Goal: Communication & Community: Answer question/provide support

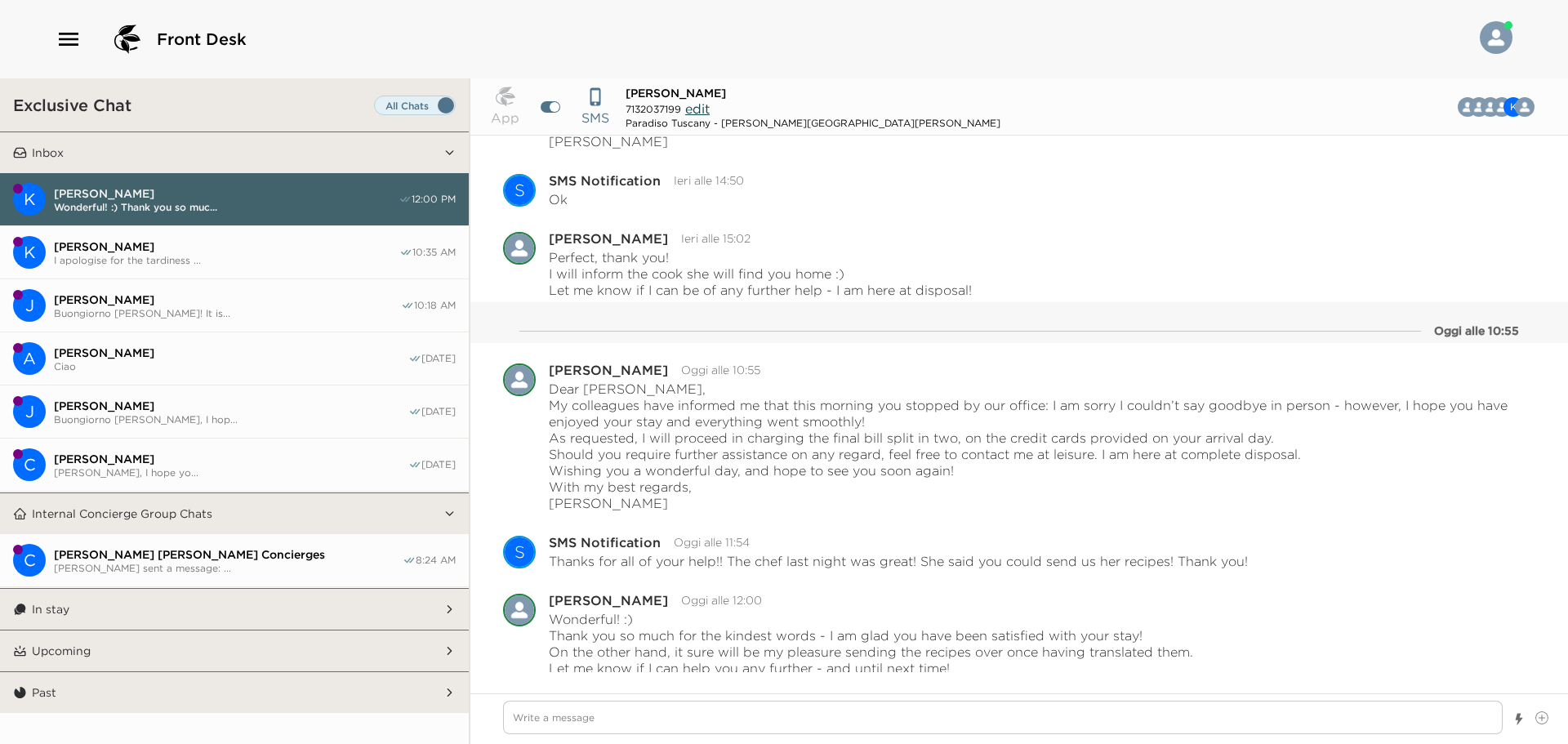
scroll to position [2687, 0]
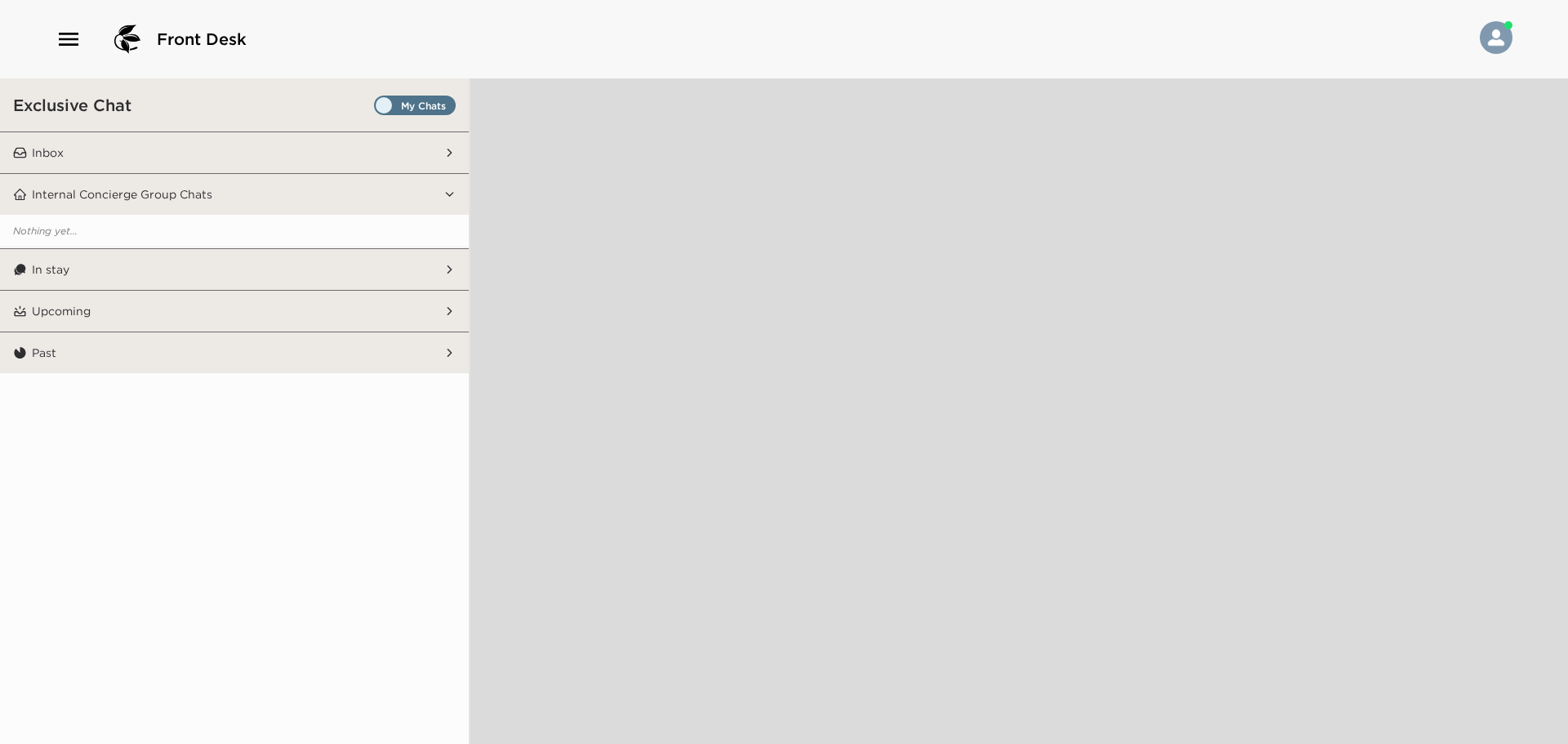
drag, startPoint x: 404, startPoint y: 106, endPoint x: 455, endPoint y: 225, distance: 129.5
click at [404, 106] on span "Set all destinations" at bounding box center [415, 110] width 82 height 20
click at [377, 109] on input "Set all destinations" at bounding box center [377, 109] width 0 height 0
click at [295, 162] on button "Inbox" at bounding box center [235, 152] width 416 height 41
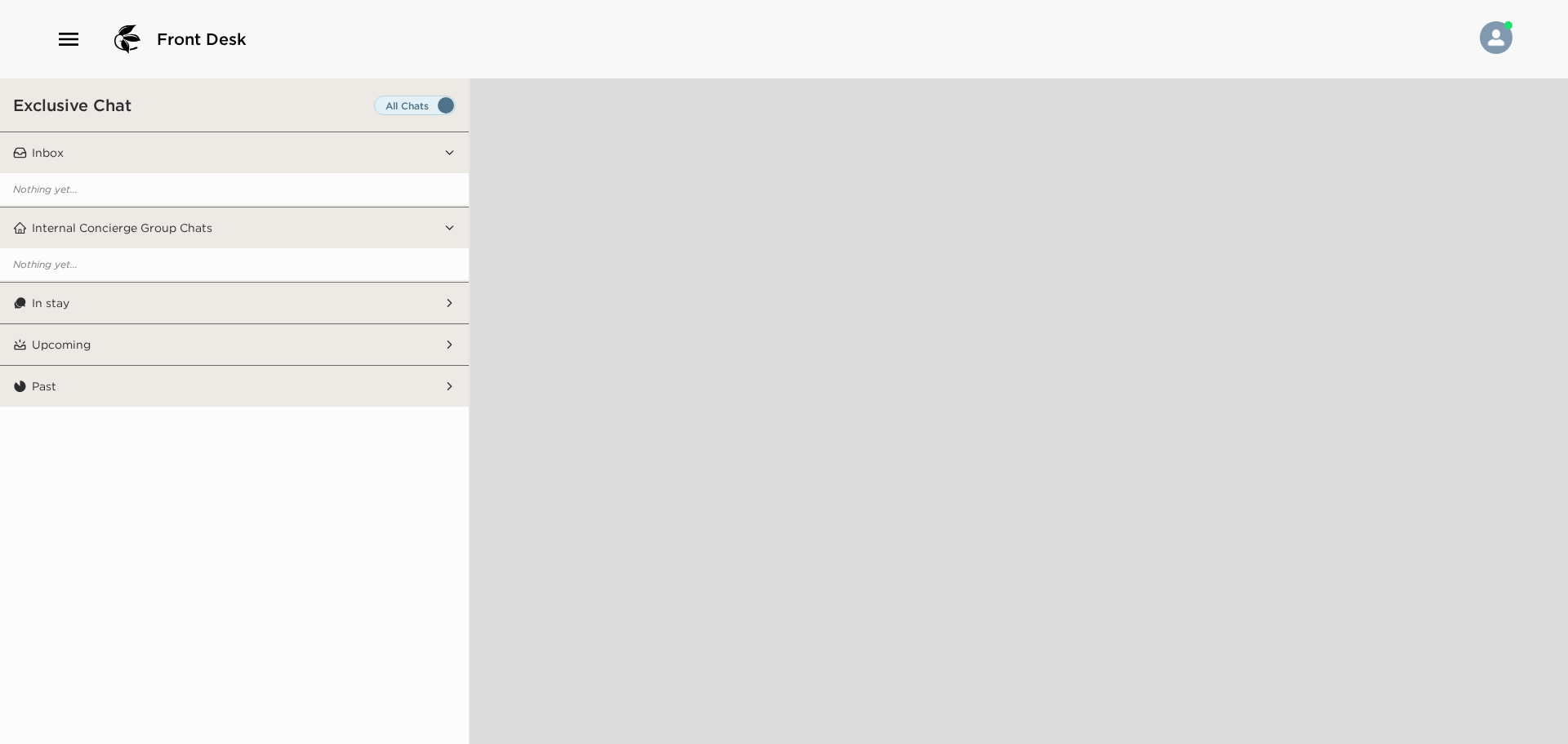
click at [261, 314] on button "In stay" at bounding box center [235, 303] width 416 height 41
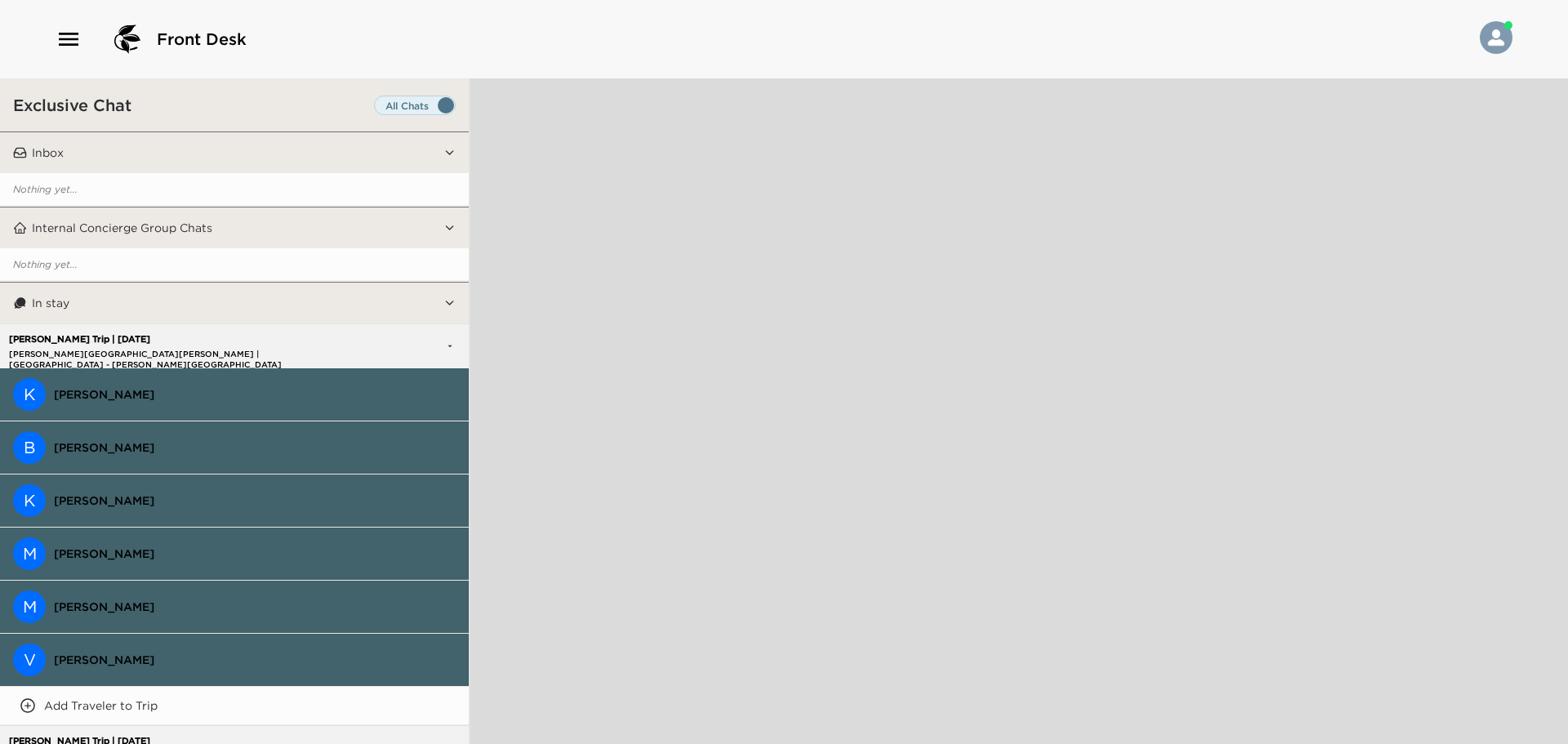
click at [395, 107] on span "Set all destinations" at bounding box center [415, 110] width 82 height 20
click at [377, 109] on input "Set all destinations" at bounding box center [377, 109] width 0 height 0
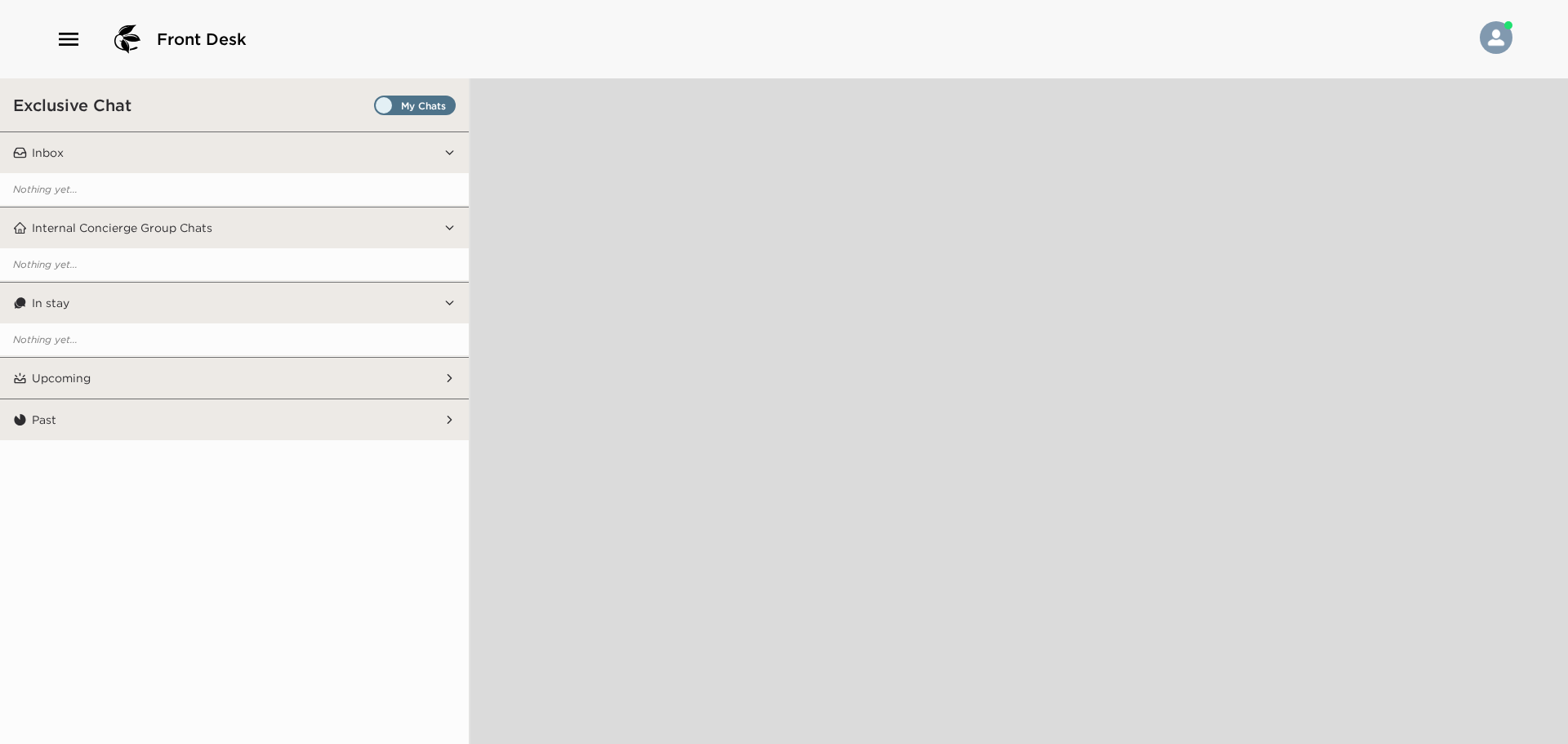
click at [383, 105] on span "Set all destinations" at bounding box center [415, 110] width 82 height 20
click at [377, 109] on input "Set all destinations" at bounding box center [377, 109] width 0 height 0
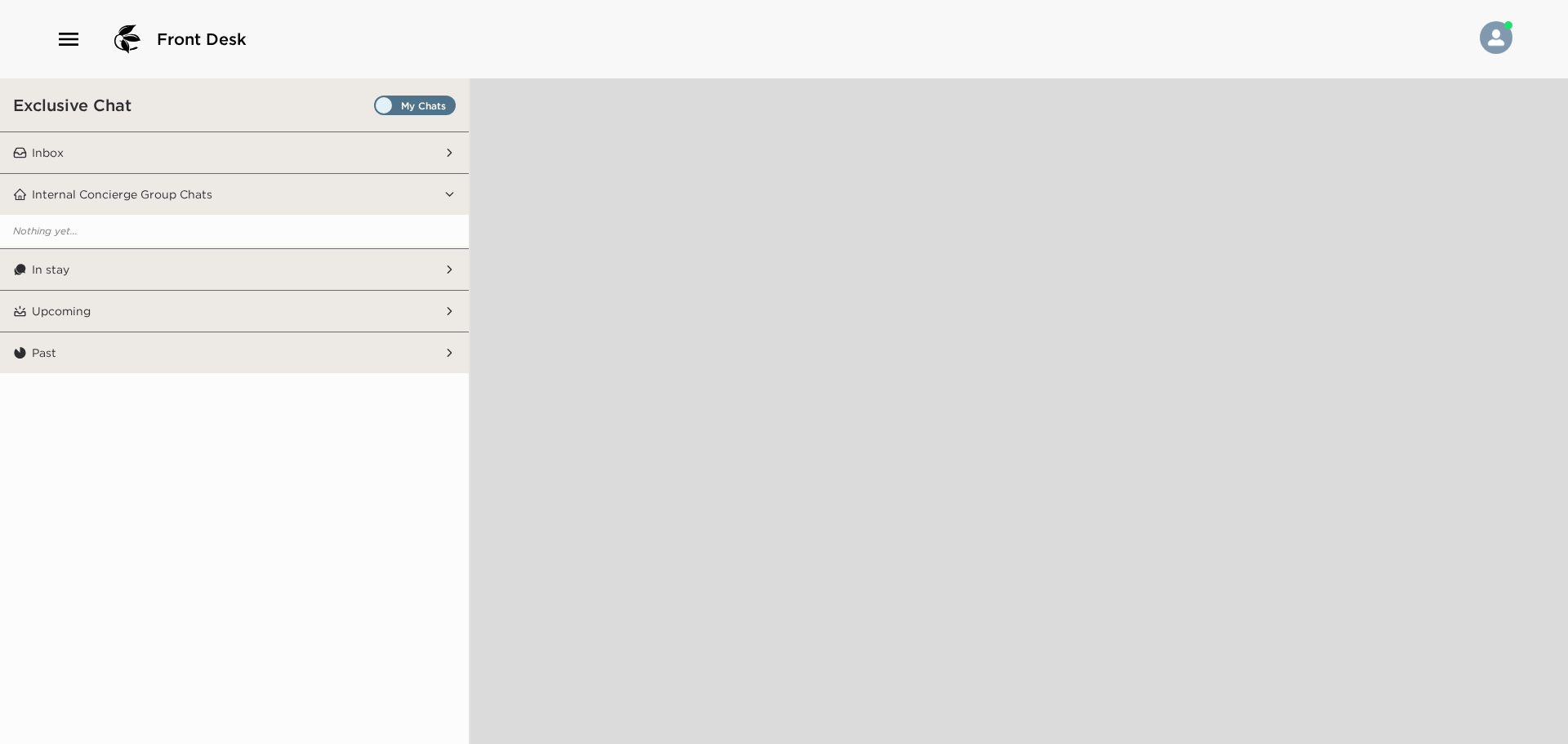
click at [455, 110] on span "Set all destinations" at bounding box center [415, 110] width 82 height 20
click at [377, 109] on input "Set all destinations" at bounding box center [377, 109] width 0 height 0
click at [260, 155] on button "Inbox" at bounding box center [235, 152] width 416 height 41
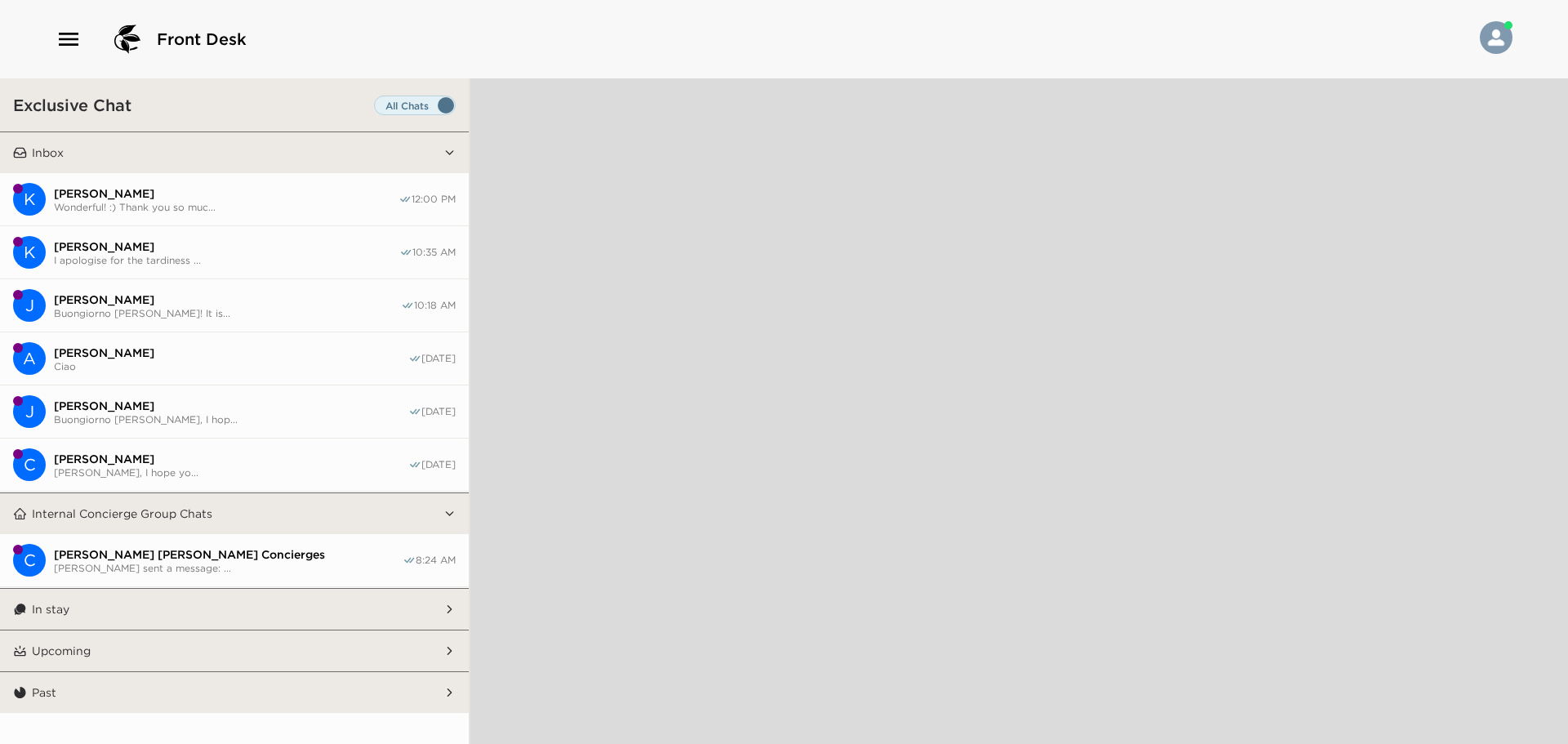
click at [245, 317] on span "Buongiorno [PERSON_NAME]! It is..." at bounding box center [227, 313] width 347 height 12
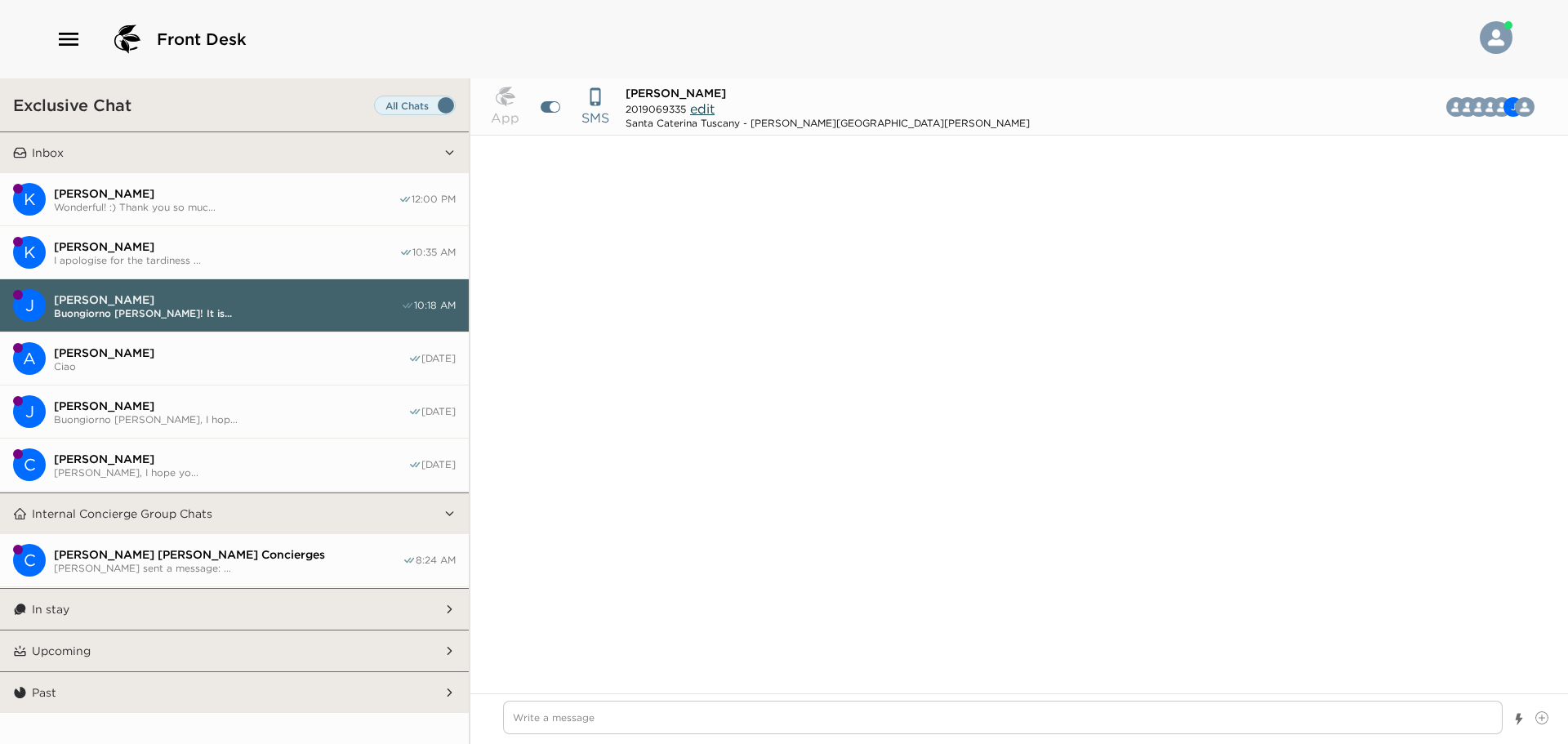
scroll to position [3446, 0]
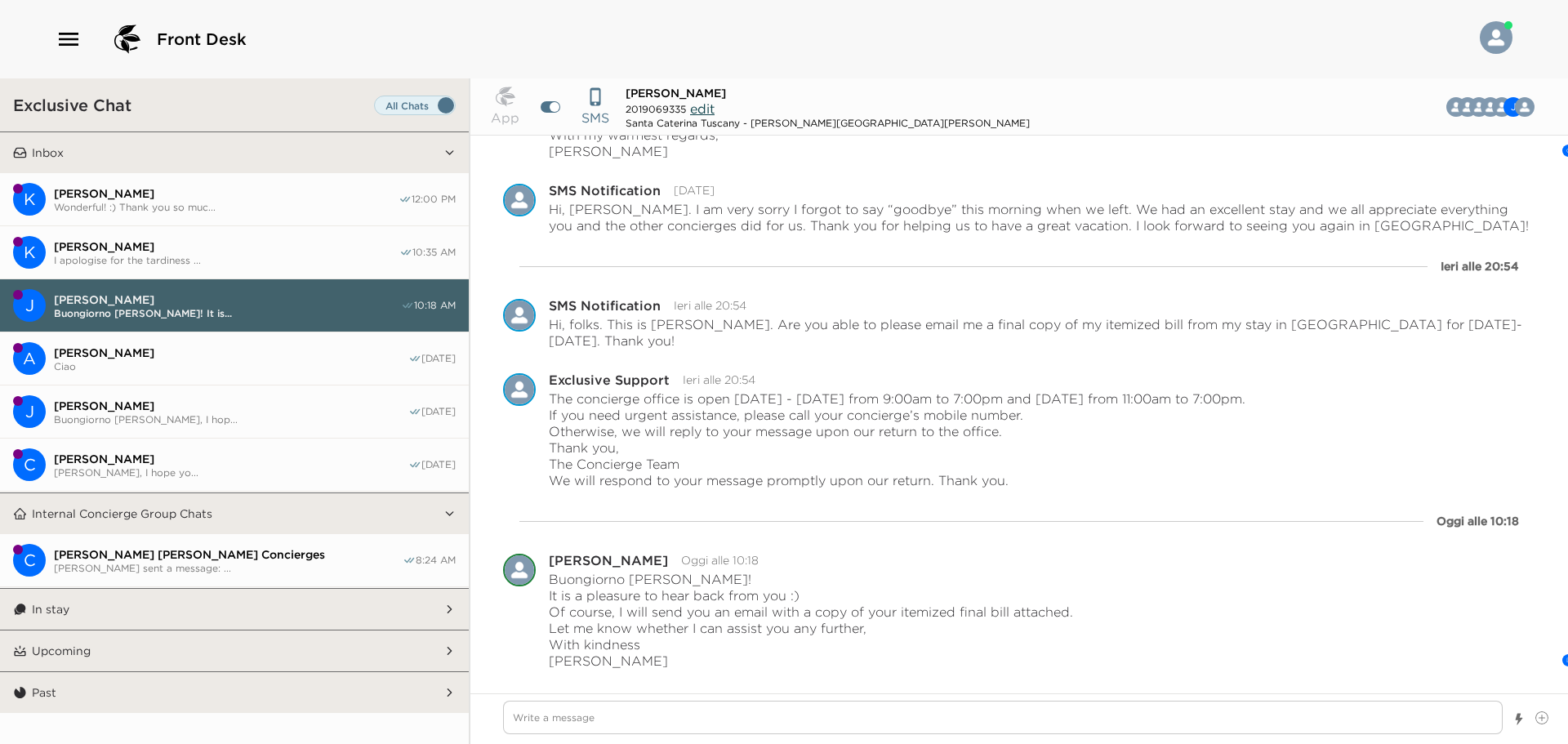
click at [242, 276] on button "K [PERSON_NAME] I apologise for the tardiness ... 10:35 AM" at bounding box center [234, 252] width 469 height 53
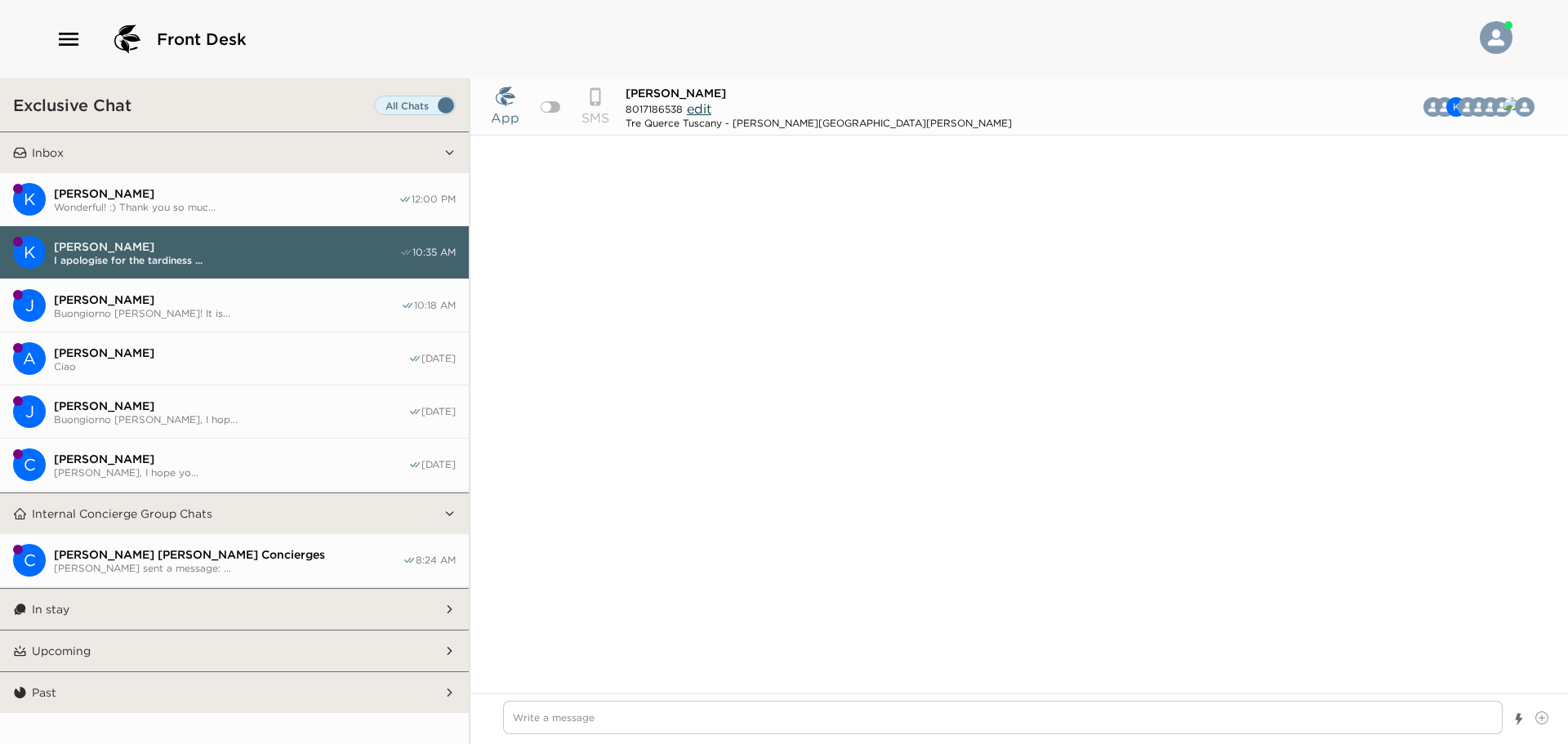
scroll to position [2734, 0]
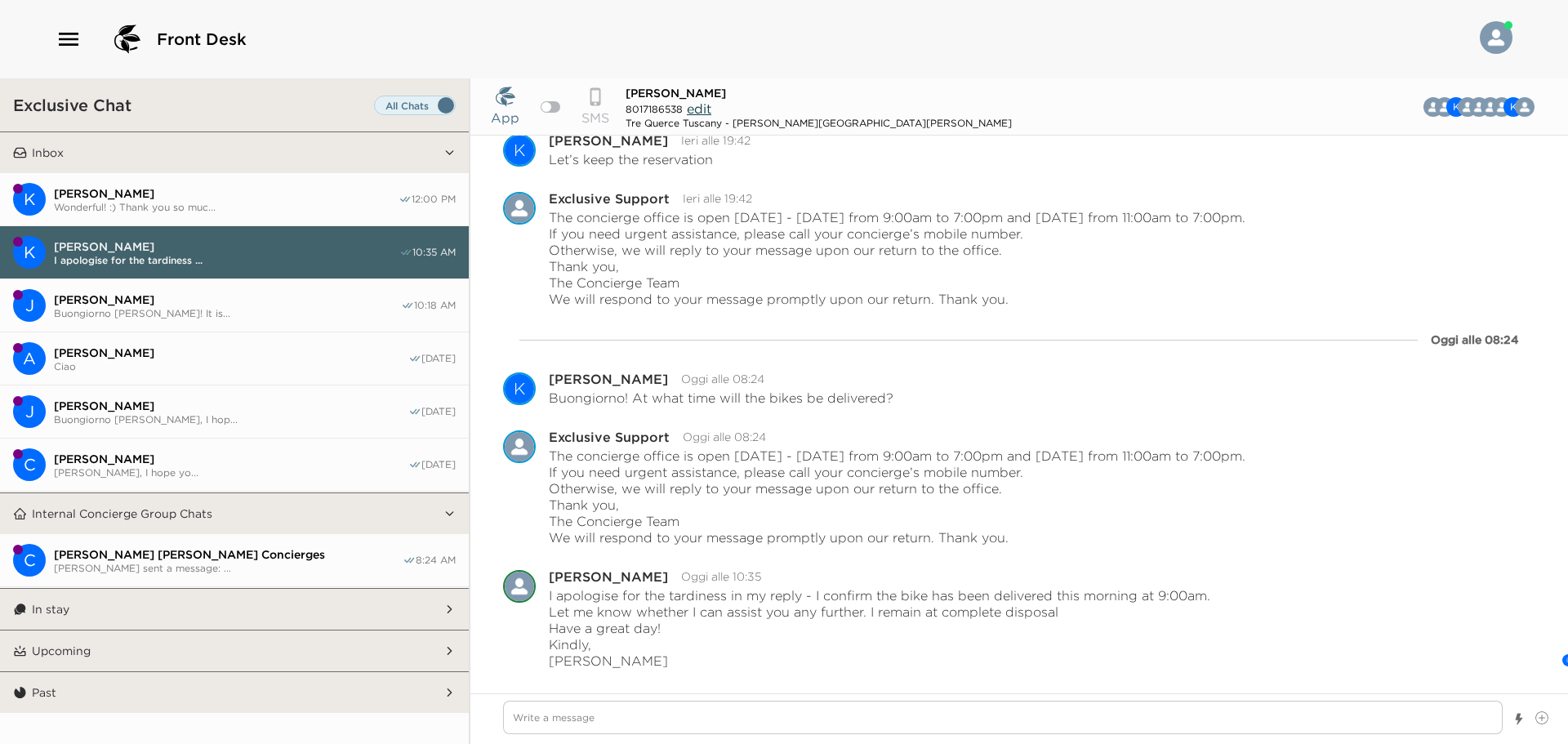
click at [246, 265] on button "K [PERSON_NAME] I apologise for the tardiness ... 10:35 AM" at bounding box center [234, 252] width 469 height 53
click at [251, 231] on button "K [PERSON_NAME] I apologise for the tardiness ... 10:35 AM" at bounding box center [234, 252] width 469 height 53
click at [263, 170] on button "Inbox" at bounding box center [235, 152] width 416 height 41
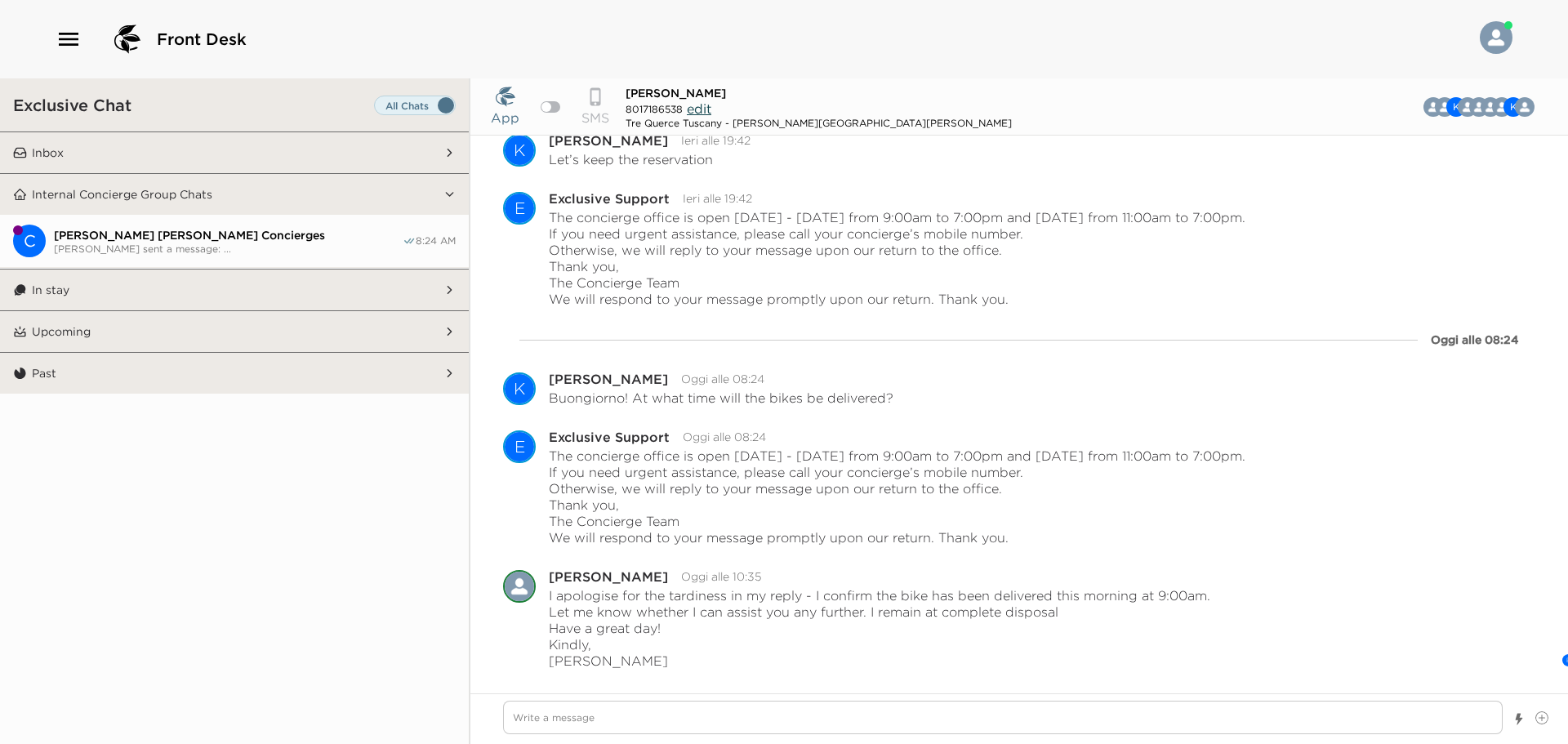
click at [265, 152] on button "Inbox" at bounding box center [235, 152] width 416 height 41
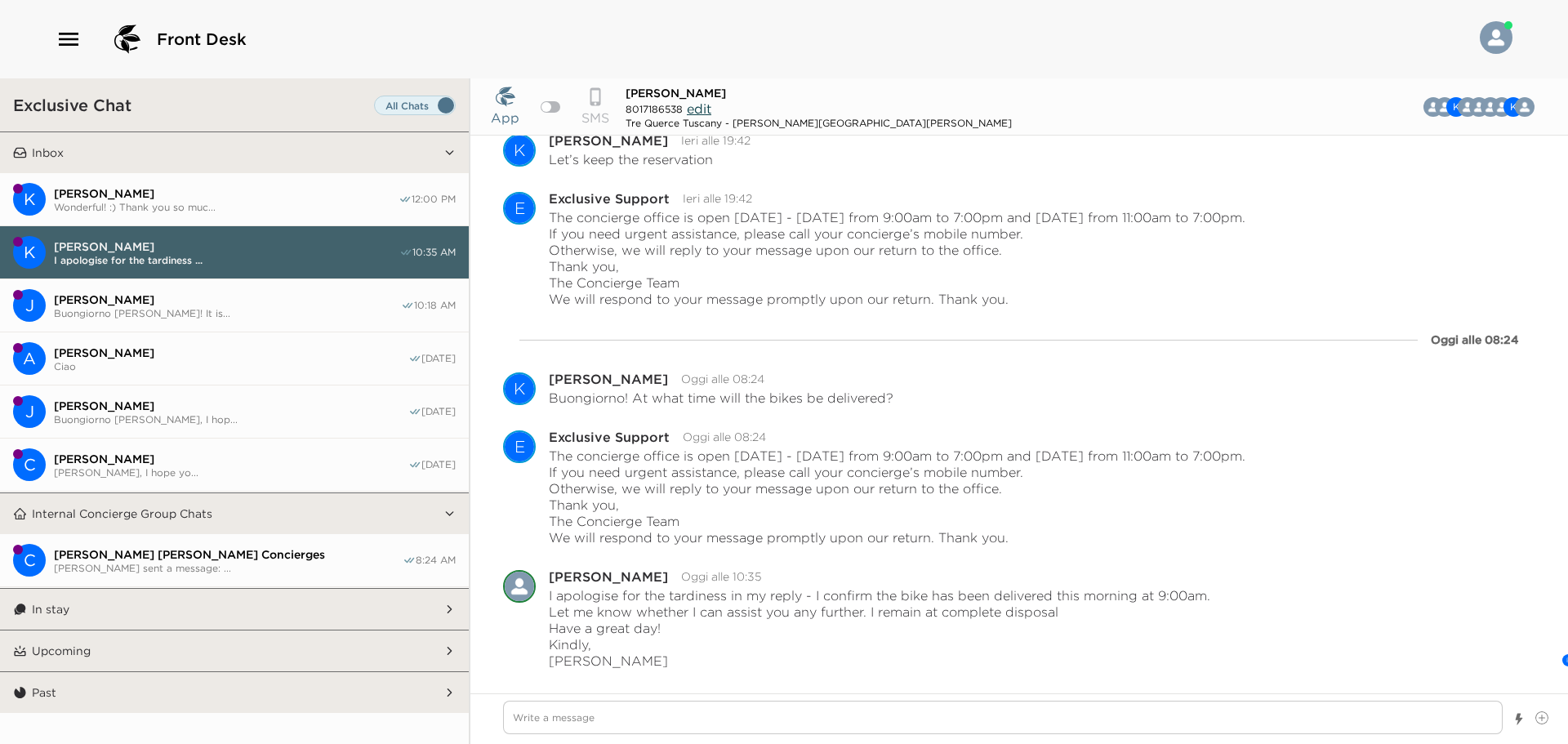
click at [279, 206] on span "Wonderful! :) Thank you so muc..." at bounding box center [226, 206] width 344 height 12
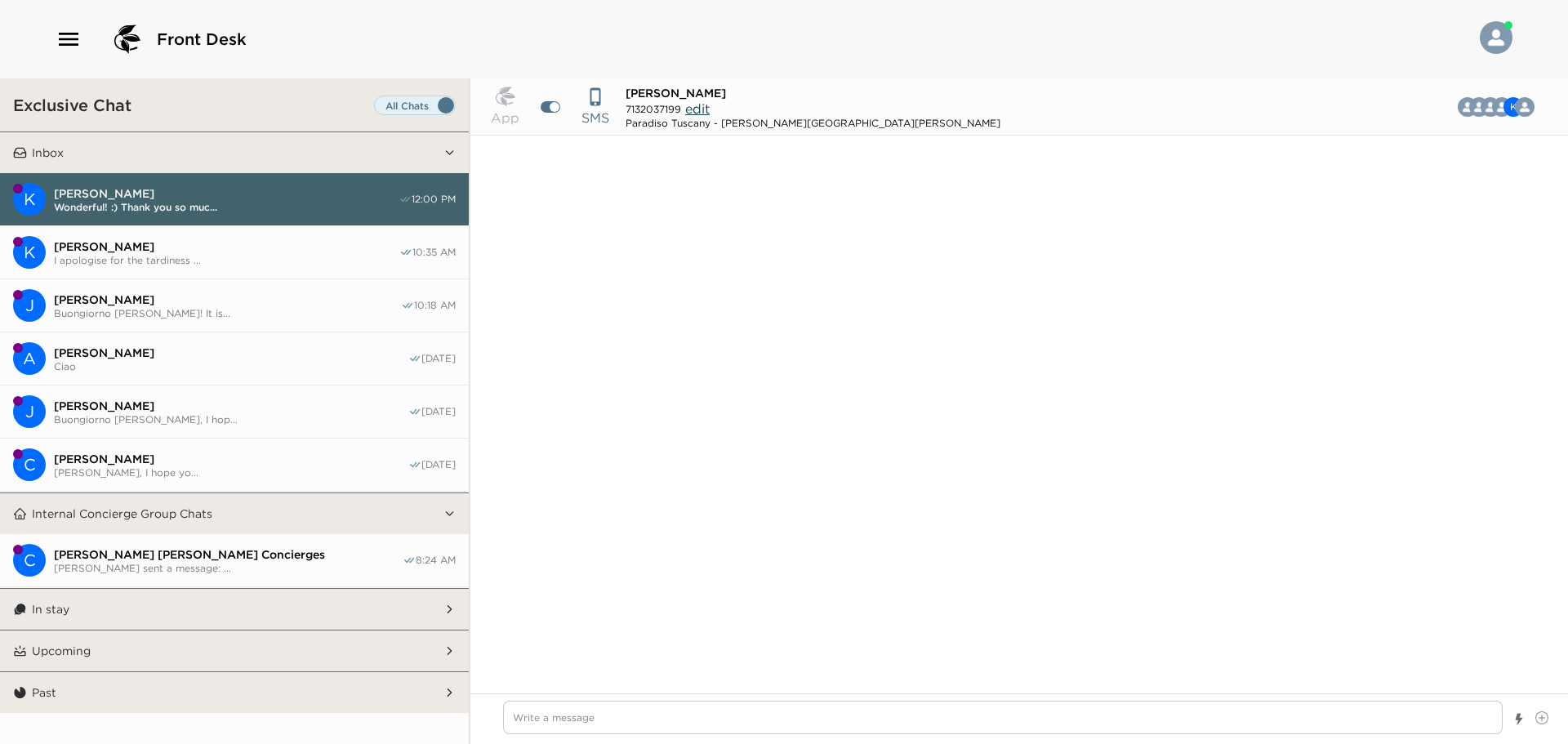
scroll to position [2965, 0]
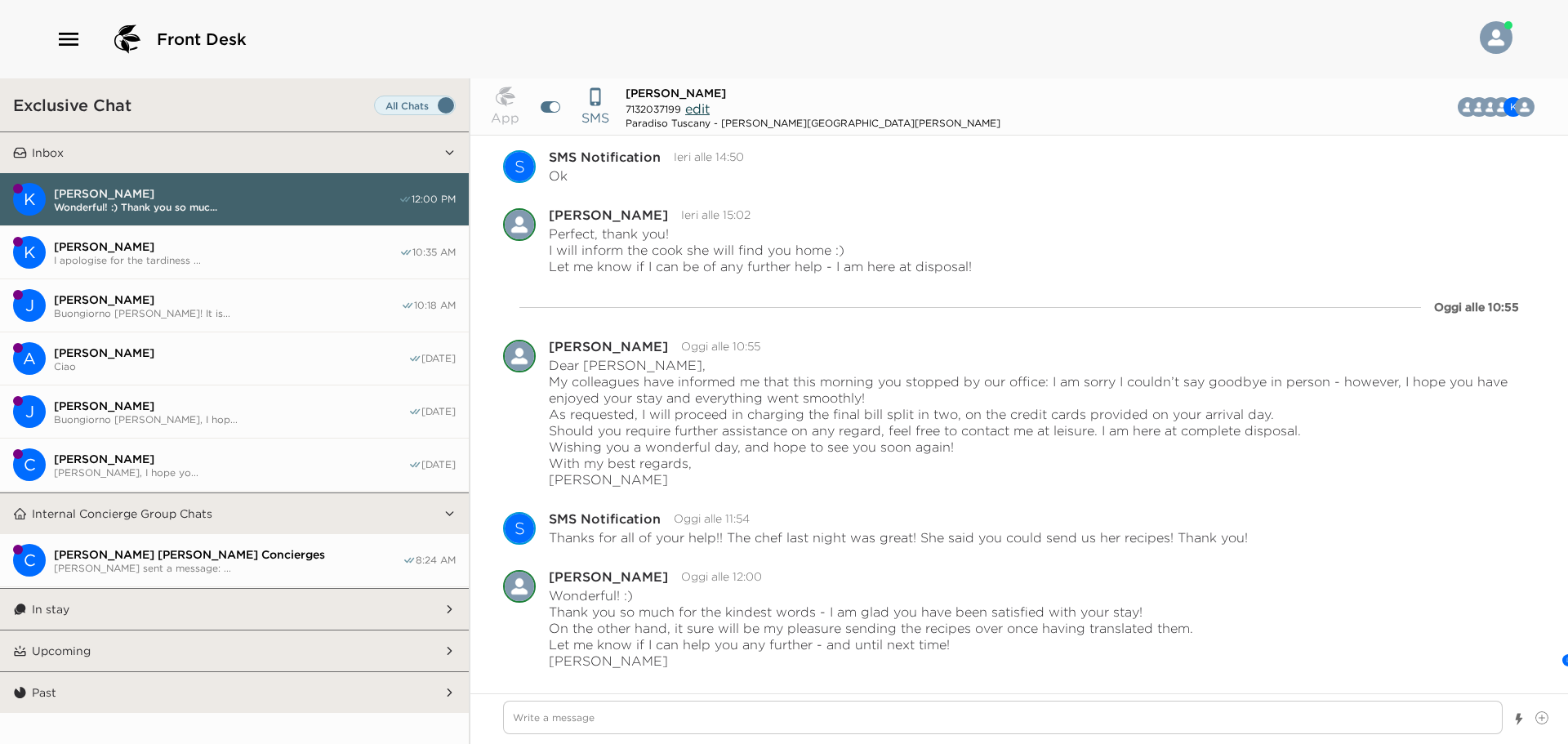
click at [207, 624] on button "In stay" at bounding box center [235, 609] width 416 height 41
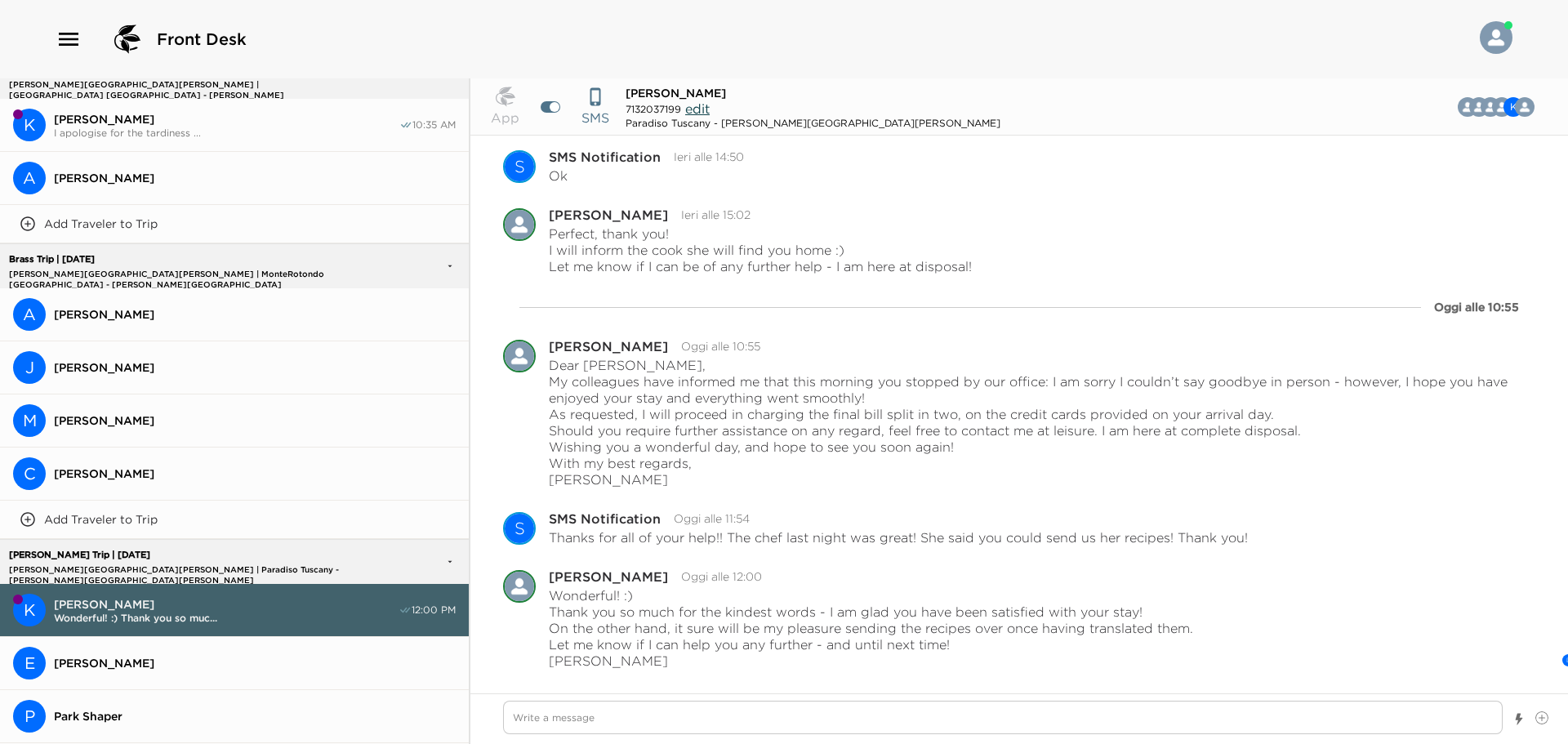
scroll to position [1598, 0]
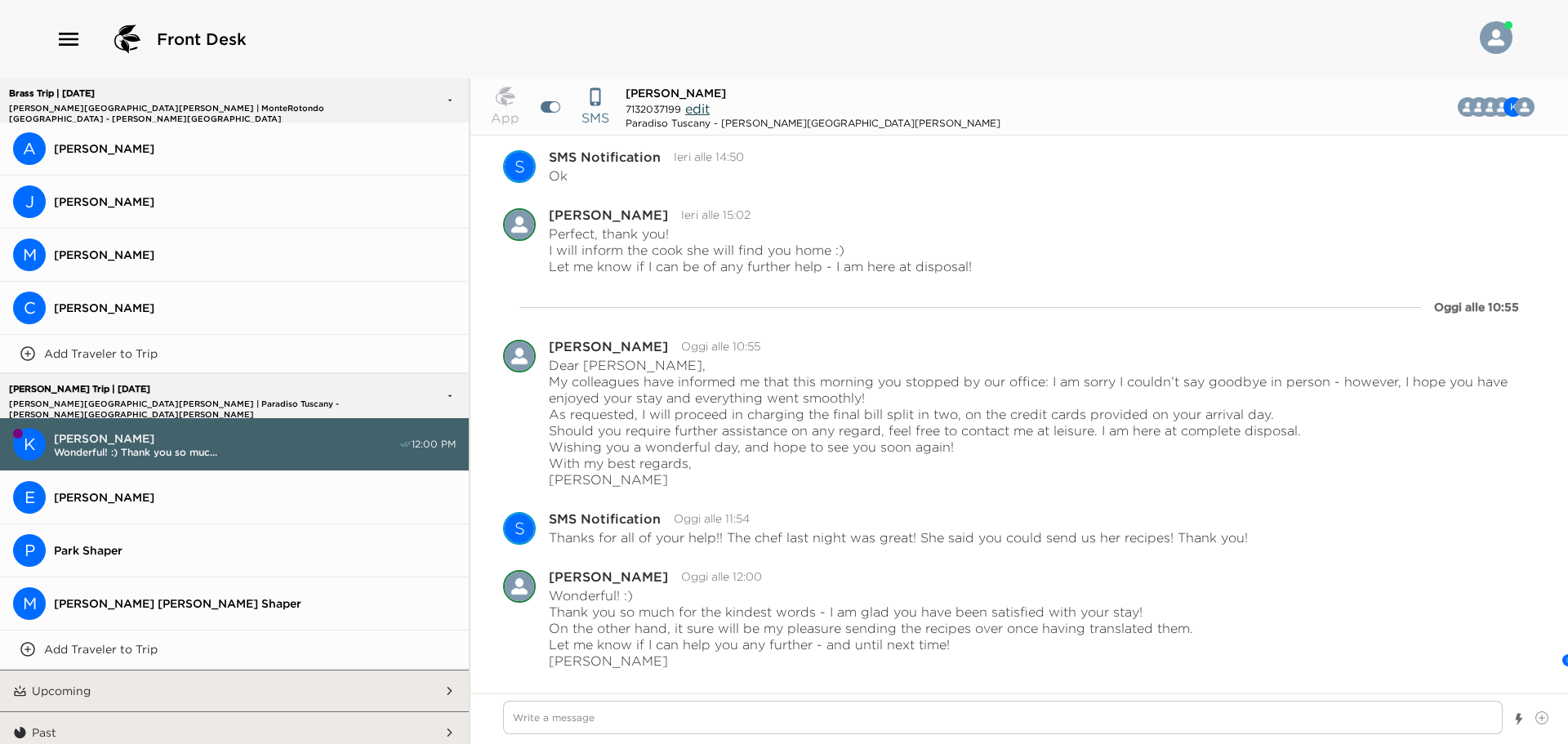
click at [252, 680] on button "Upcoming" at bounding box center [235, 691] width 416 height 41
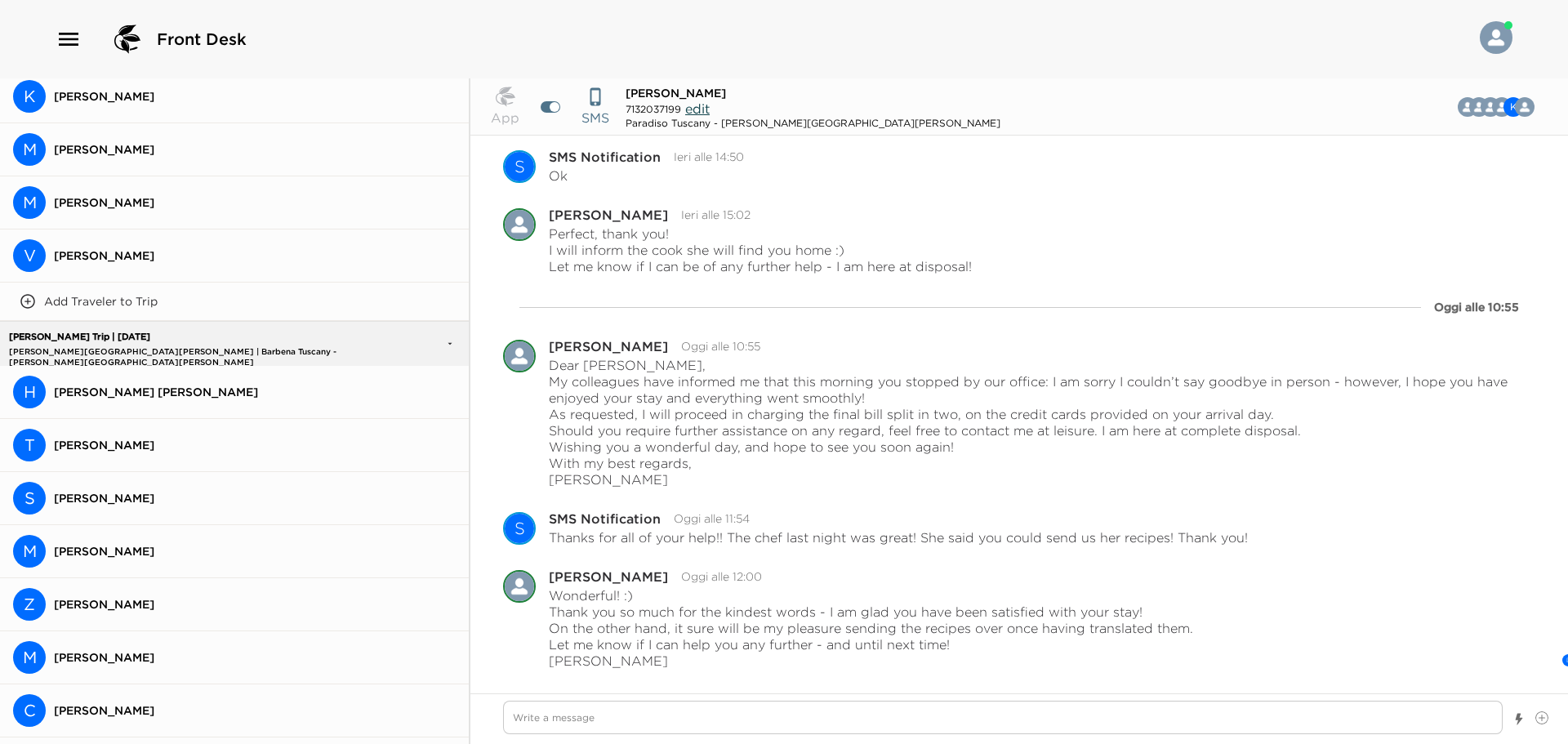
scroll to position [705, 0]
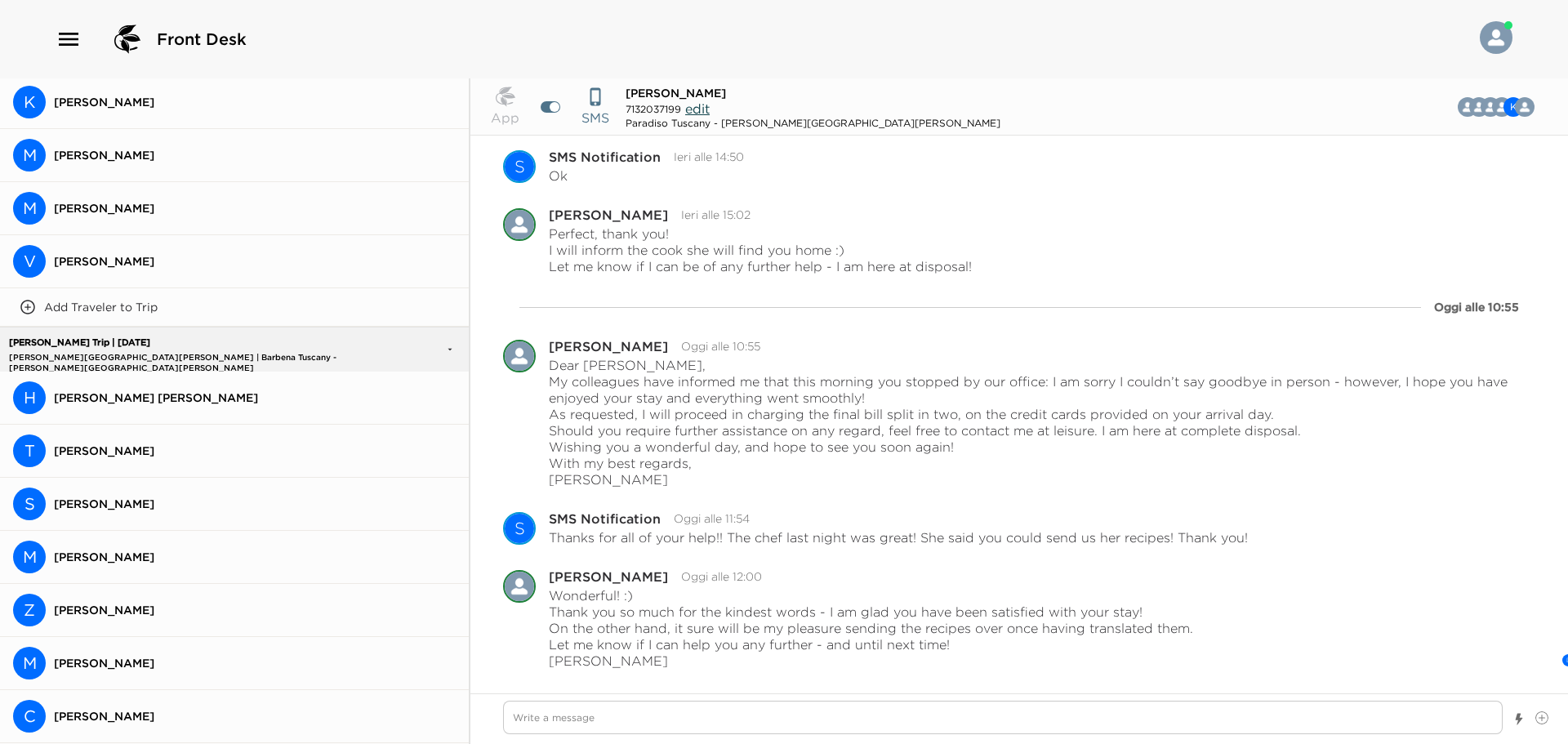
click at [320, 395] on span "[PERSON_NAME] [PERSON_NAME]" at bounding box center [255, 397] width 402 height 15
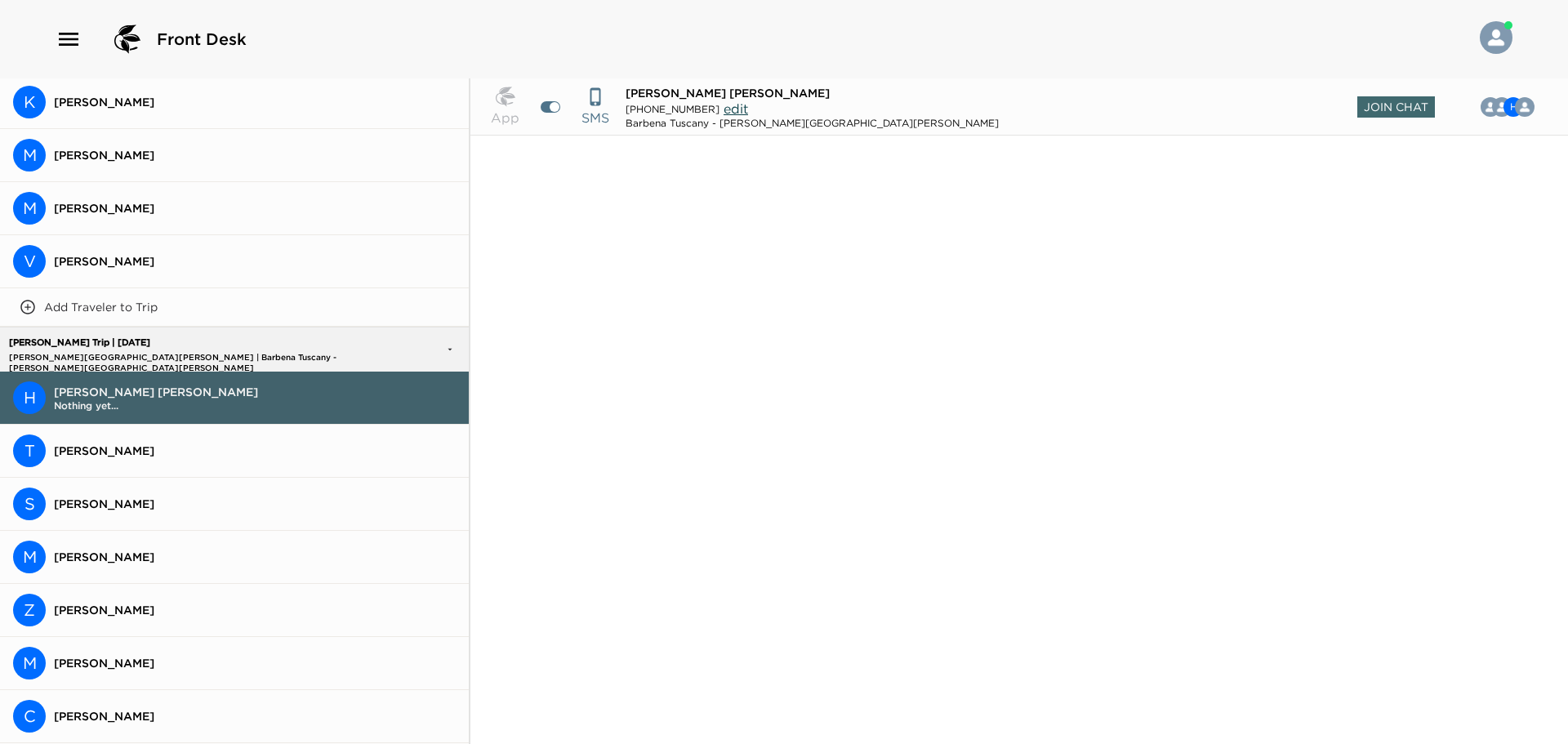
scroll to position [852, 0]
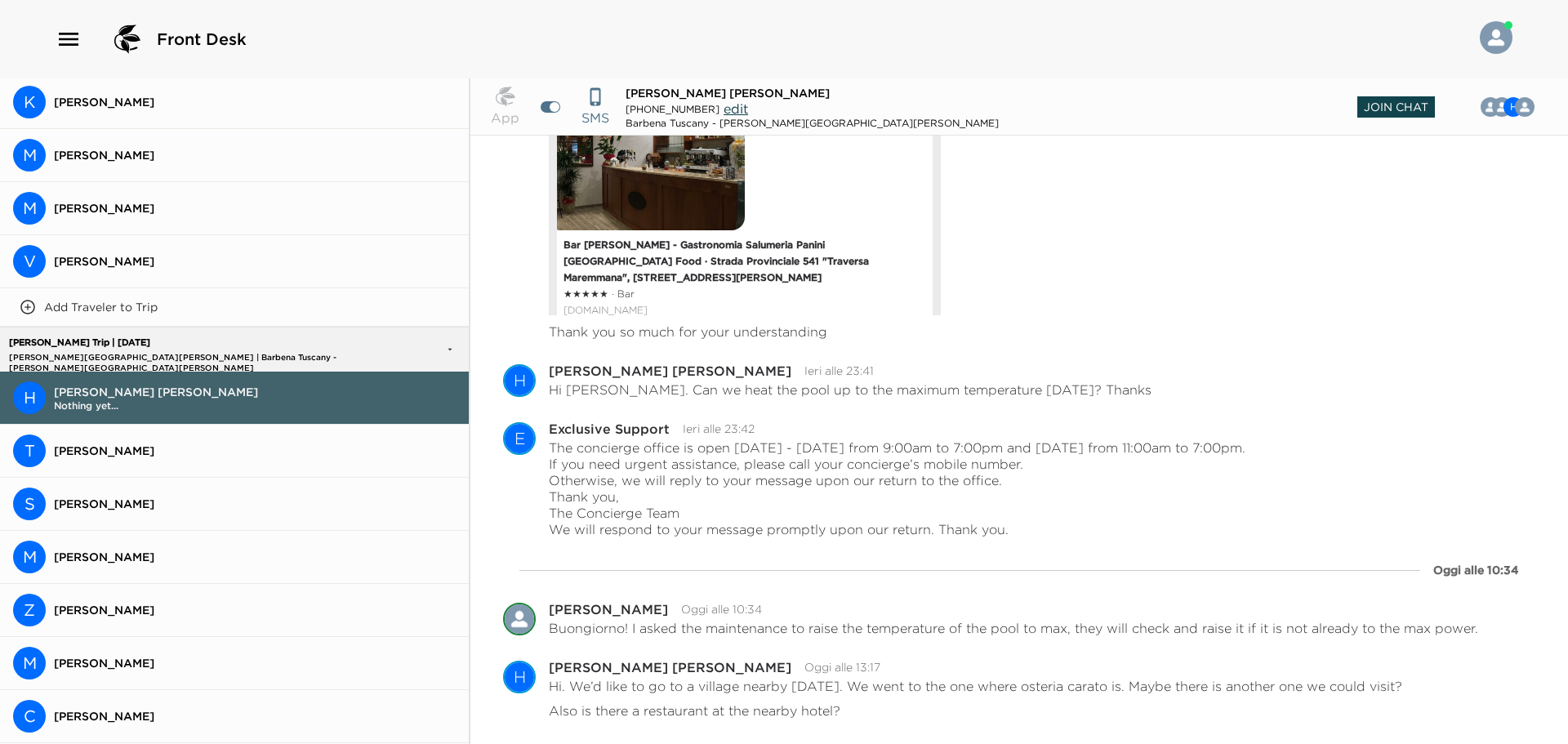
click at [1418, 102] on span "Join Chat" at bounding box center [1396, 107] width 78 height 21
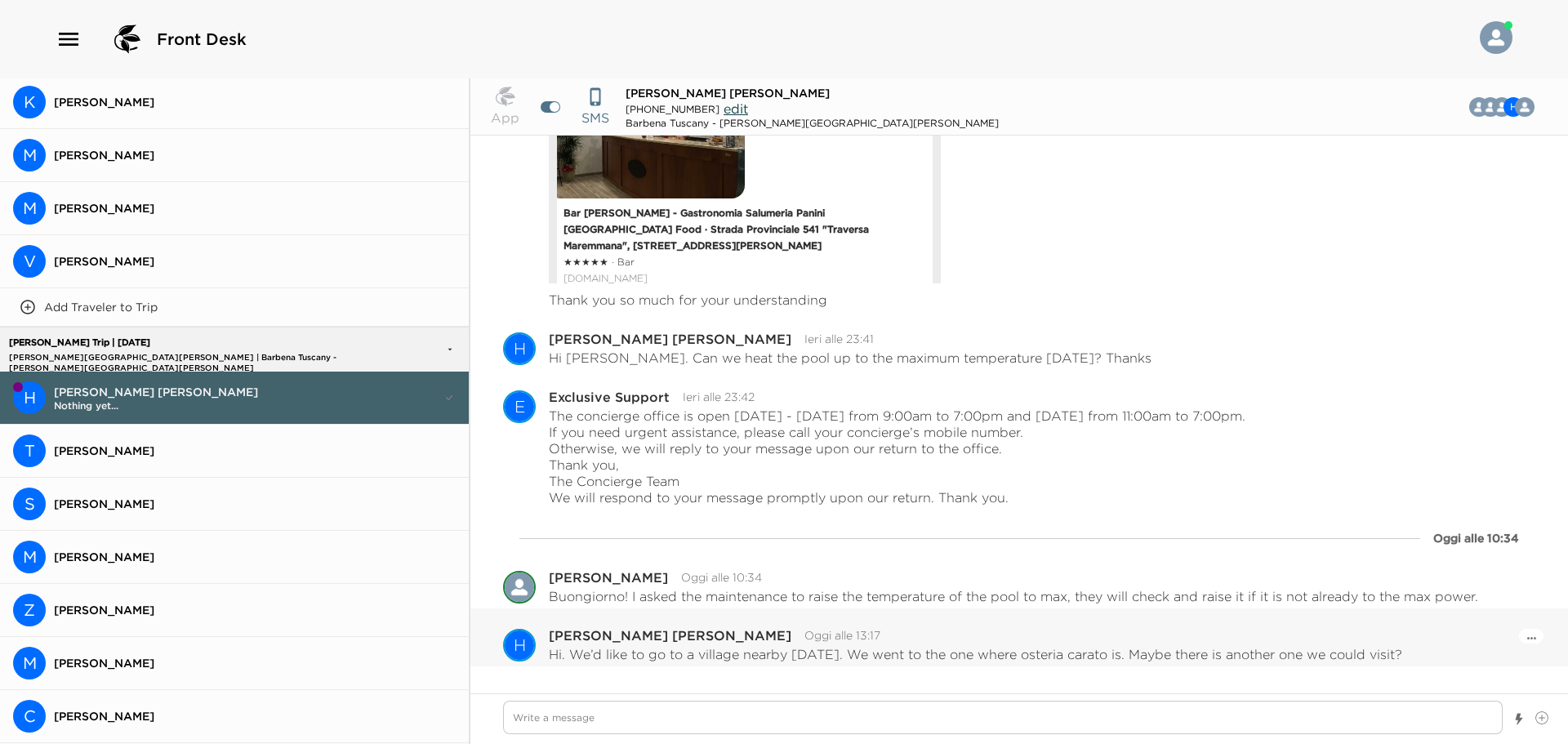
scroll to position [902, 0]
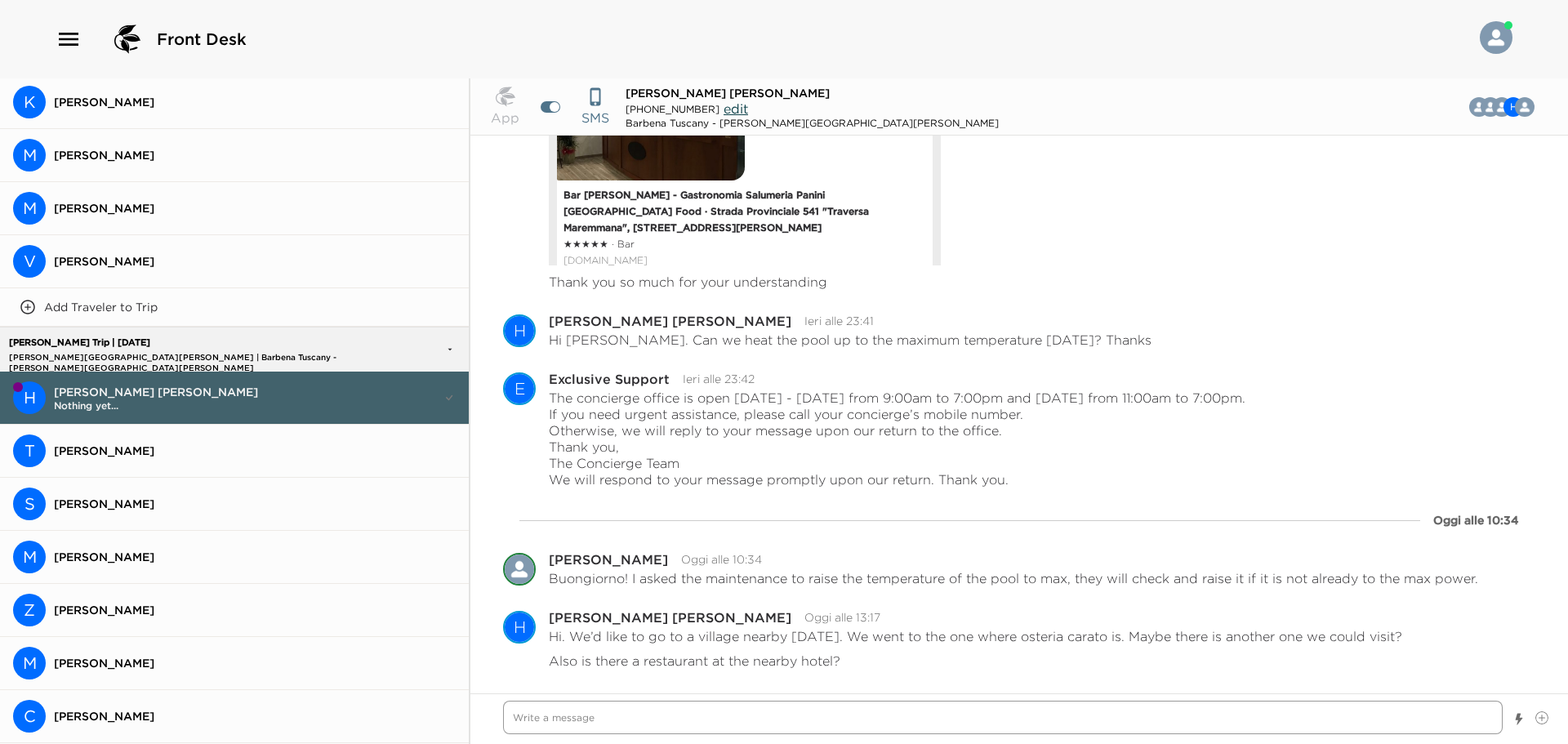
click at [956, 724] on textarea "Write a message" at bounding box center [1002, 717] width 999 height 34
type textarea "x"
type textarea "H"
type textarea "x"
type textarea "He"
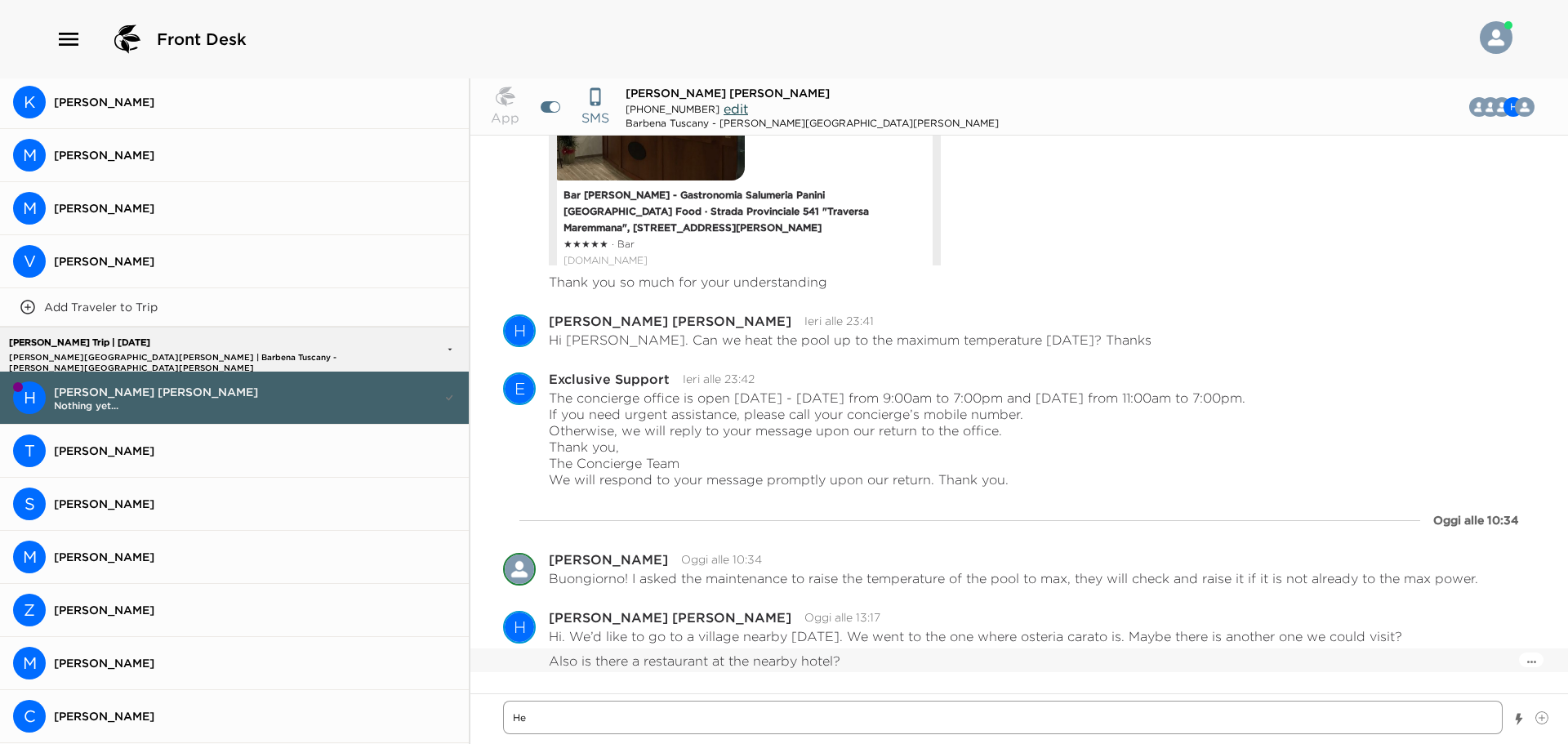
type textarea "x"
type textarea "Hel"
type textarea "x"
type textarea "Hell"
type textarea "x"
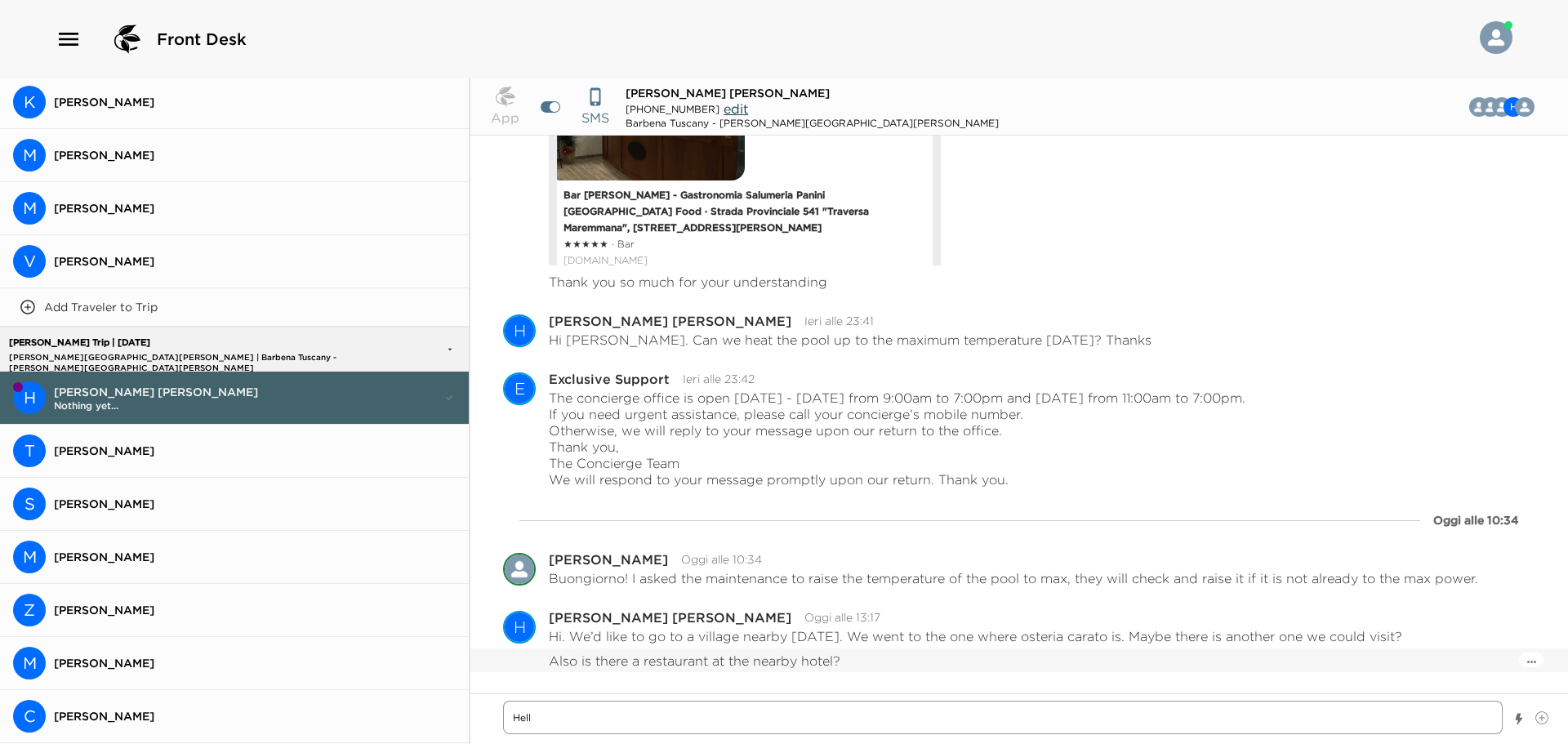
type textarea "Hello"
type textarea "x"
type textarea "Hello"
type textarea "x"
type textarea "Hello"
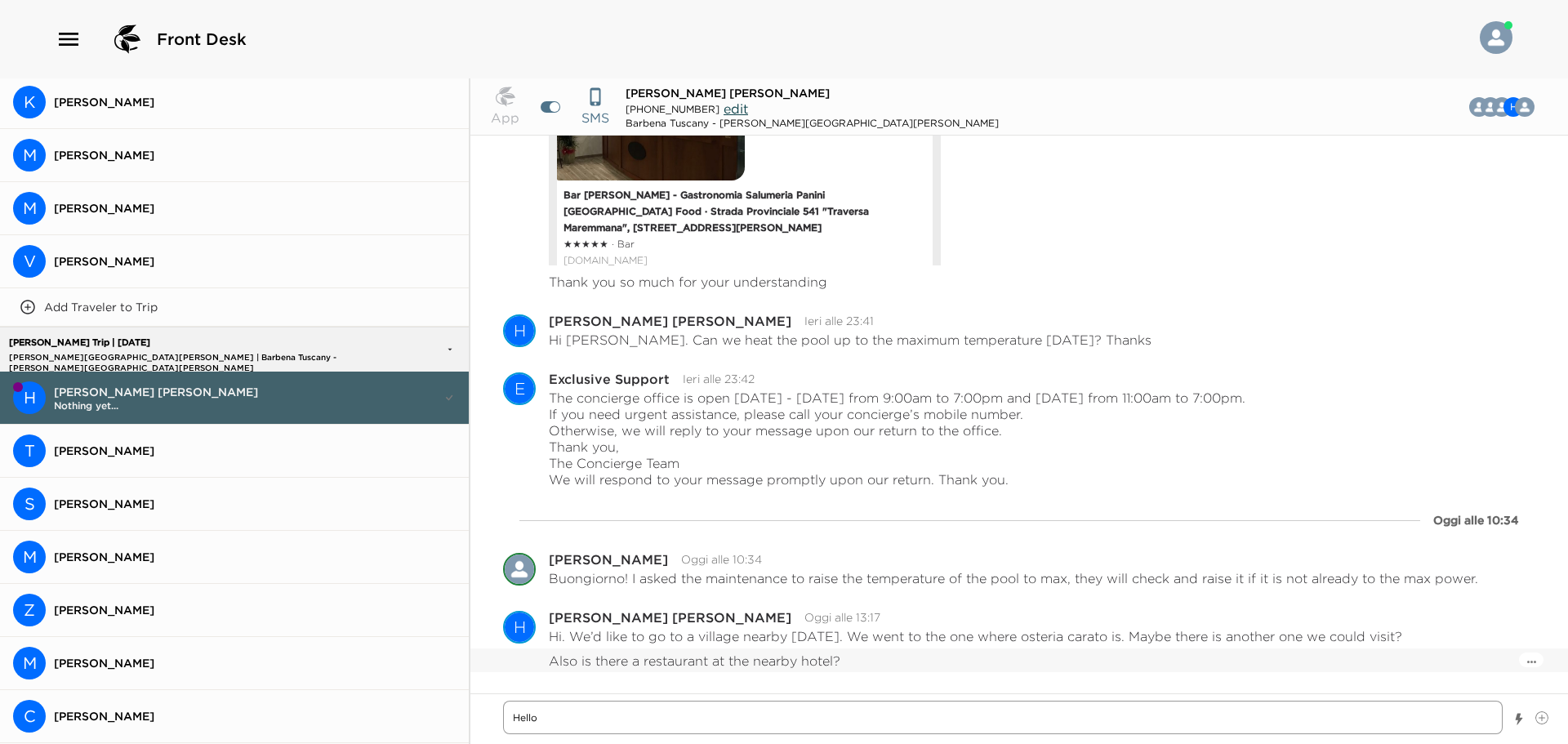
type textarea "x"
type textarea "Hello,"
type textarea "x"
type textarea "Hello,"
type textarea "x"
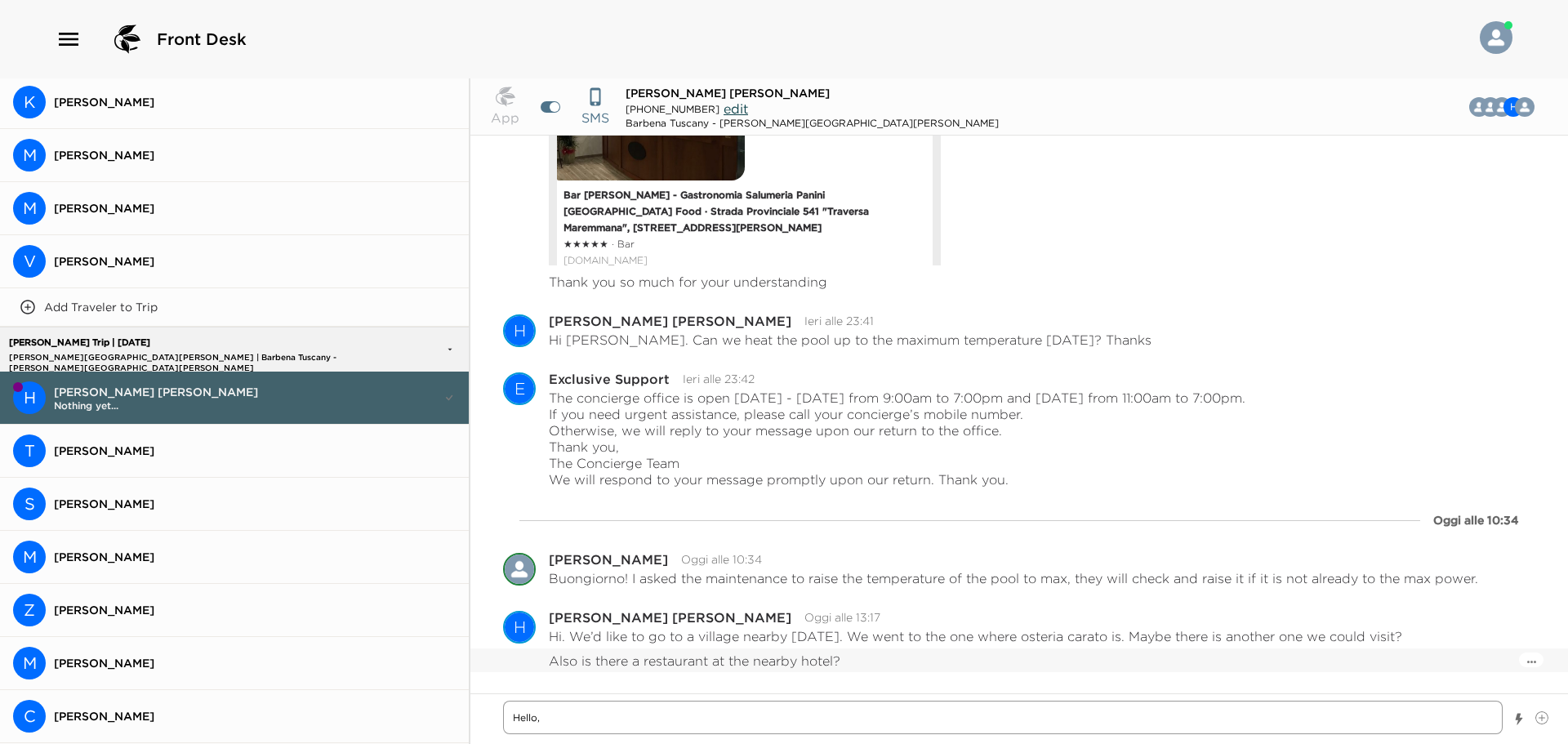
type textarea "Hello, M"
type textarea "x"
type textarea "Hello, Mr"
type textarea "x"
type textarea "Hello, Mr"
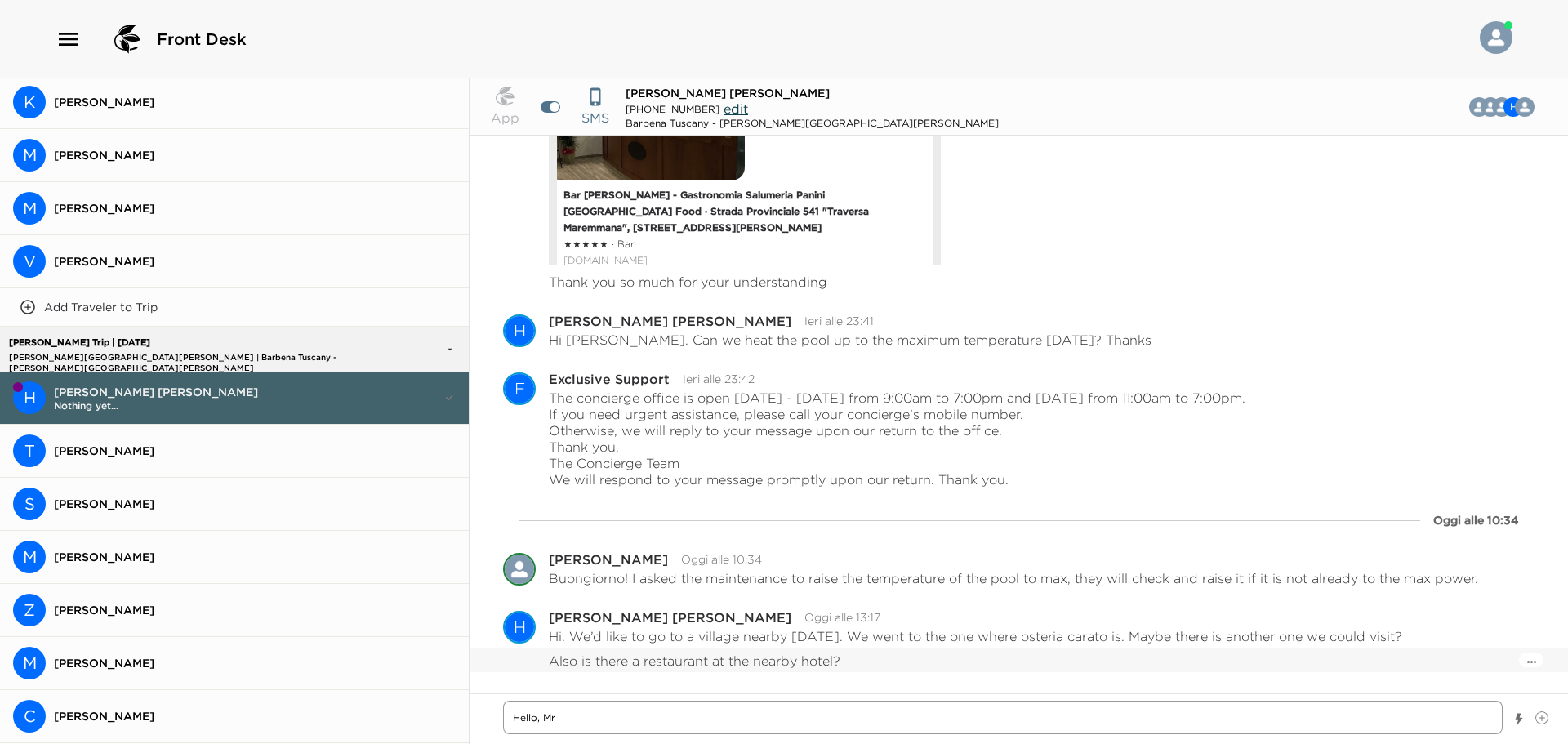
type textarea "x"
type textarea "Hello, Mr"
type textarea "x"
type textarea "Hello, Mr."
type textarea "x"
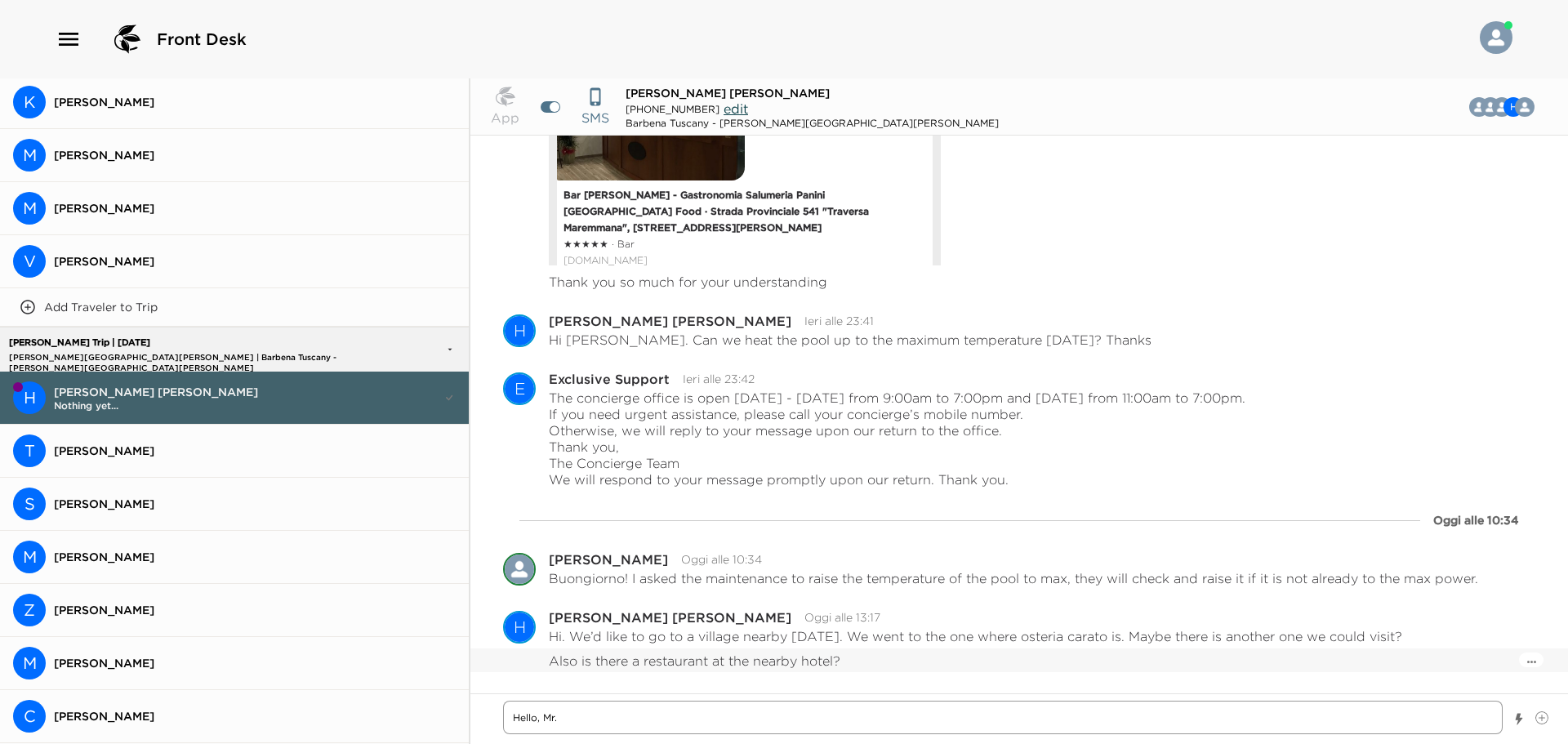
type textarea "Hello, Mr."
type textarea "x"
type textarea "Hello, Mr. H"
type textarea "x"
type textarea "Hello, [PERSON_NAME]"
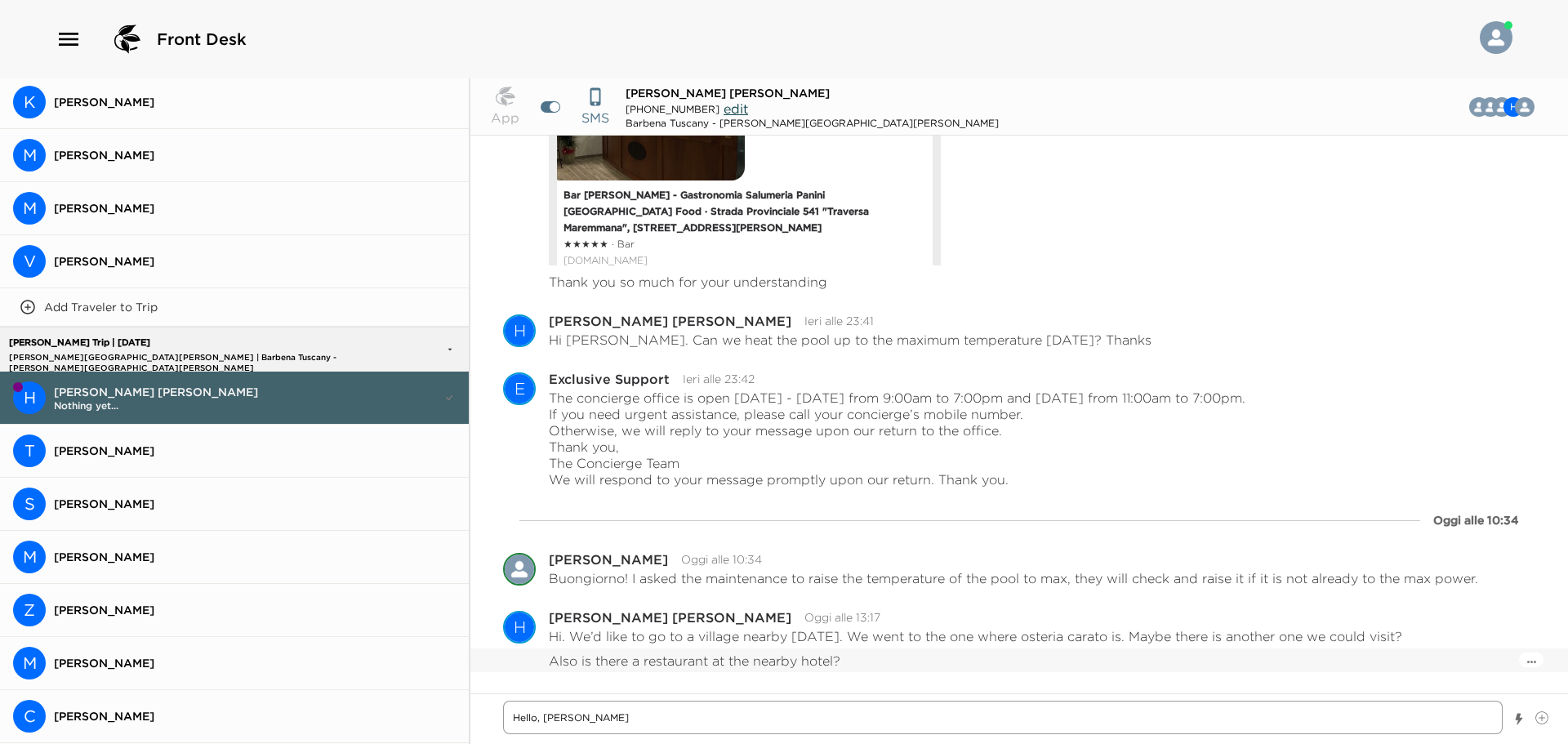
type textarea "x"
type textarea "Hello, Mr. Hol"
type textarea "x"
type textarea "Hello, [PERSON_NAME]"
type textarea "x"
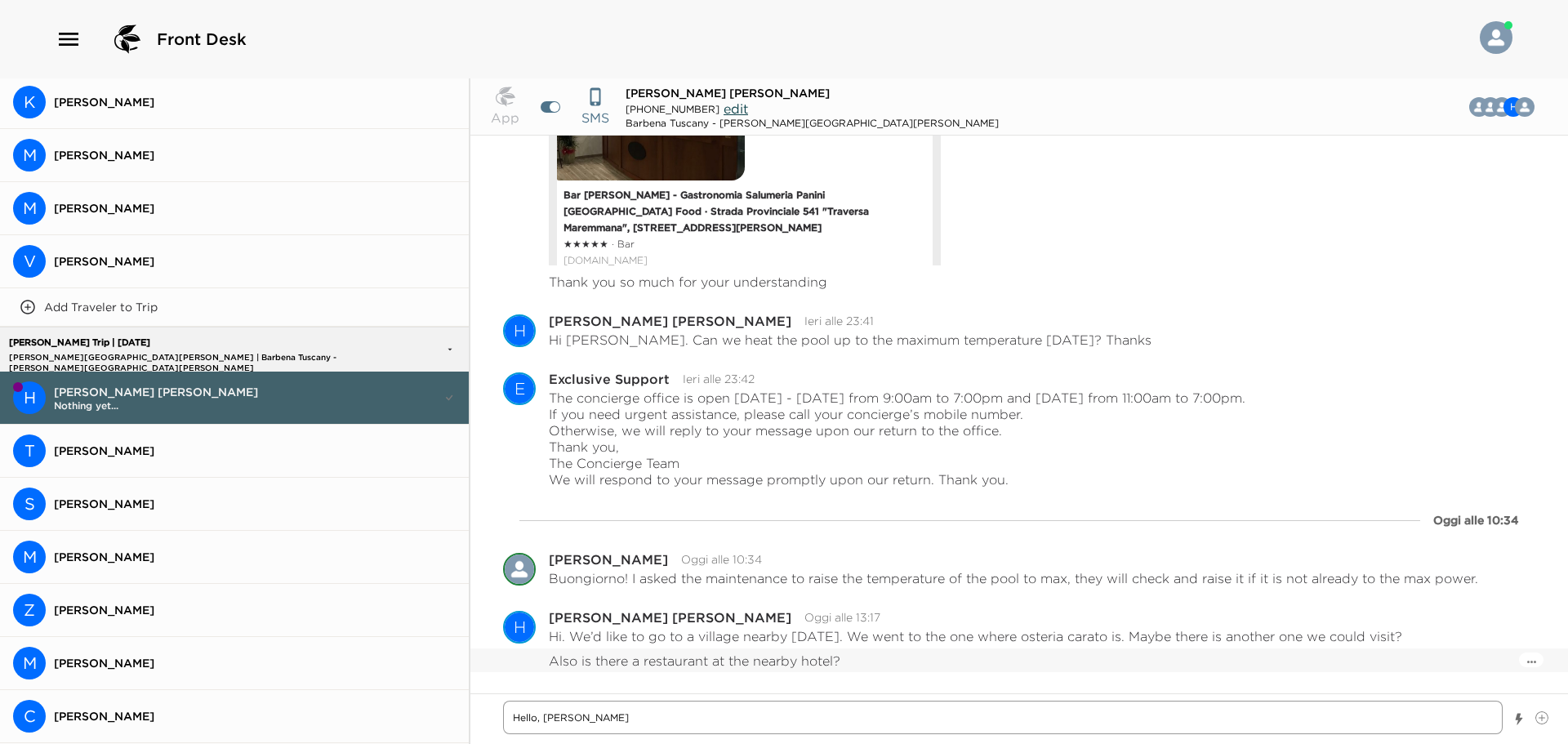
type textarea "Hello, Mr. Holla"
type textarea "x"
type textarea "Hello, [PERSON_NAME]"
type textarea "x"
type textarea "Hello, [PERSON_NAME]"
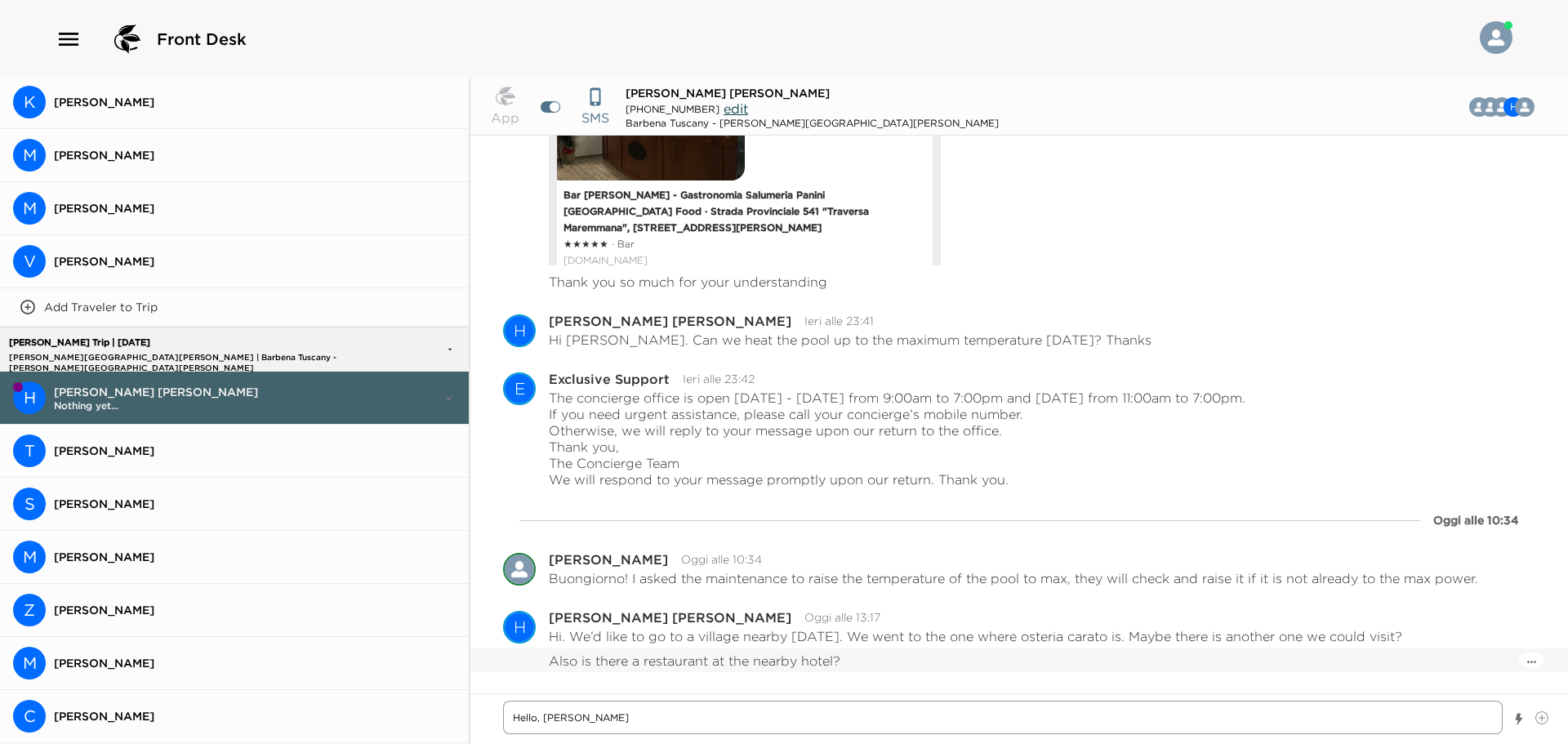
type textarea "x"
type textarea "Hello, [PERSON_NAME]"
type textarea "x"
type textarea "Hello, [PERSON_NAME]!"
type textarea "x"
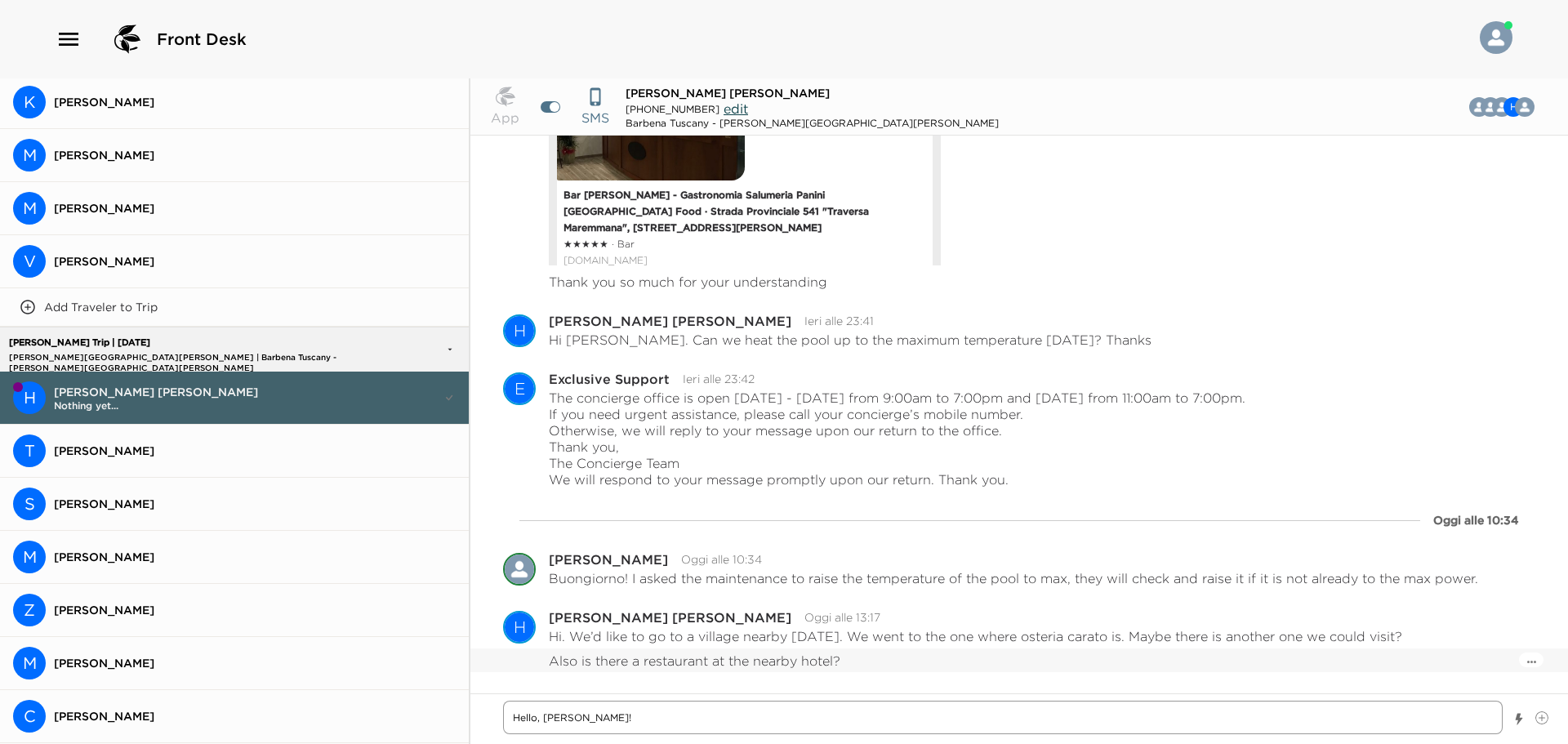
type textarea "Hello, [PERSON_NAME]!"
type textarea "x"
type textarea "Hello, [PERSON_NAME]! I"
type textarea "x"
type textarea "Hello, [PERSON_NAME]! I"
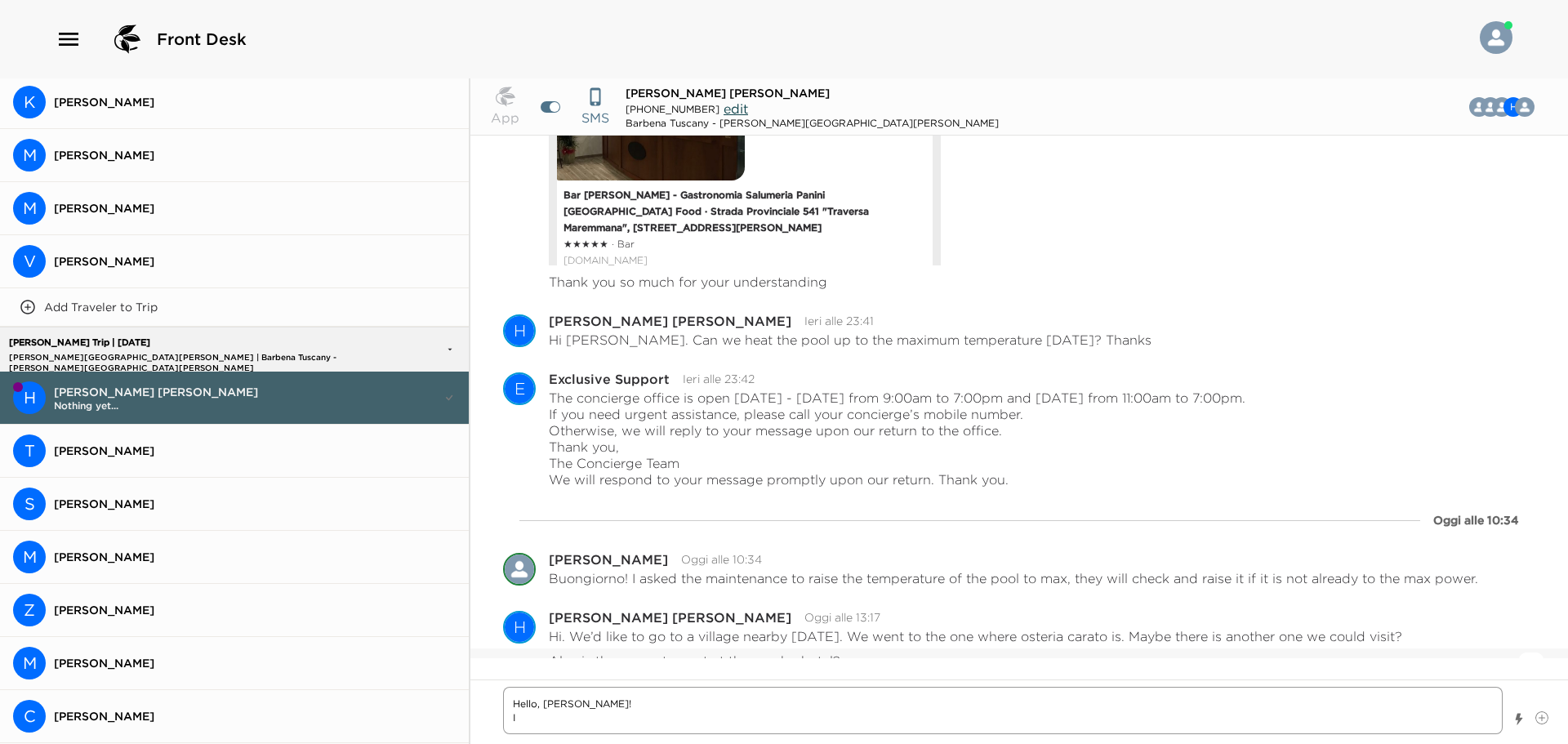
type textarea "x"
type textarea "Hello, [PERSON_NAME]! I u"
type textarea "x"
type textarea "Hello, [PERSON_NAME]! I un"
type textarea "x"
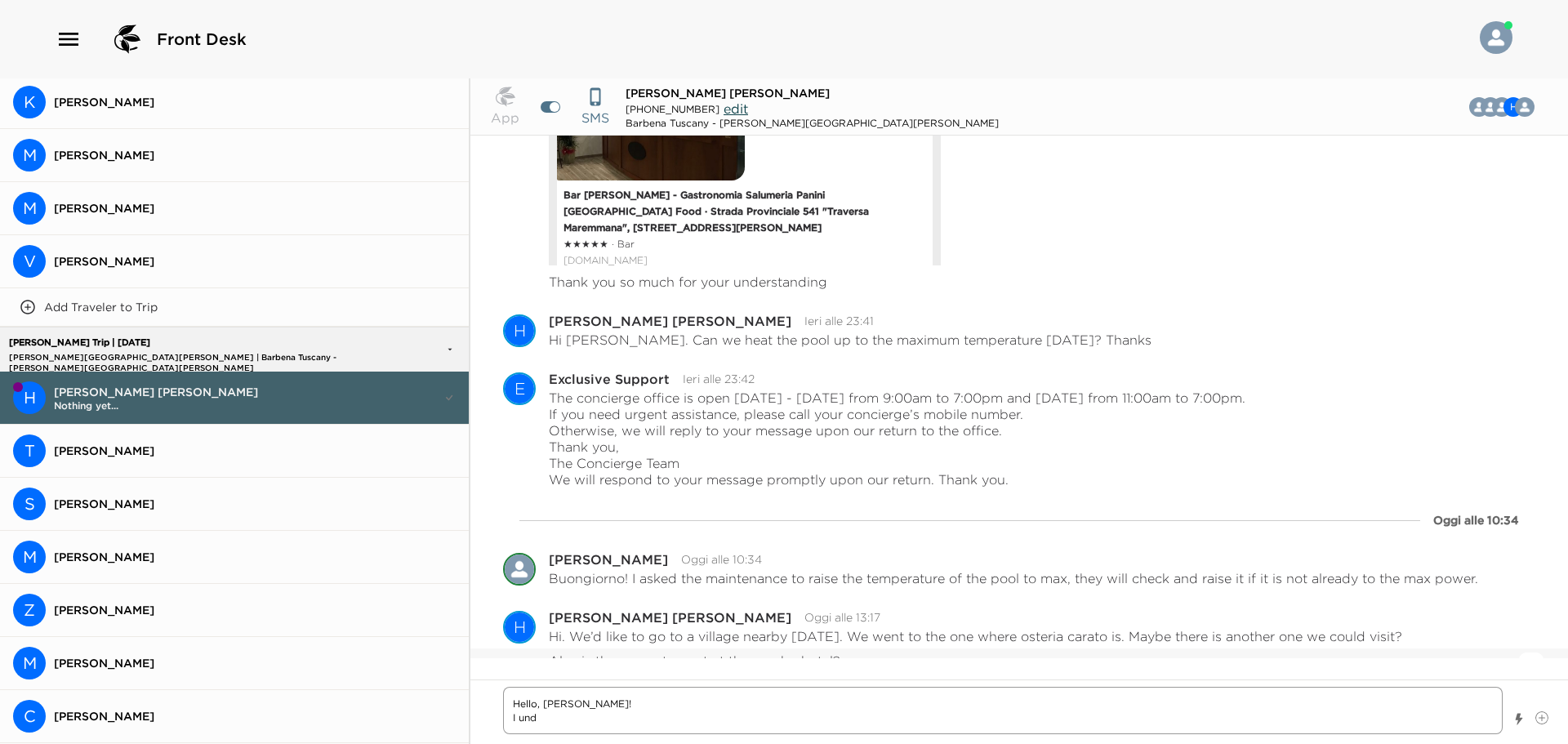
type textarea "Hello, [PERSON_NAME]! I unde"
type textarea "x"
type textarea "Hello, [PERSON_NAME]! I under"
type textarea "x"
type textarea "Hello, [PERSON_NAME]! I unders"
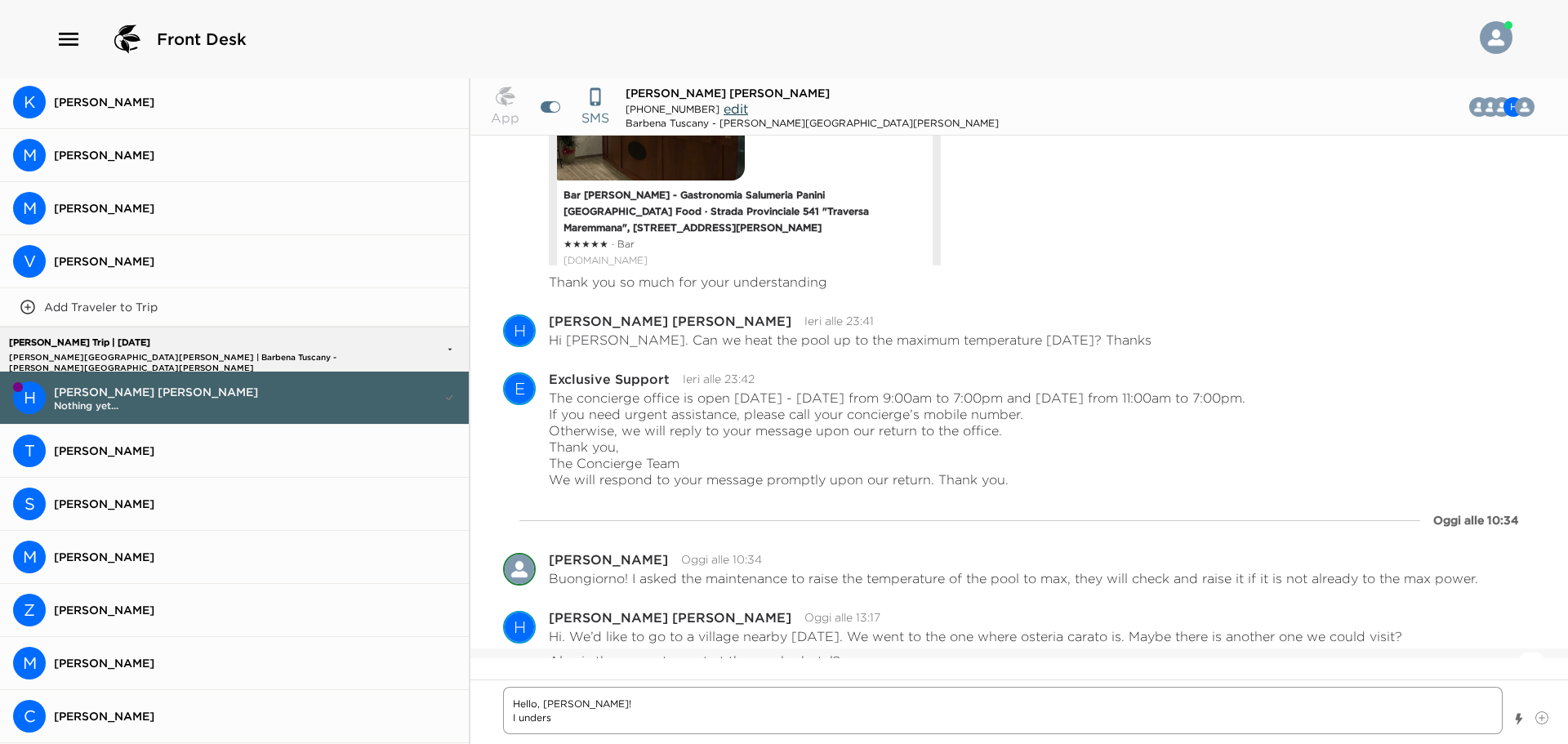
type textarea "x"
type textarea "Hello, [PERSON_NAME]! I underst"
type textarea "x"
type textarea "Hello, [PERSON_NAME]! I understa"
type textarea "x"
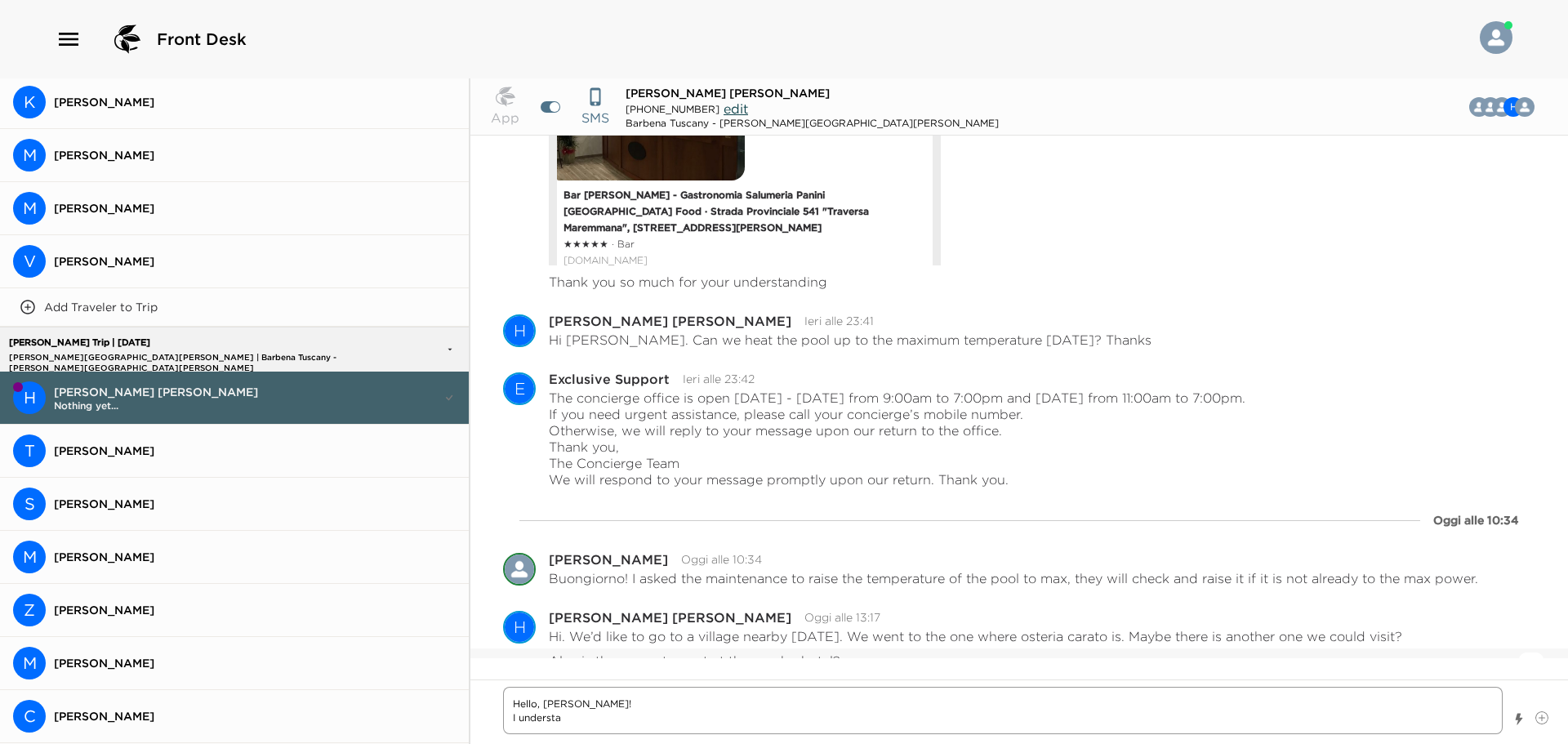
type textarea "Hello, [PERSON_NAME]! I understan"
type textarea "x"
type textarea "Hello, [PERSON_NAME]! I understand"
type textarea "x"
type textarea "Hello, [PERSON_NAME]! I understand"
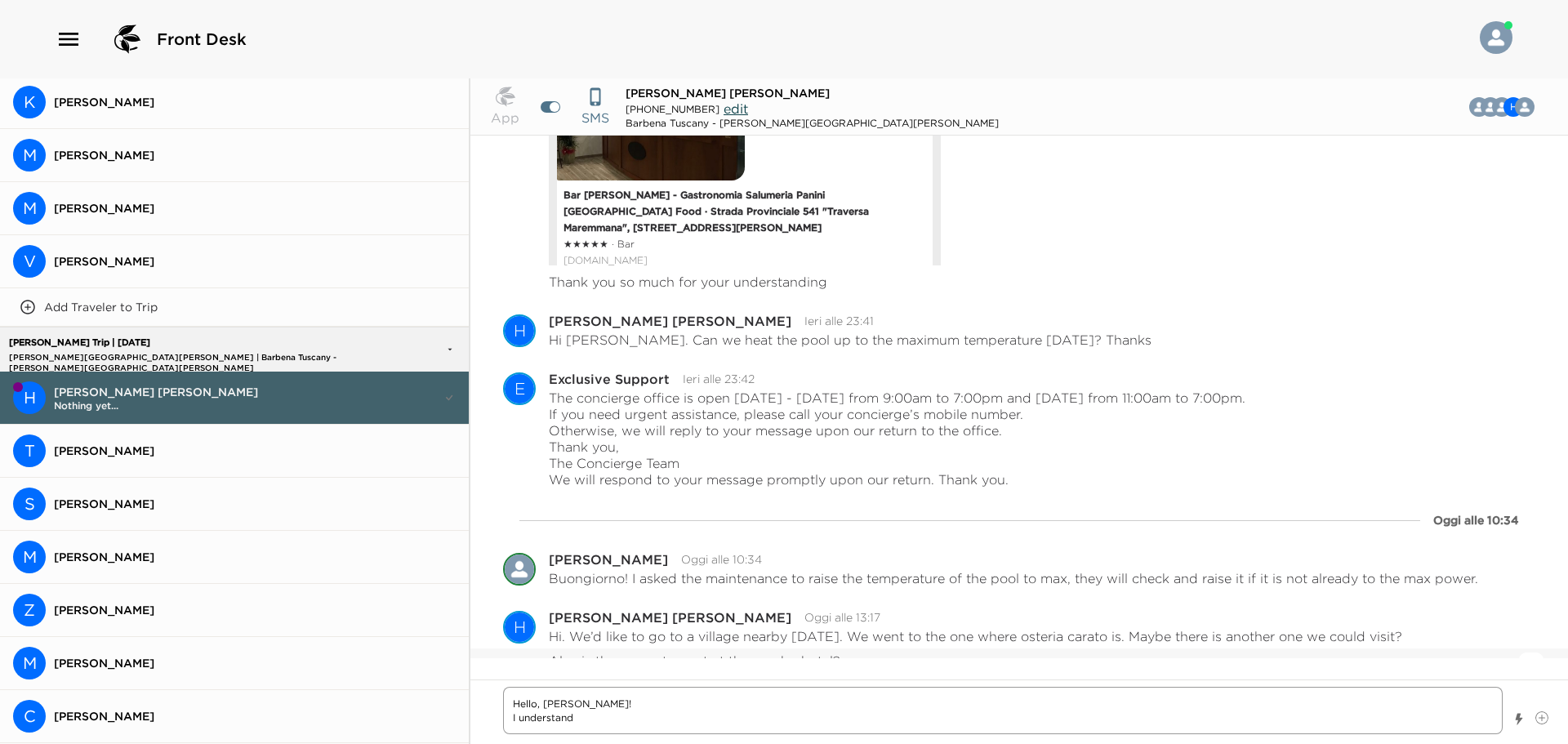
type textarea "x"
type textarea "Hello, [PERSON_NAME]! I understand y"
type textarea "x"
type textarea "Hello, [PERSON_NAME]! I understand yo"
type textarea "x"
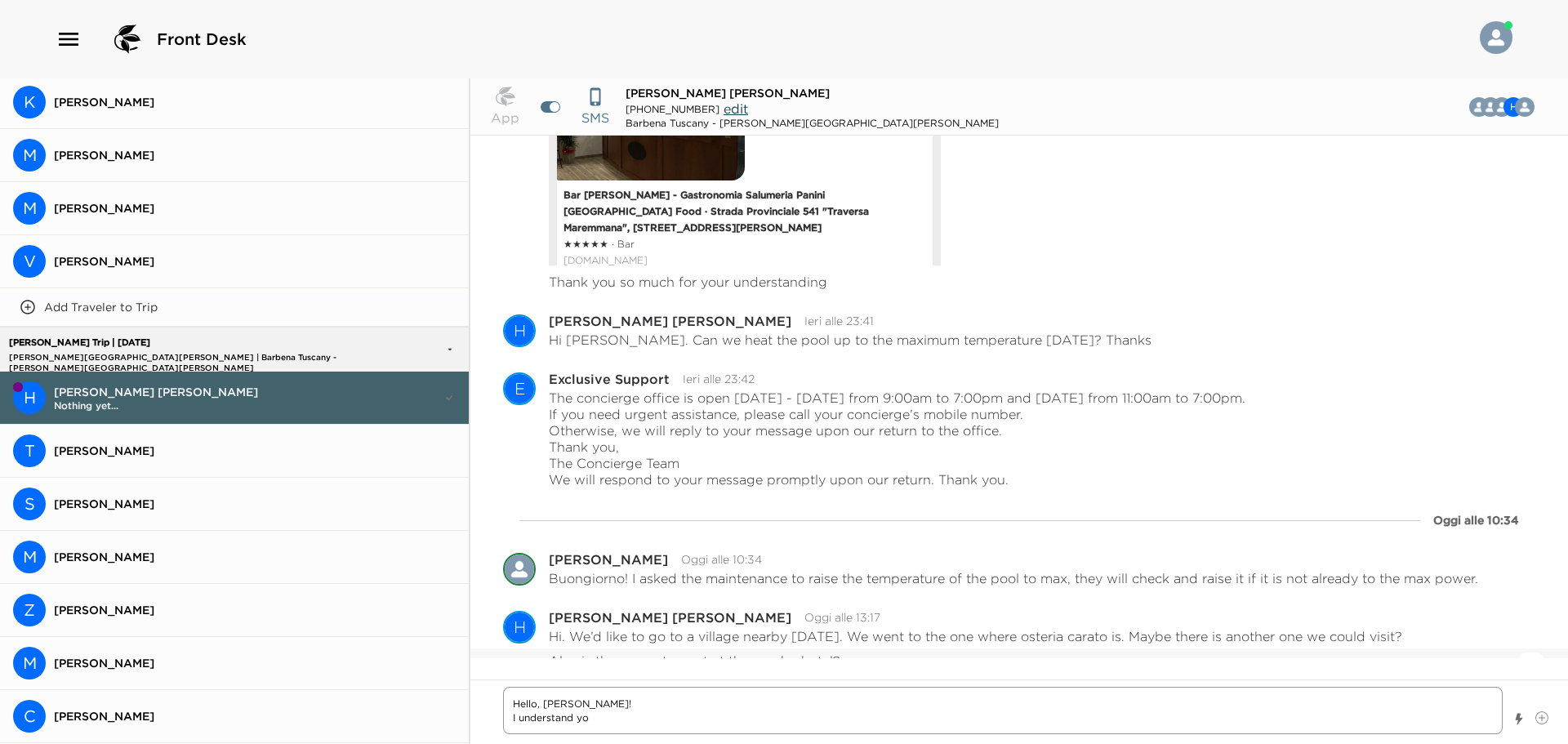
type textarea "Hello, [PERSON_NAME]! I understand you"
type textarea "x"
type textarea "Hello, [PERSON_NAME]! I understand you"
type textarea "x"
type textarea "Hello, [PERSON_NAME]! I understand you a"
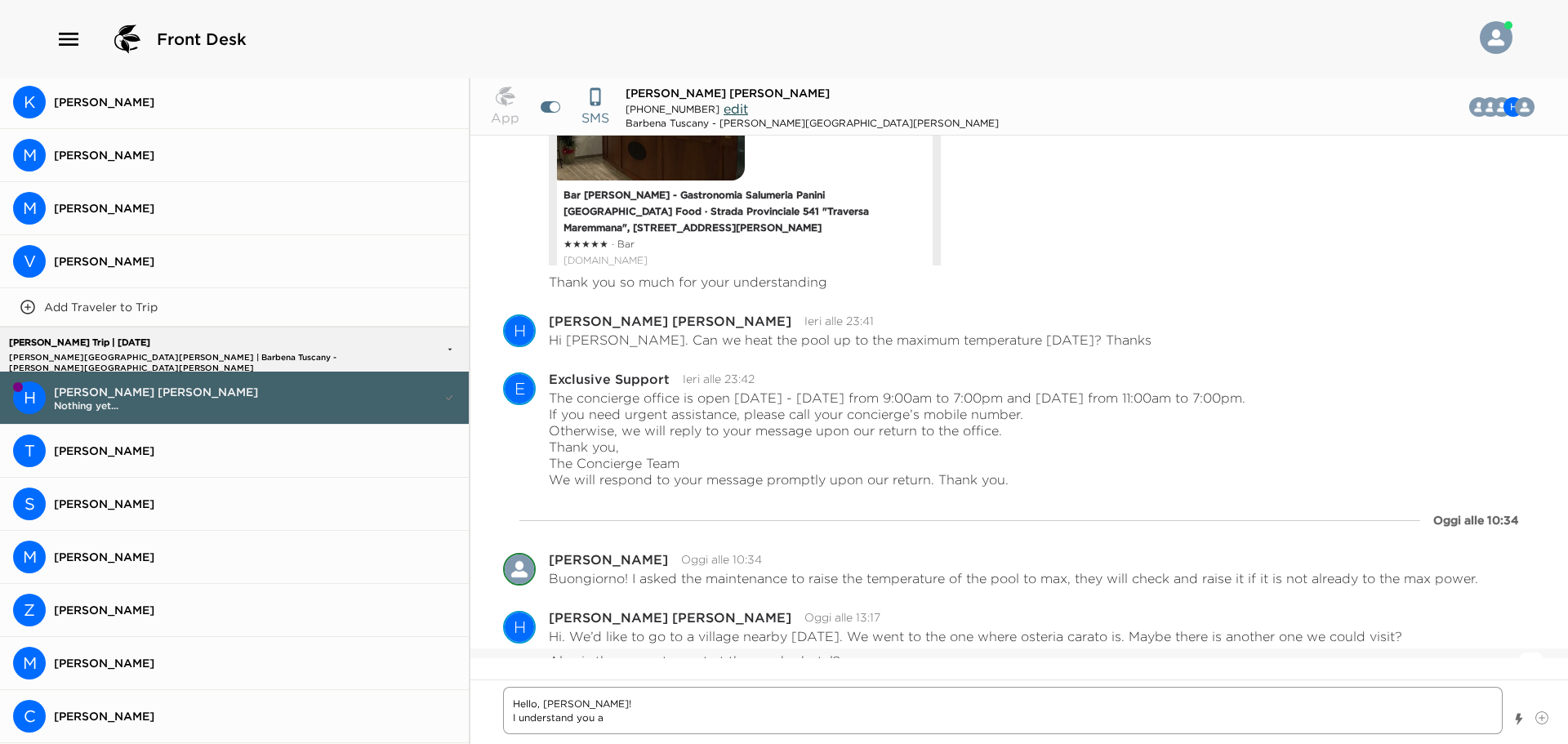
type textarea "x"
type textarea "Hello, [PERSON_NAME]! I understand you"
type textarea "x"
type textarea "Hello, [PERSON_NAME]! I understand you h"
type textarea "x"
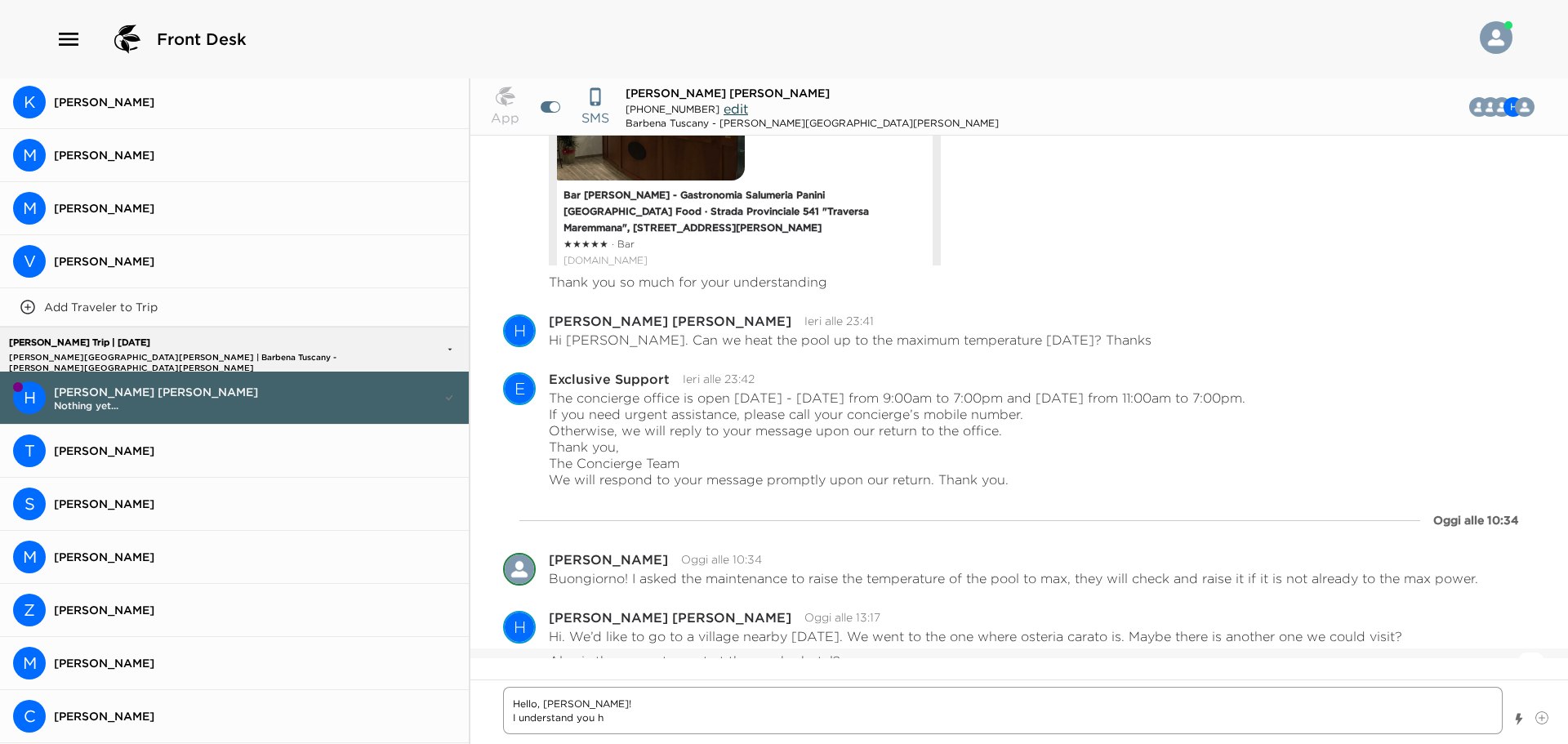
type textarea "Hello, [PERSON_NAME]! I understand you ha"
type textarea "x"
type textarea "Hello, [PERSON_NAME]! I understand you hav"
type textarea "x"
type textarea "Hello, [PERSON_NAME]! I understand you have"
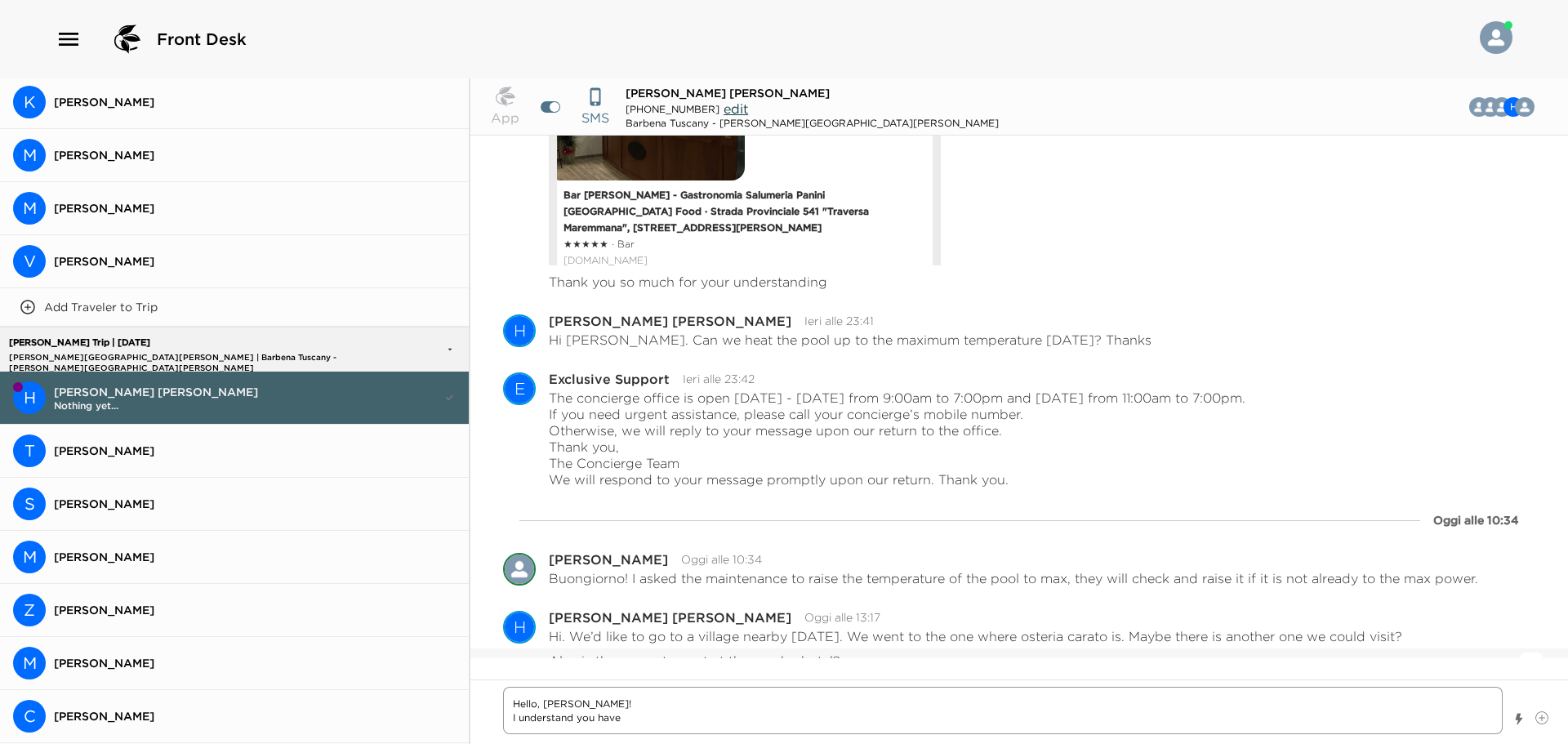
type textarea "x"
type textarea "Hello, [PERSON_NAME]! I understand you have v"
type textarea "x"
type textarea "Hello, [PERSON_NAME]! I understand you have vi"
type textarea "x"
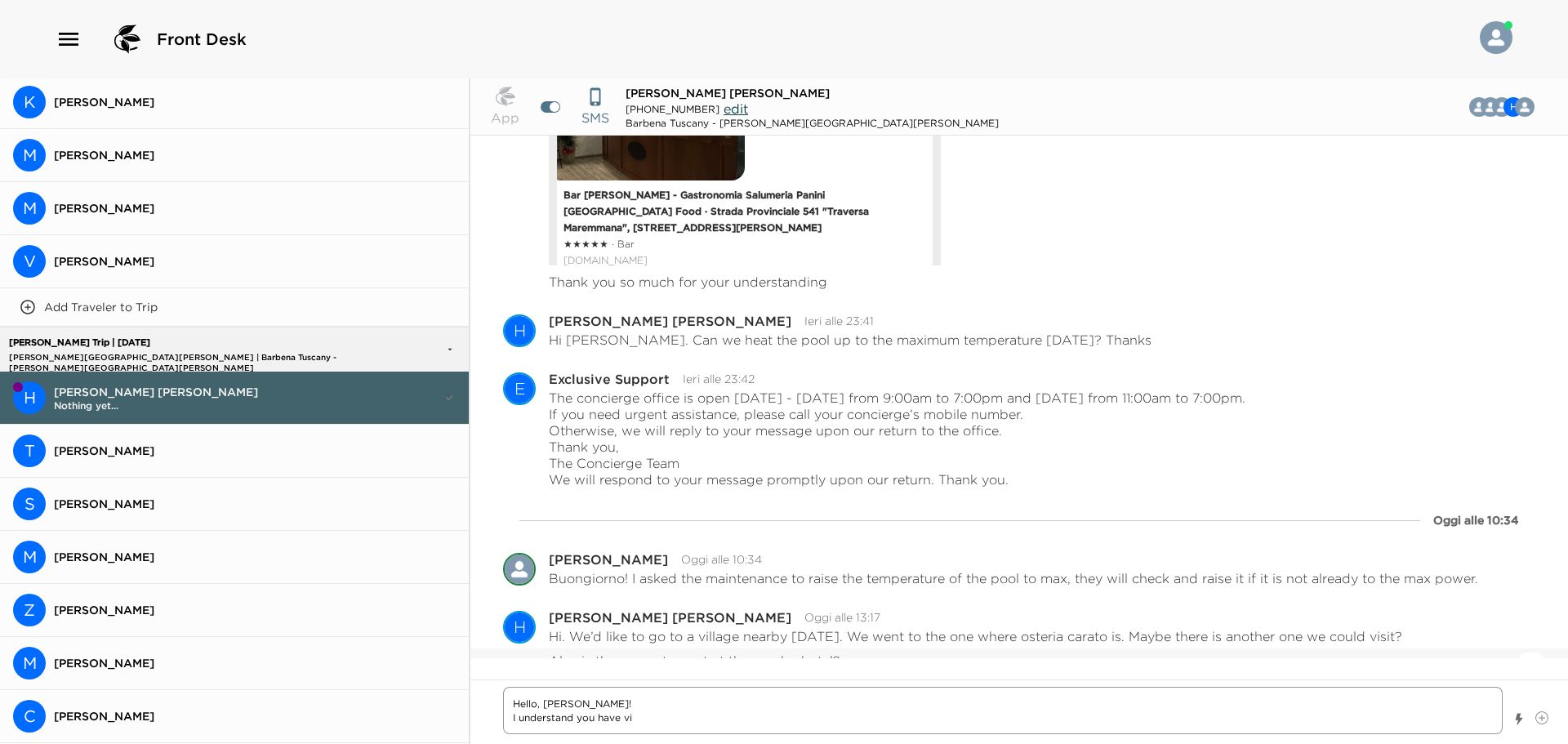
type textarea "Hello, [PERSON_NAME]! I understand you have vis"
type textarea "x"
type textarea "Hello, [PERSON_NAME]! I understand you have visi"
type textarea "x"
type textarea "Hello, [PERSON_NAME]! I understand you have visit"
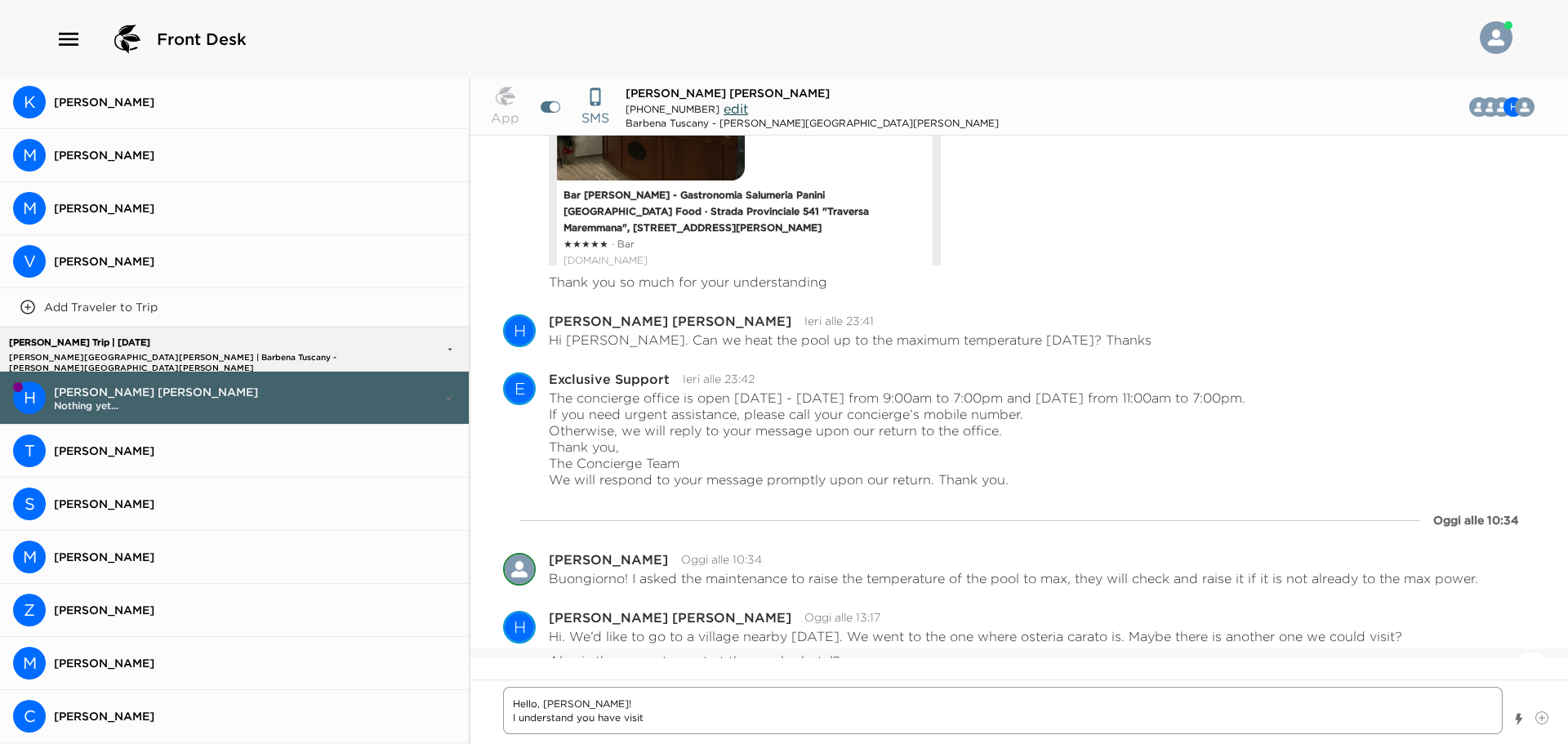
type textarea "x"
type textarea "Hello, [PERSON_NAME]! I understand you have visite"
type textarea "x"
type textarea "Hello, [PERSON_NAME]! I understand you have visited"
type textarea "x"
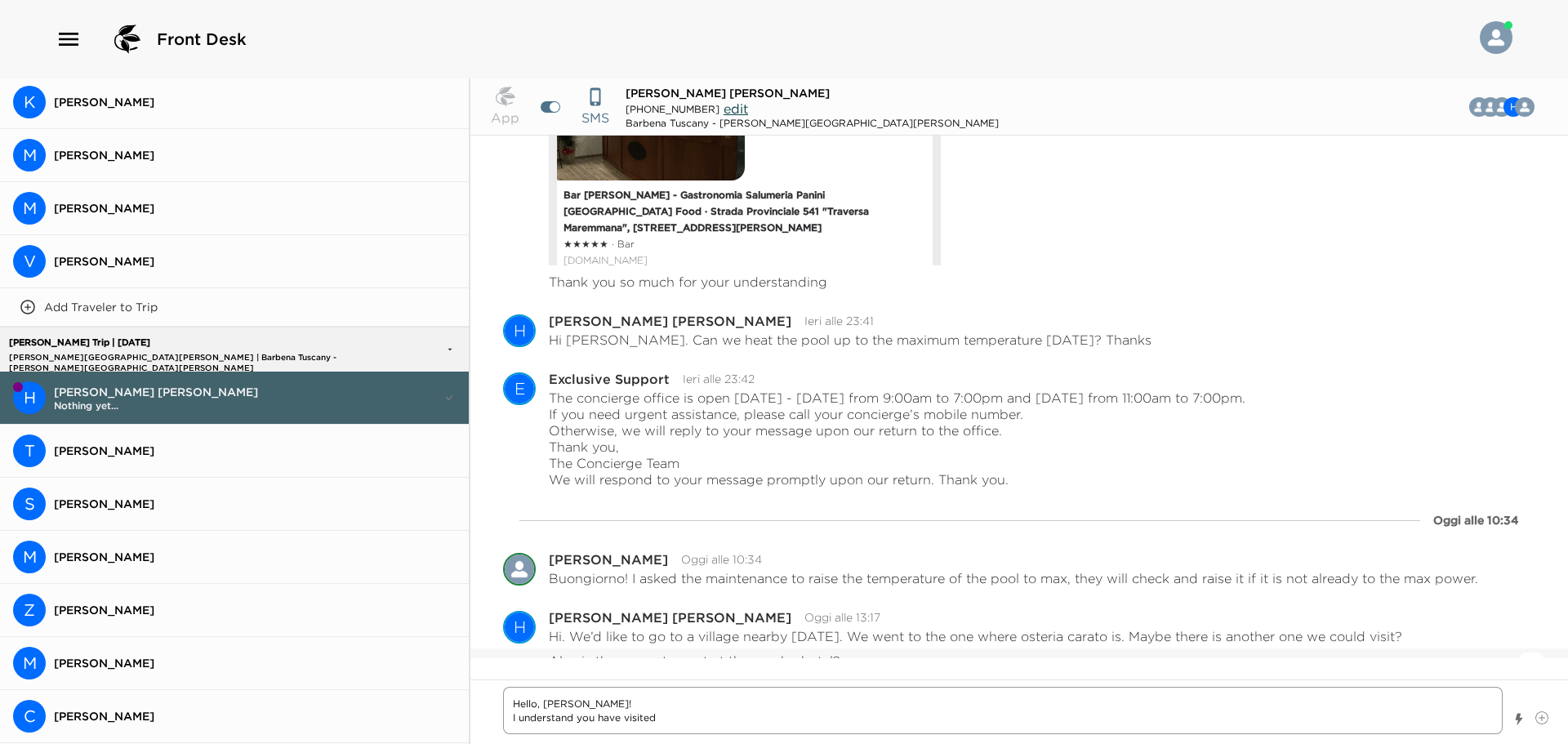
type textarea "Hello, [PERSON_NAME]! I understand you have visited"
type textarea "x"
type textarea "Hello, [PERSON_NAME]! I understand you have visited i"
type textarea "x"
type textarea "Hello, [PERSON_NAME]! I understand you have visited il"
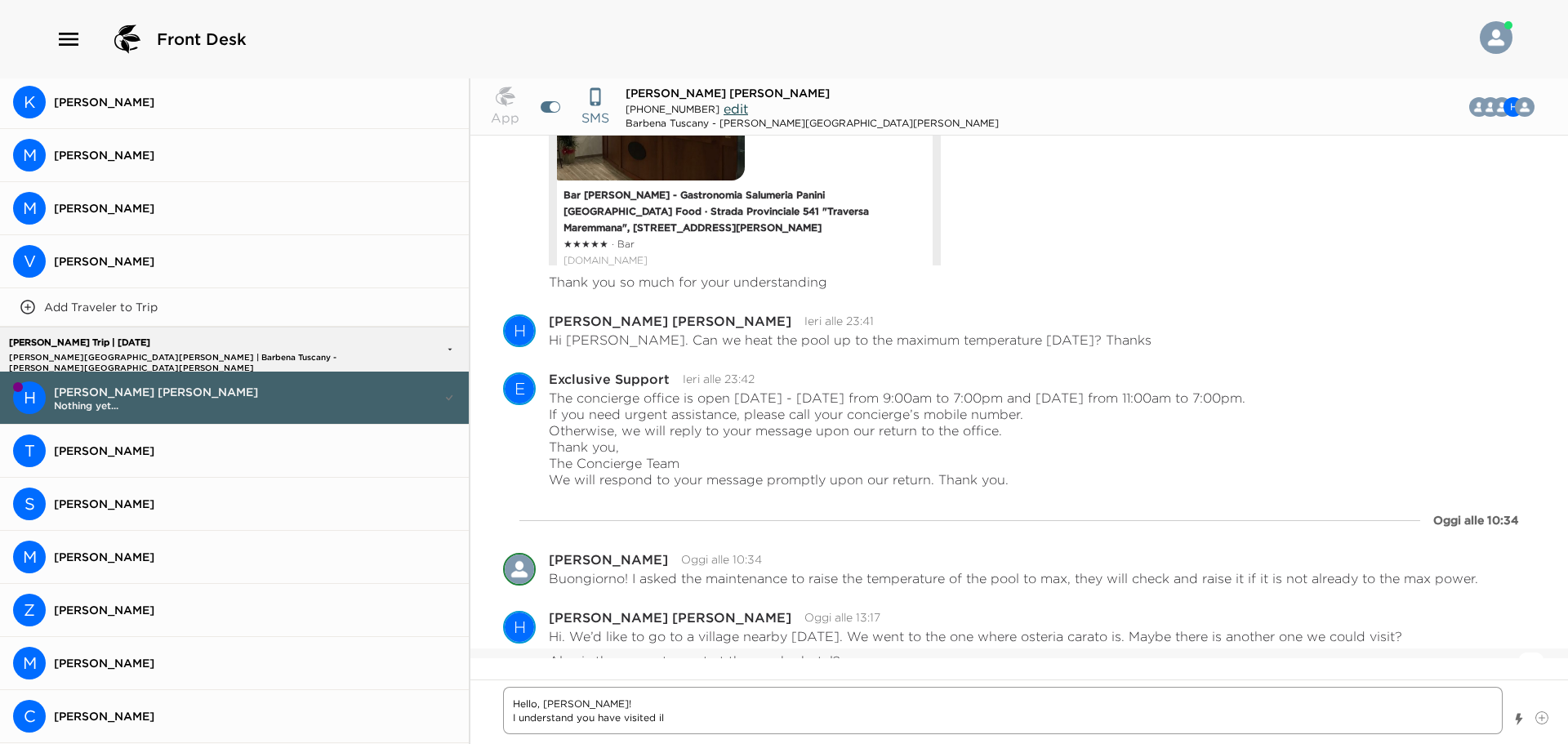
type textarea "x"
type textarea "Hello, [PERSON_NAME]! I understand you have visited il"
type textarea "x"
type textarea "Hello, [PERSON_NAME]! I understand you have visited il"
type textarea "x"
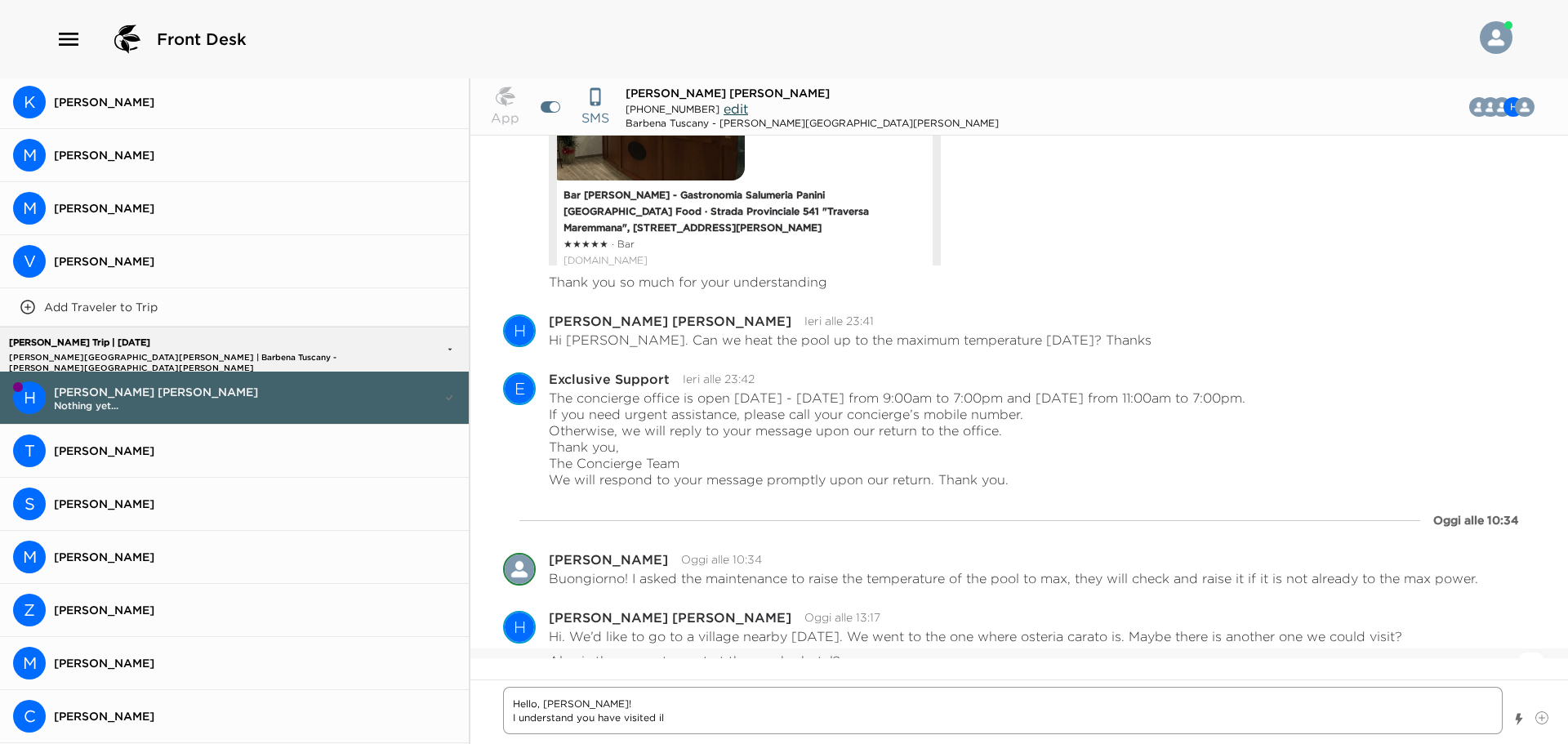
type textarea "Hello, [PERSON_NAME]! I understand you have visited i"
type textarea "x"
type textarea "Hello, [PERSON_NAME]! I understand you have visited"
type textarea "x"
type textarea "Hello, [PERSON_NAME]! I understand you have visited t"
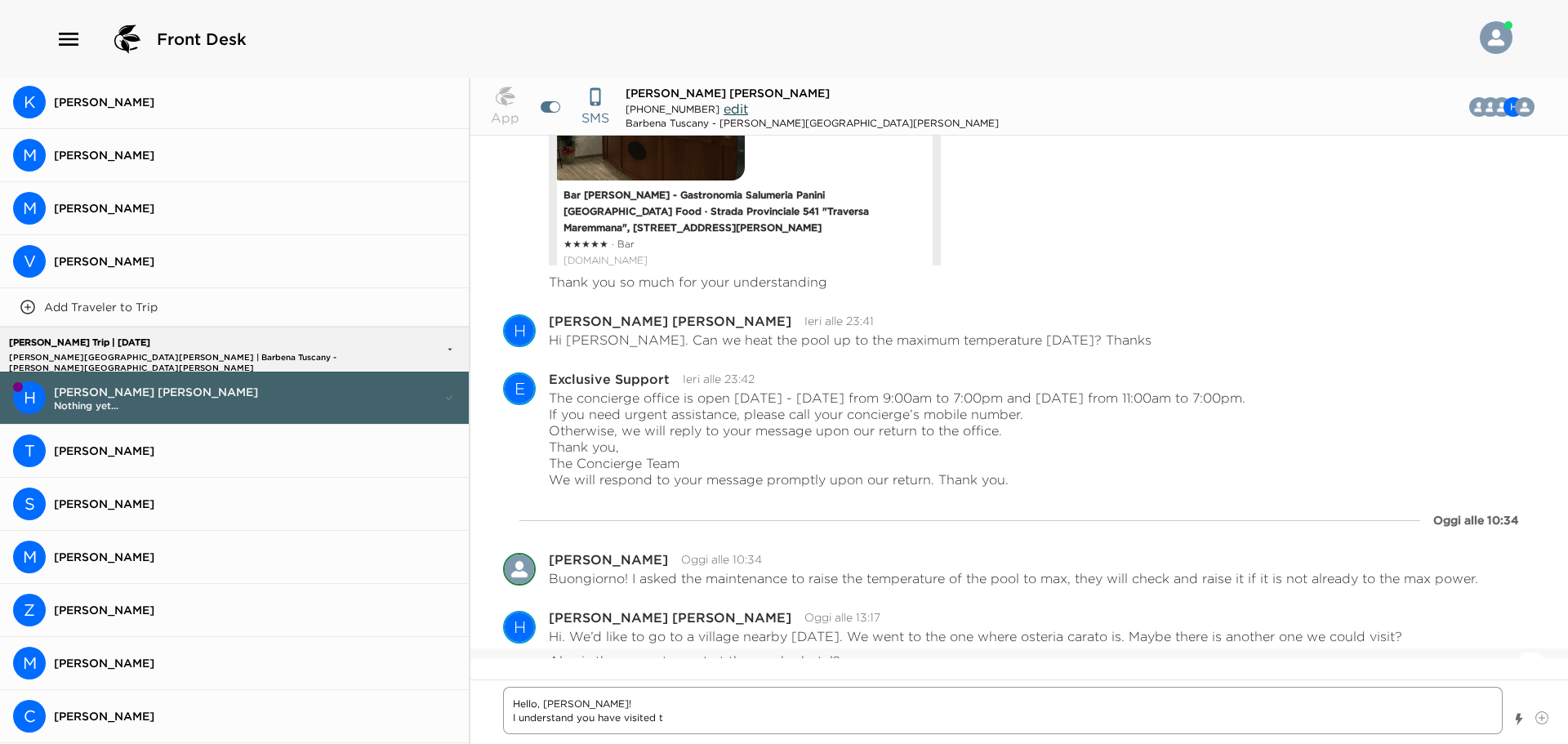
type textarea "x"
type textarea "Hello, [PERSON_NAME]! I understand you have visited th"
type textarea "x"
type textarea "Hello, [PERSON_NAME]! I understand you have visited the"
type textarea "x"
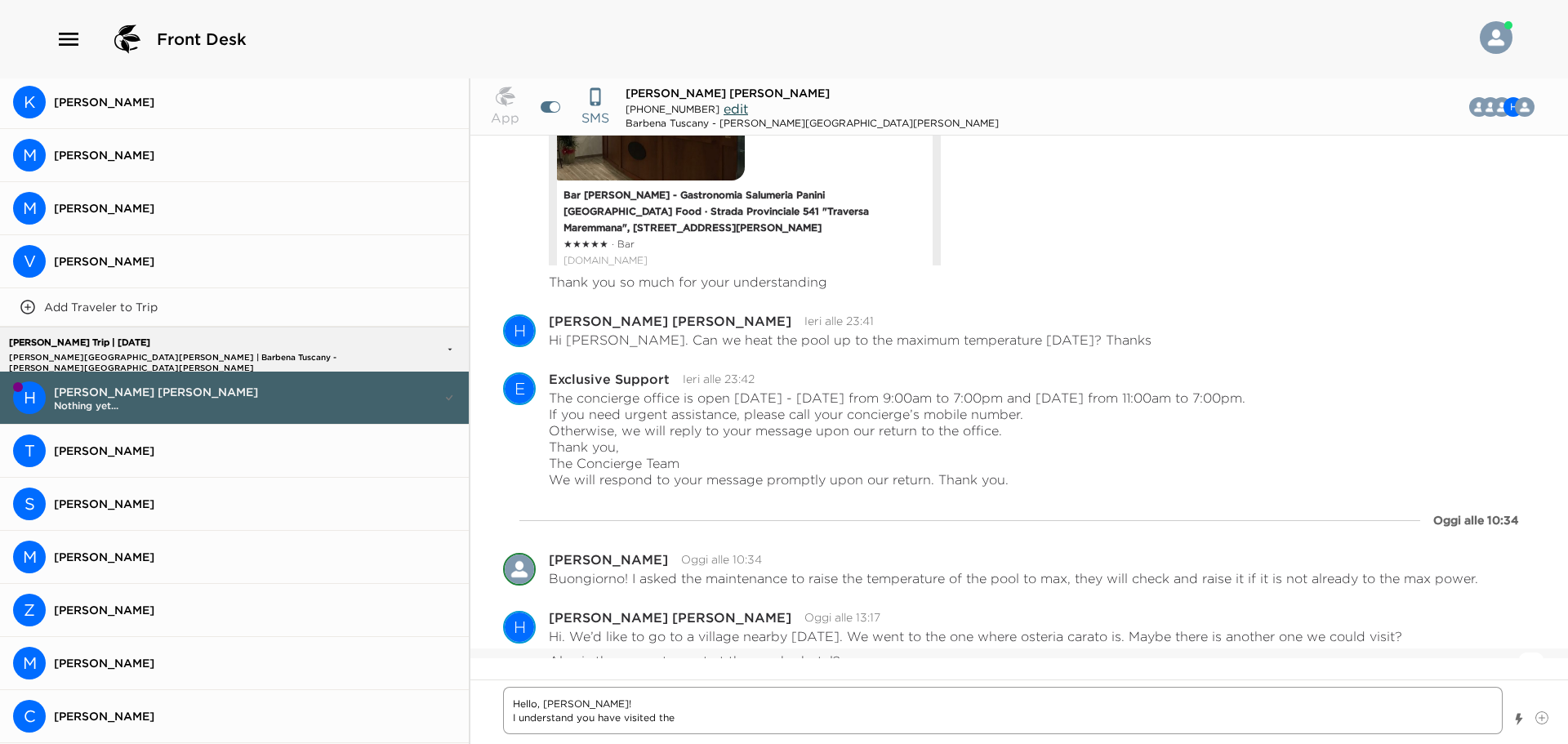
type textarea "Hello, [PERSON_NAME]! I understand you have visited the"
type textarea "x"
type textarea "Hello, [PERSON_NAME]! I understand you have visited the V"
type textarea "x"
type textarea "Hello, [PERSON_NAME]! I understand you have visited the Vi"
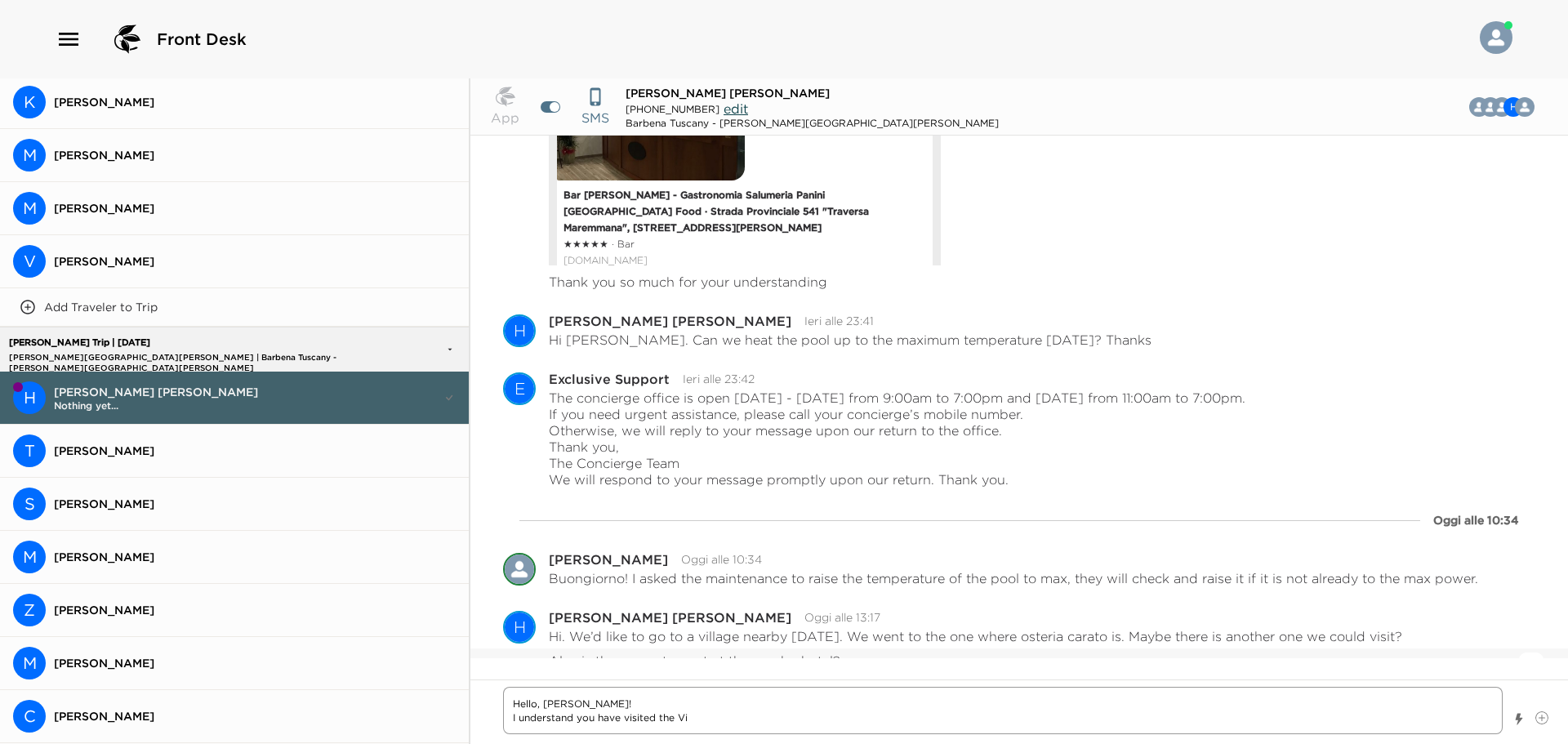
type textarea "x"
type textarea "Hello, [PERSON_NAME]! I understand you have visited the V"
type textarea "x"
type textarea "Hello, [PERSON_NAME]! I understand you have visited the"
type textarea "x"
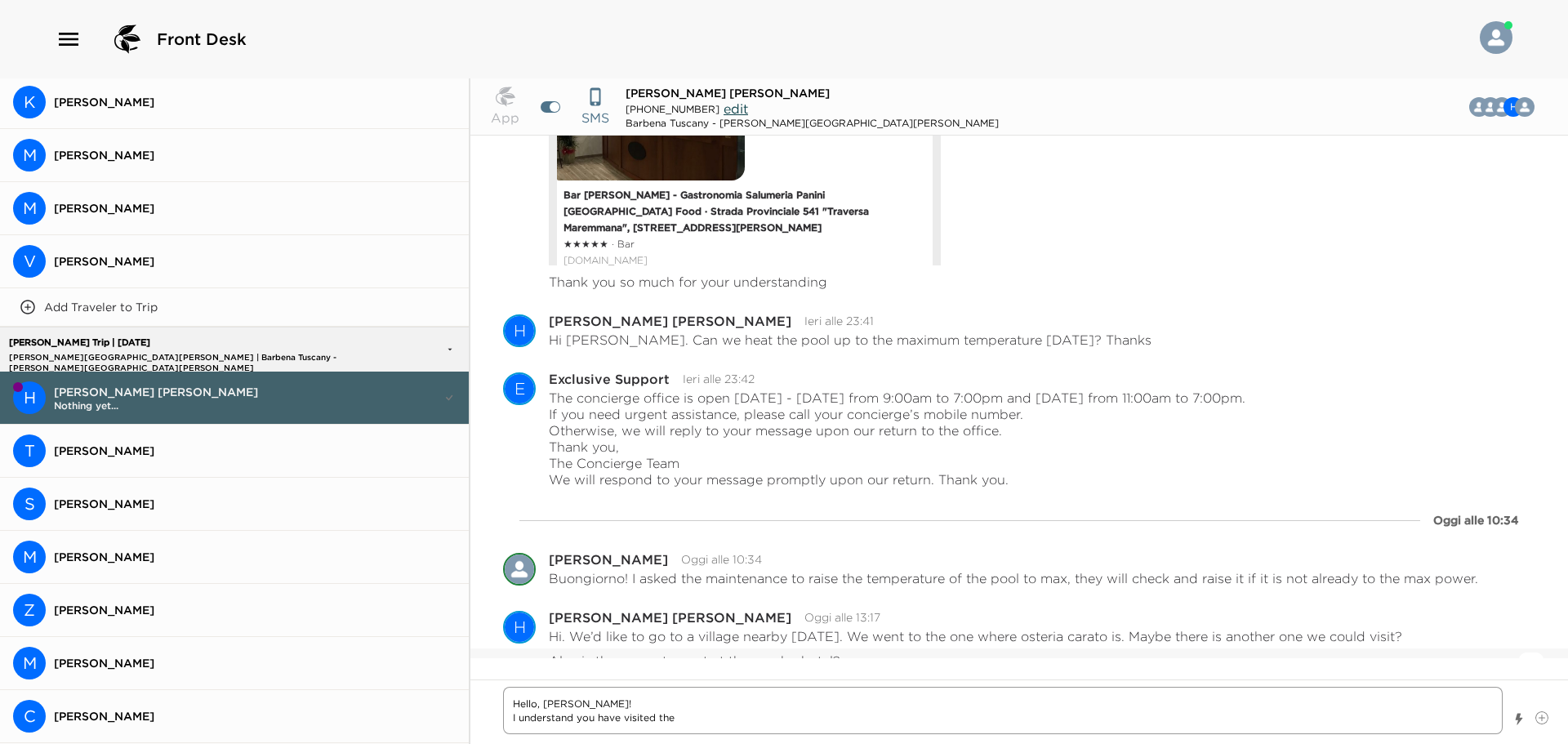
type textarea "Hello, [PERSON_NAME]! I understand you have visited the v"
type textarea "x"
type textarea "Hello, [PERSON_NAME]! I understand you have visited the vi"
type textarea "x"
type textarea "Hello, [PERSON_NAME]! I understand you have visited the vil"
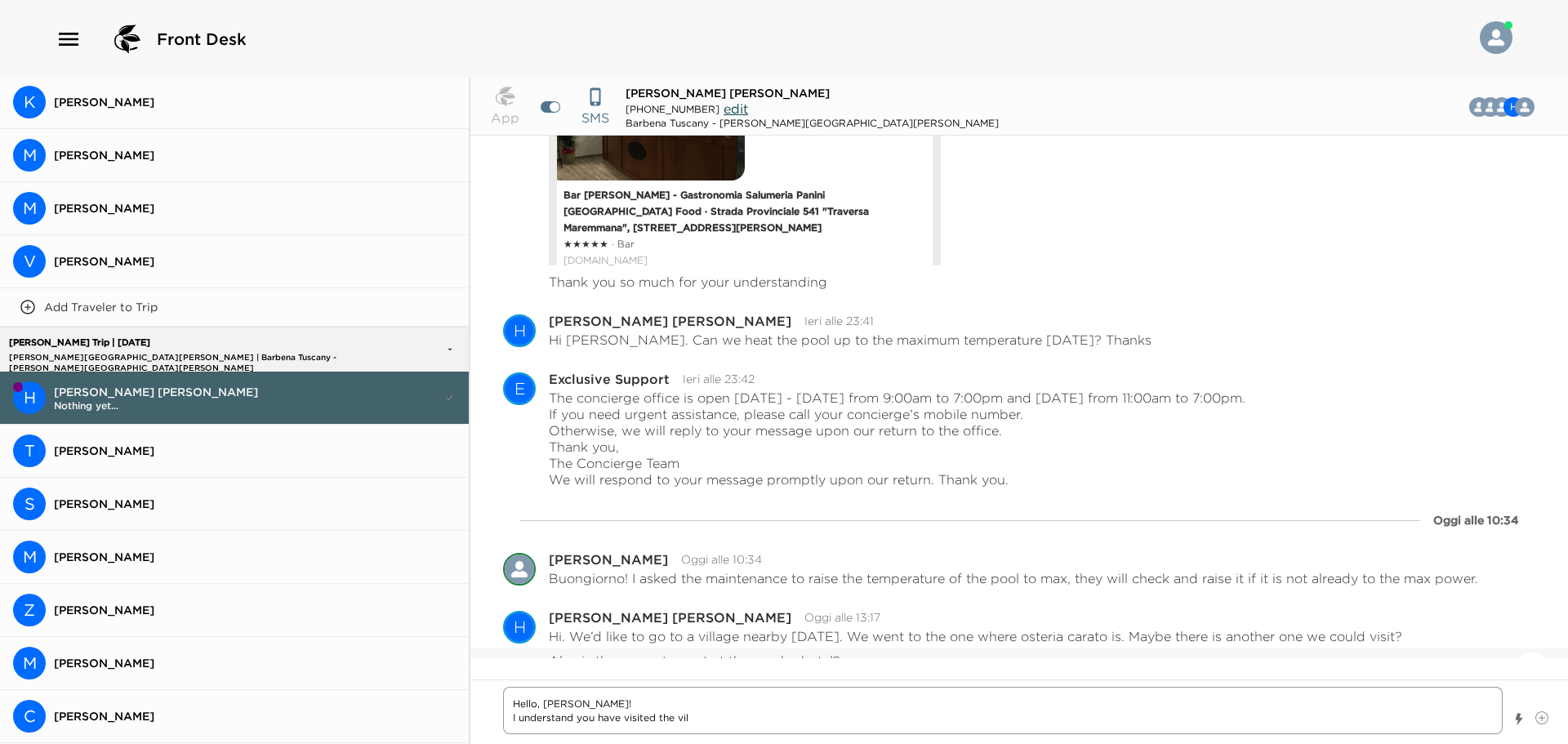
type textarea "x"
type textarea "Hello, [PERSON_NAME]! I understand you have visited the vill"
type textarea "x"
type textarea "Hello, [PERSON_NAME]! I understand you have visited the villa"
type textarea "x"
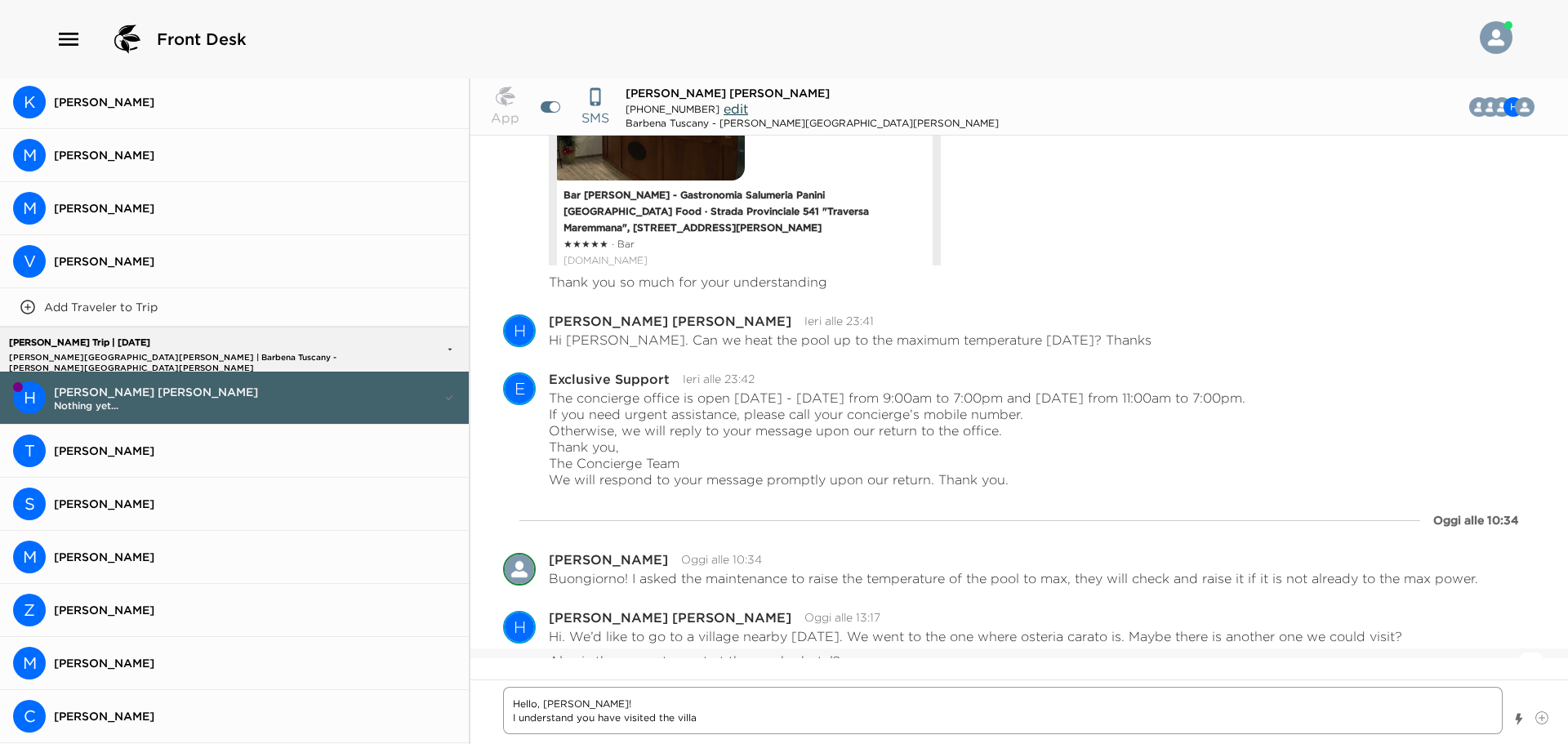
type textarea "Hello, [PERSON_NAME]! I understand you have visited the villag"
type textarea "x"
type textarea "Hello, [PERSON_NAME]! I understand you have visited the village"
type textarea "x"
type textarea "Hello, [PERSON_NAME]! I understand you have visited the villageo"
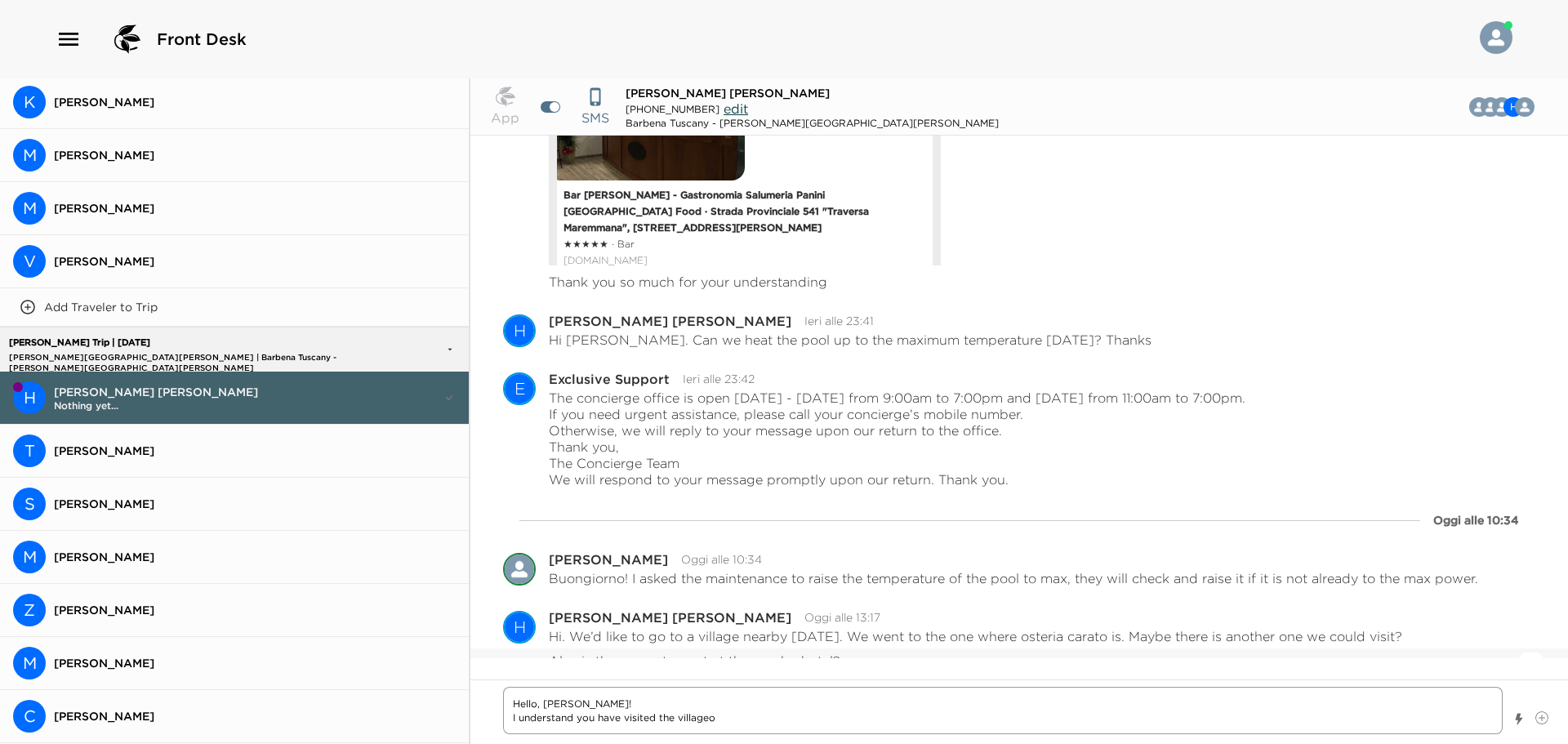
type textarea "x"
type textarea "Hello, [PERSON_NAME]! I understand you have visited the villageof"
type textarea "x"
type textarea "Hello, [PERSON_NAME]! I understand you have visited the villageof"
type textarea "x"
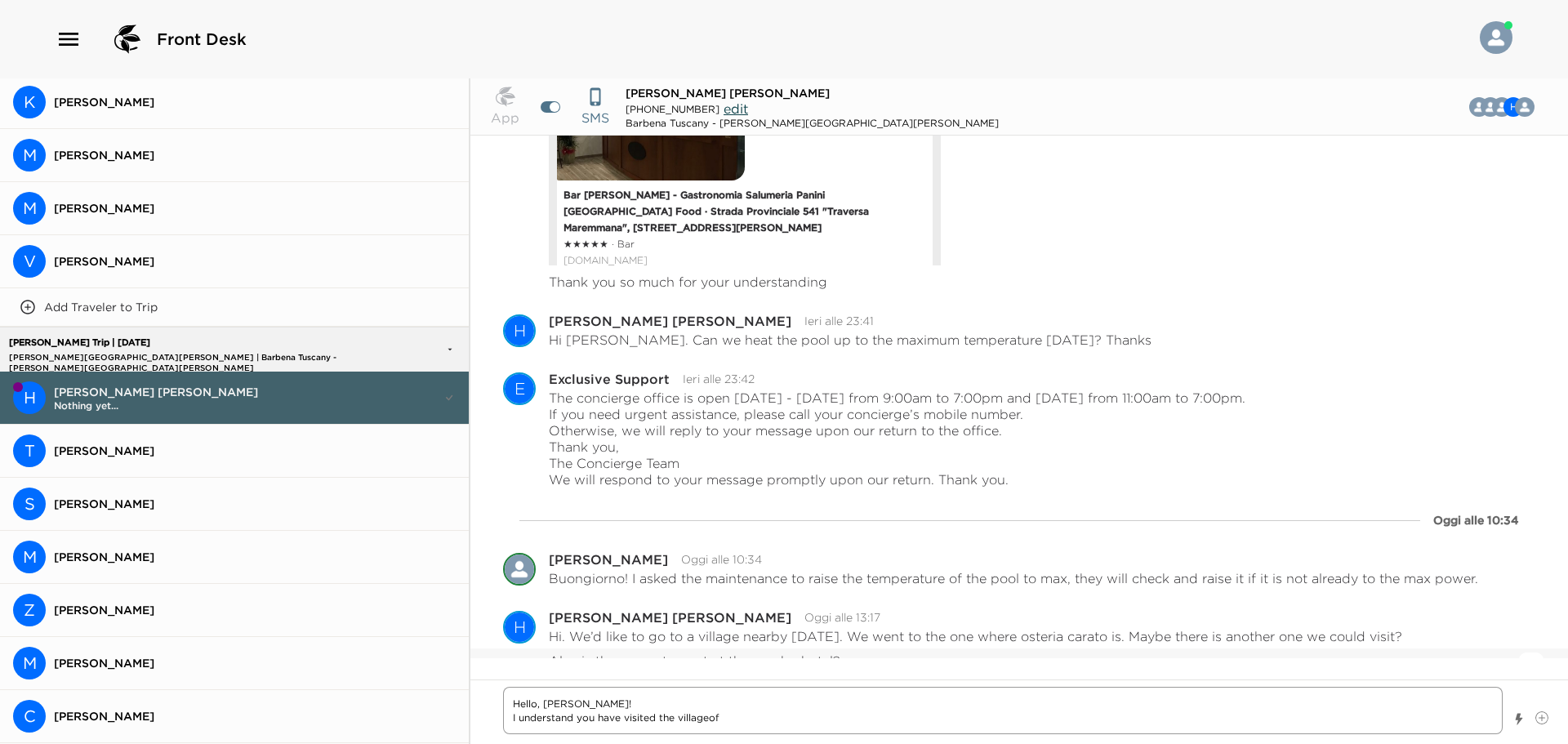
type textarea "Hello, [PERSON_NAME]! I understand you have visited the villageof"
type textarea "x"
type textarea "Hello, [PERSON_NAME]! I understand you have visited the villageo"
type textarea "x"
type textarea "Hello, [PERSON_NAME]! I understand you have visited the village"
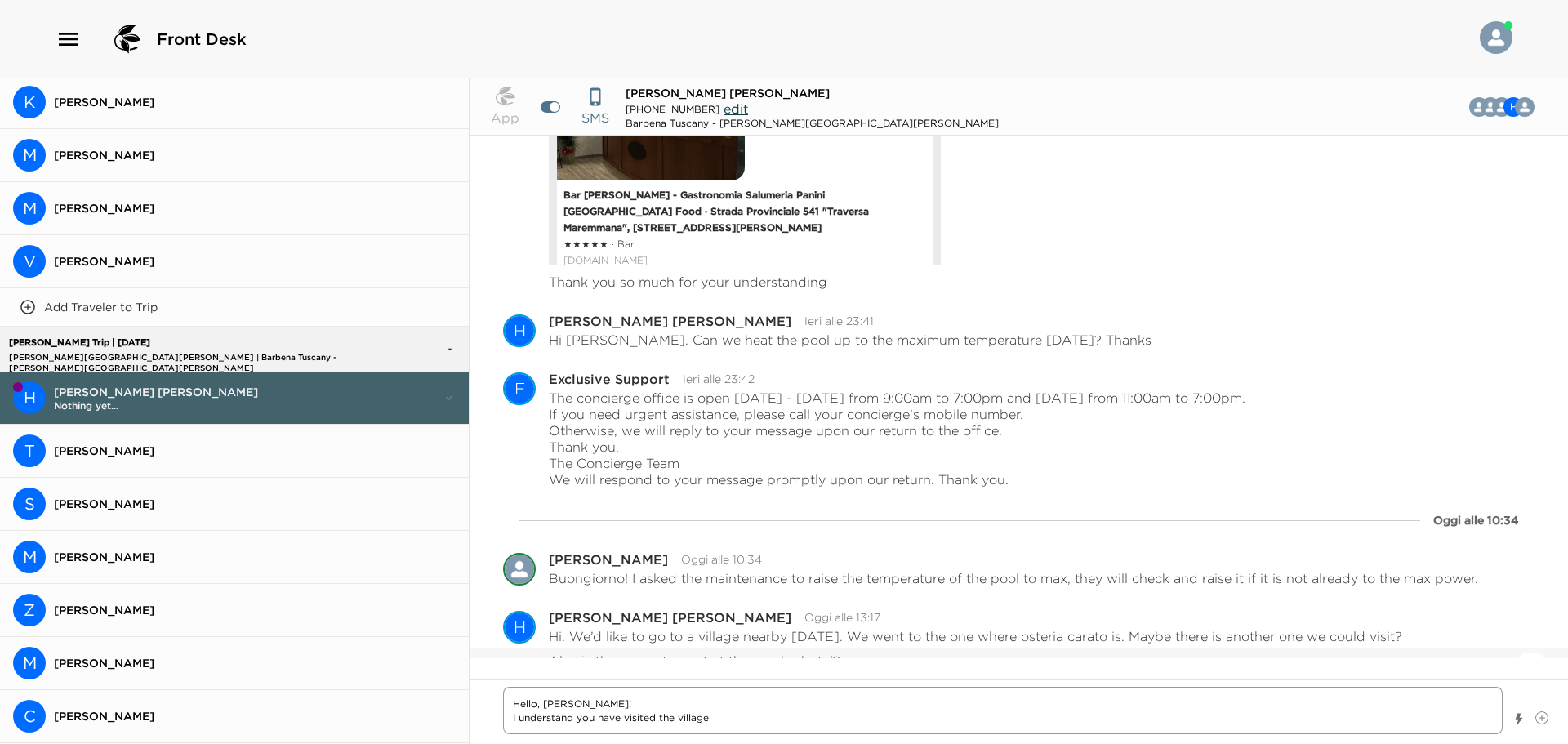
type textarea "x"
type textarea "Hello, [PERSON_NAME]! I understand you have visited the village"
type textarea "x"
type textarea "Hello, [PERSON_NAME]! I understand you have visited the village o"
type textarea "x"
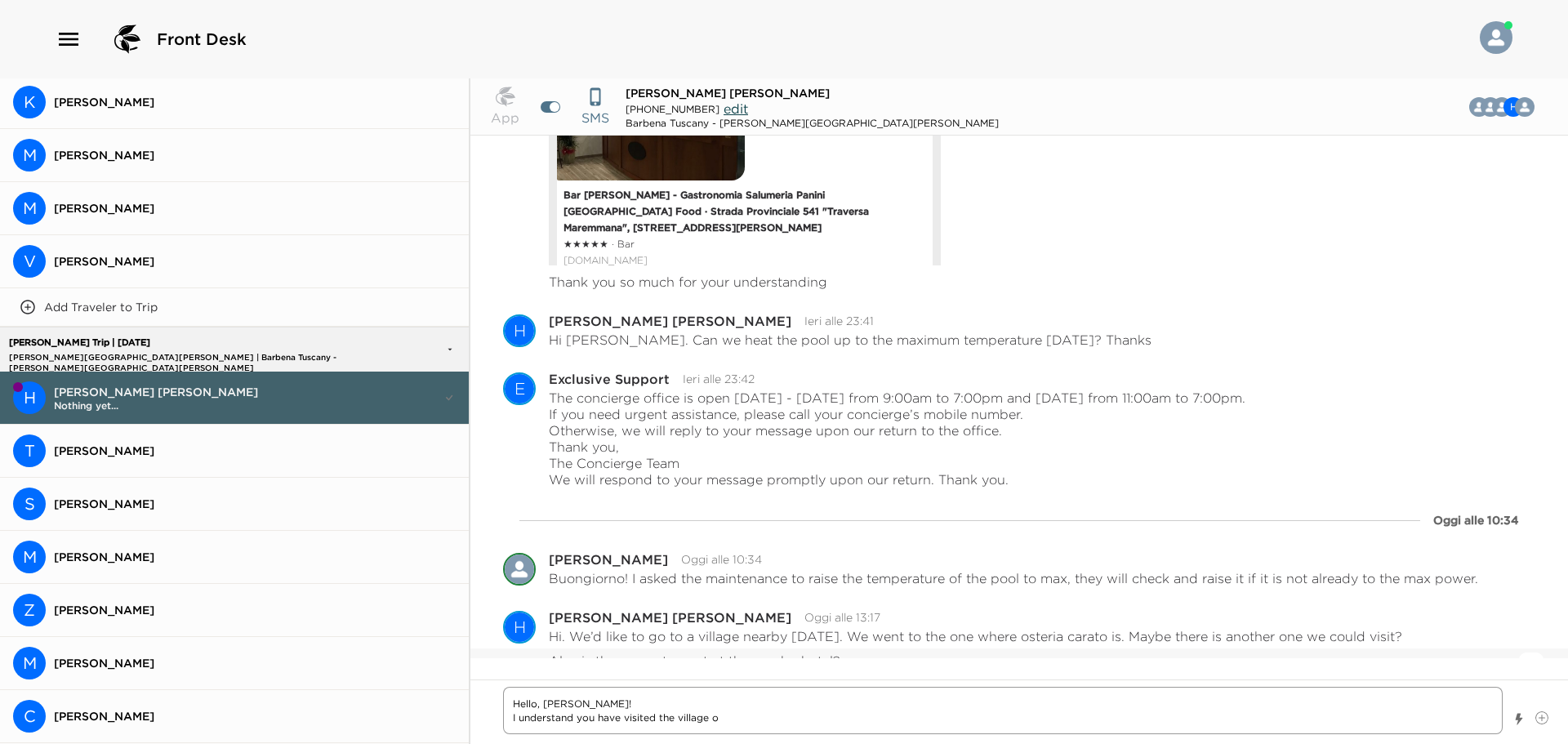
type textarea "Hello, [PERSON_NAME]! I understand you have visited the village of"
type textarea "x"
type textarea "Hello, [PERSON_NAME]! I understand you have visited the village of"
type textarea "x"
type textarea "Hello, [PERSON_NAME]! I understand you have visited the village of M"
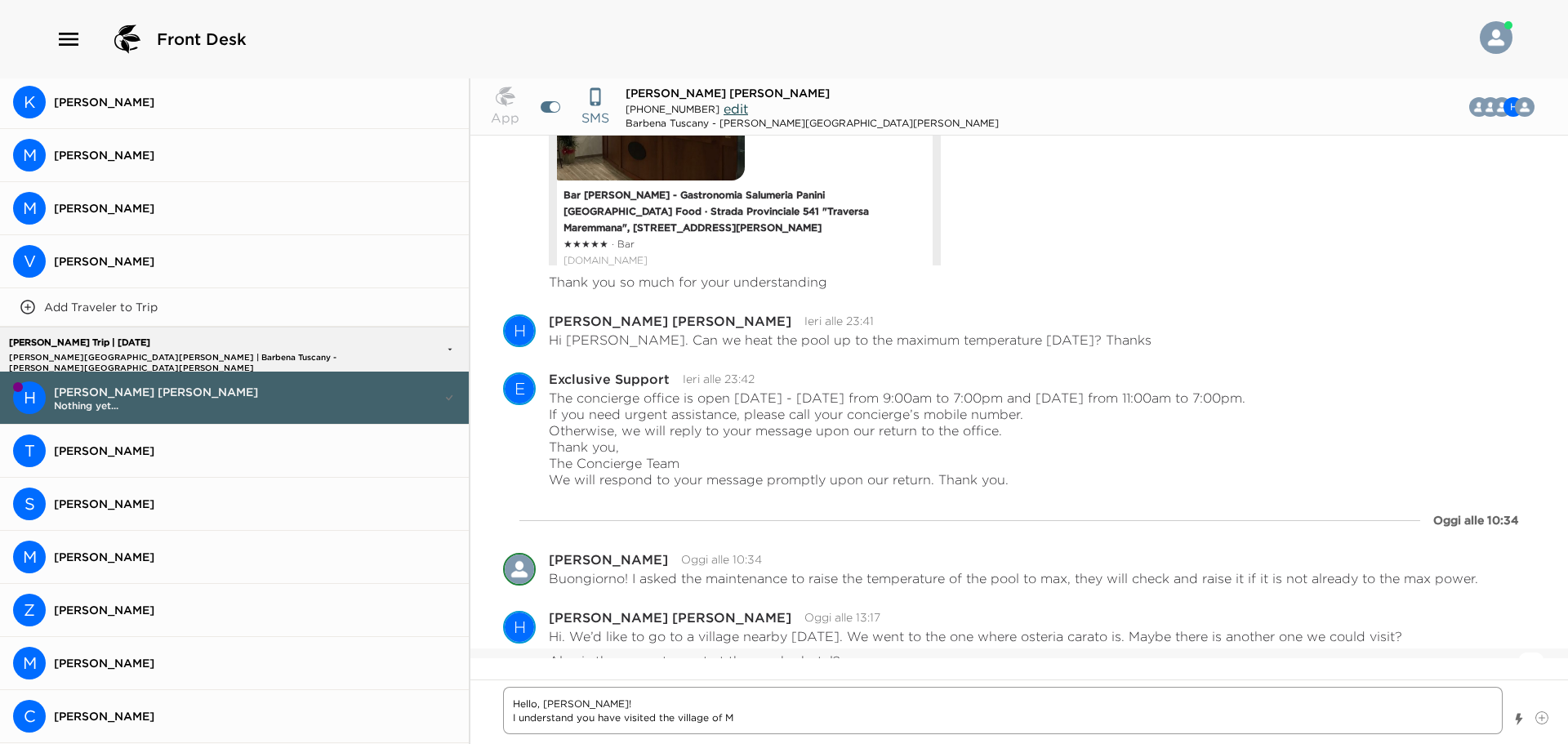
type textarea "x"
type textarea "Hello, [PERSON_NAME]! I understand you have visited the village of [GEOGRAPHIC_…"
type textarea "x"
type textarea "Hello, [PERSON_NAME]! I understand you have visited the village of [GEOGRAPHIC_…"
type textarea "x"
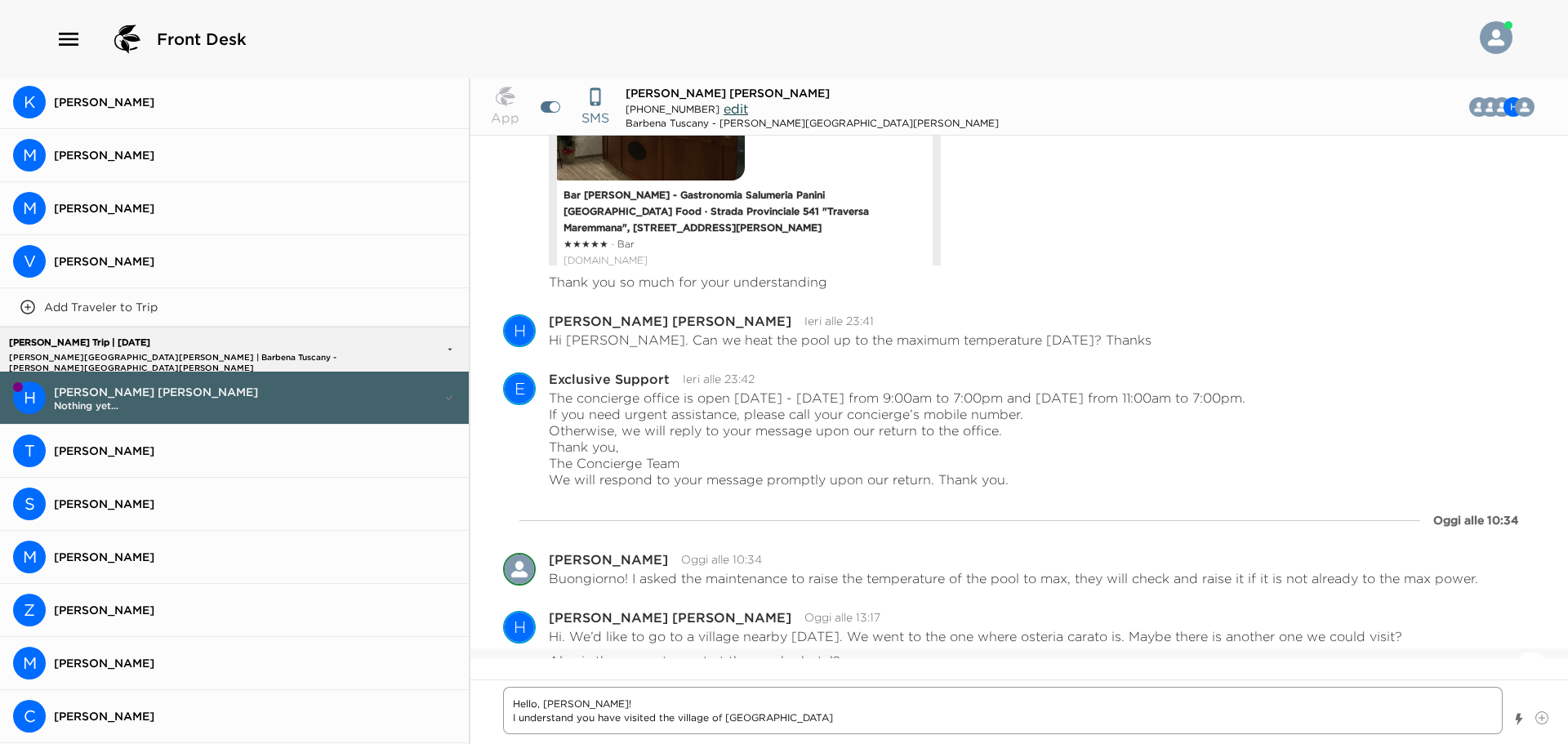
type textarea "Hello, [PERSON_NAME]! I understand you have visited the village of [GEOGRAPHIC_…"
type textarea "x"
type textarea "Hello, [PERSON_NAME]! I understand you have visited the village of [GEOGRAPHIC_…"
type textarea "x"
type textarea "Hello, [PERSON_NAME]! I understand you have visited the village of [GEOGRAPHIC_…"
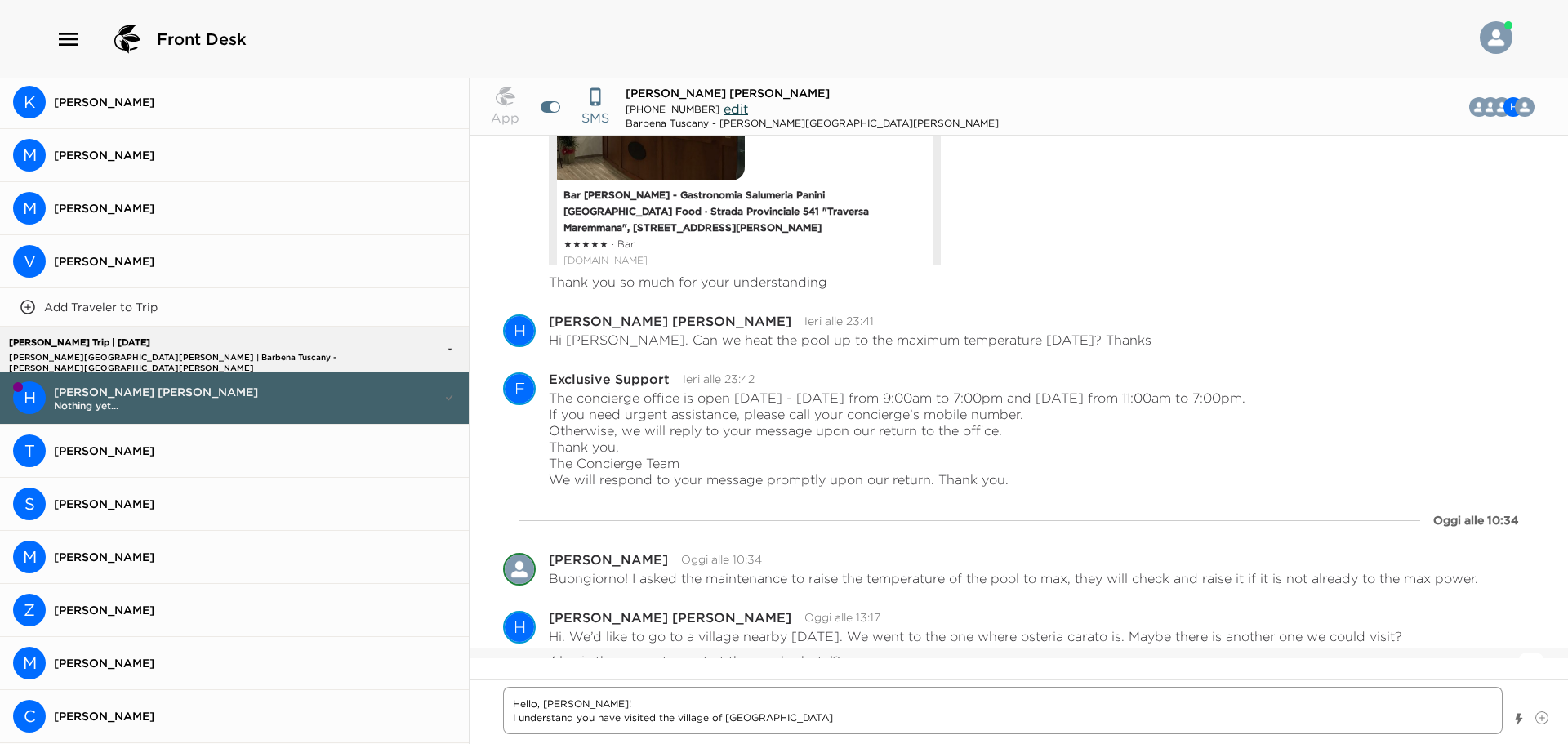
type textarea "x"
type textarea "Hello, [PERSON_NAME]! I understand you have visited the village of [GEOGRAPHIC_…"
type textarea "x"
type textarea "Hello, [PERSON_NAME]! I understand you have visited the village of [GEOGRAPHIC_…"
type textarea "x"
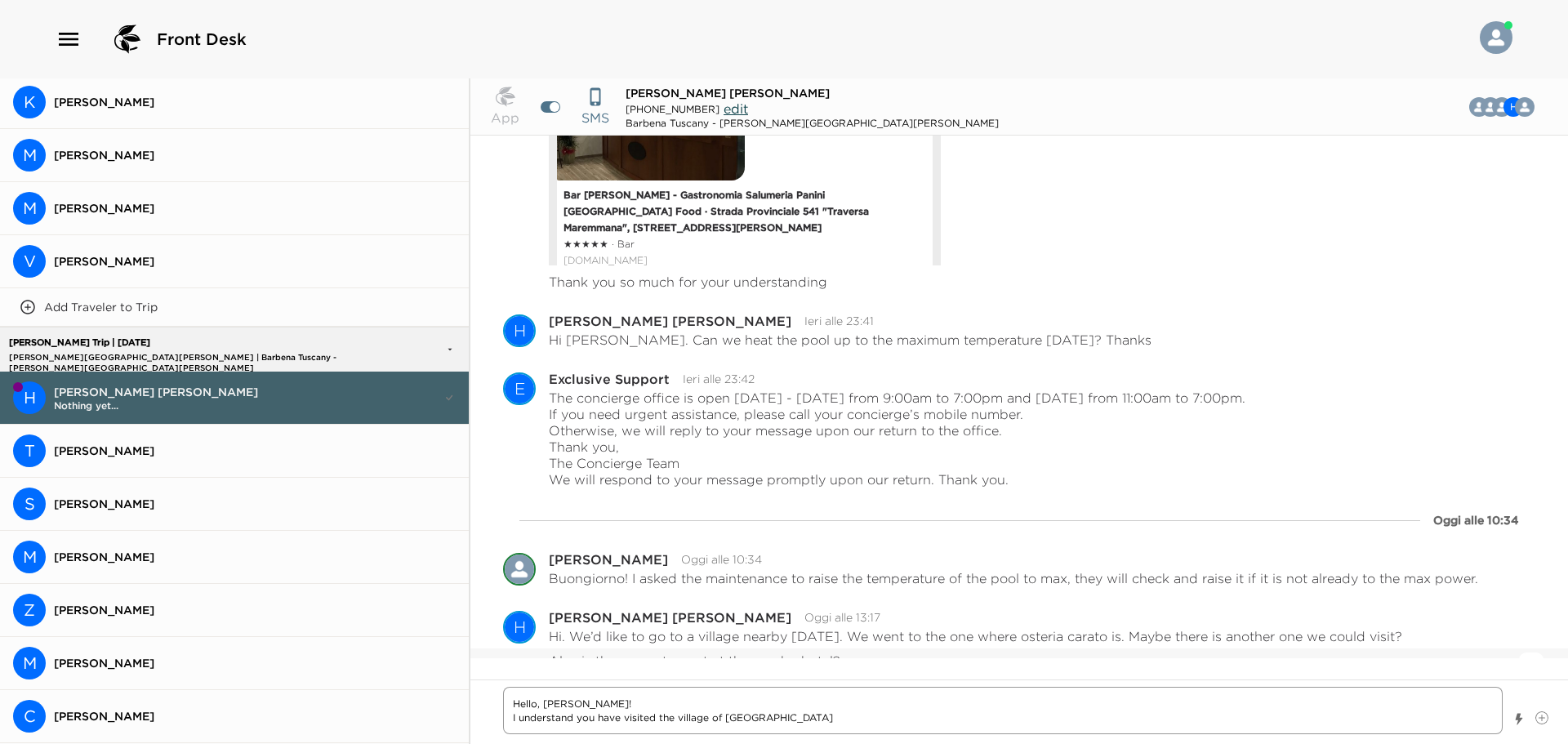
type textarea "Hello, [PERSON_NAME]! I understand you have visited the village of [GEOGRAPHIC_…"
type textarea "x"
type textarea "Hello, [PERSON_NAME]! I understand you have visited the village of [GEOGRAPHIC_…"
type textarea "x"
type textarea "Hello, [PERSON_NAME]! I understand you have visited the village of [GEOGRAPHIC_…"
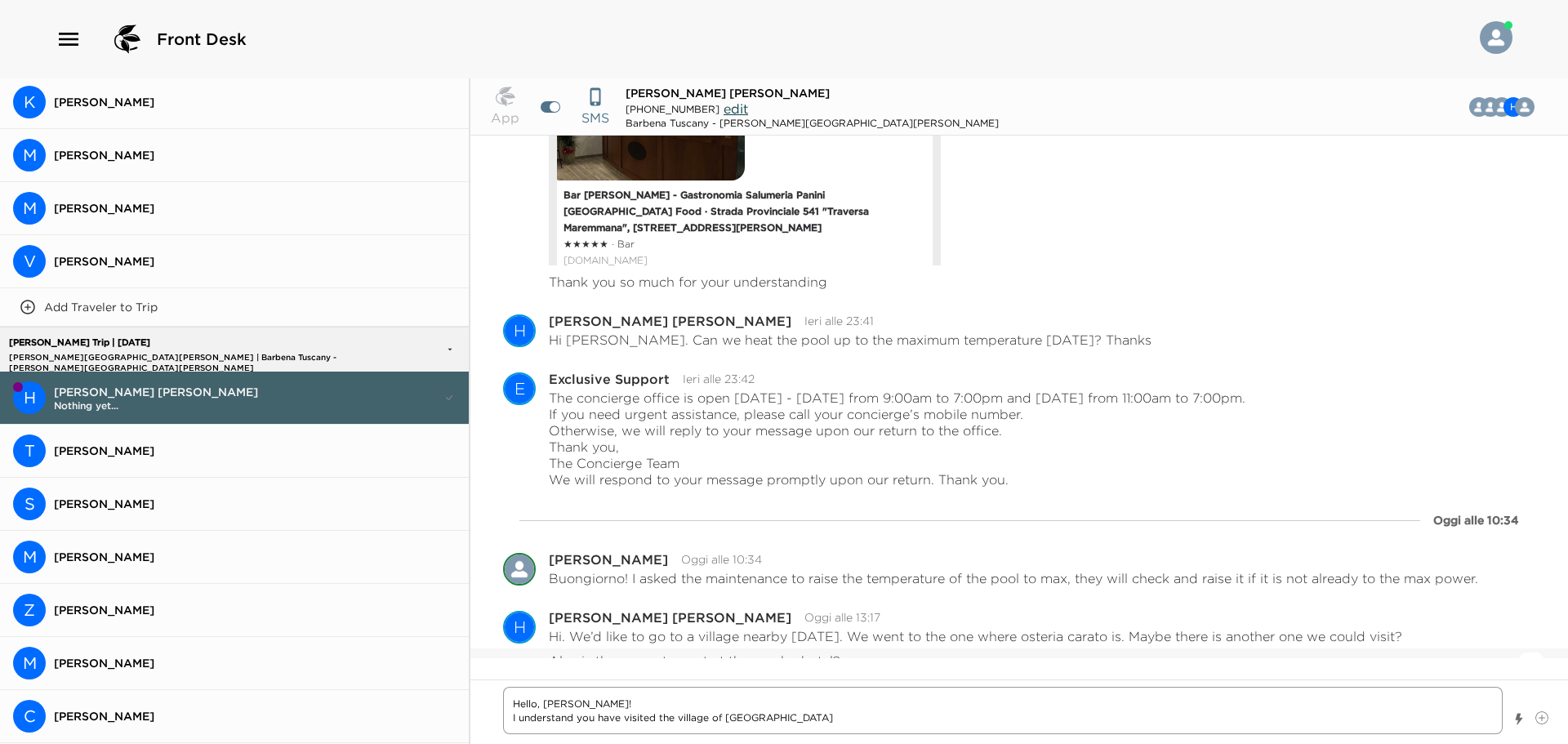
type textarea "x"
type textarea "Hello, [PERSON_NAME]! I understand you have visited the village of [GEOGRAPHIC_…"
type textarea "x"
type textarea "Hello, [PERSON_NAME]! I understand you have visited the village of [GEOGRAPHIC_…"
type textarea "x"
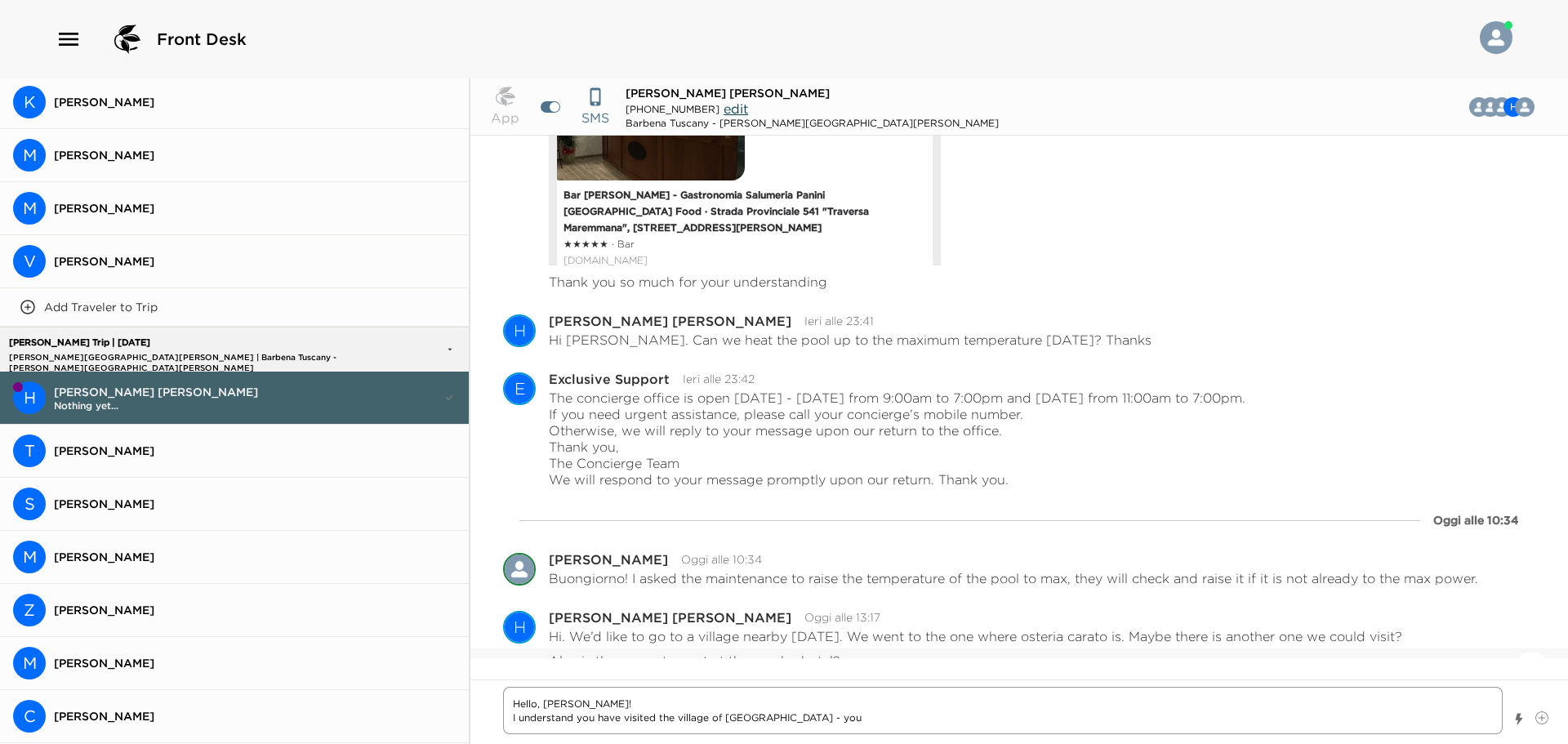
type textarea "Hello, [PERSON_NAME]! I understand you have visited the village of [GEOGRAPHIC_…"
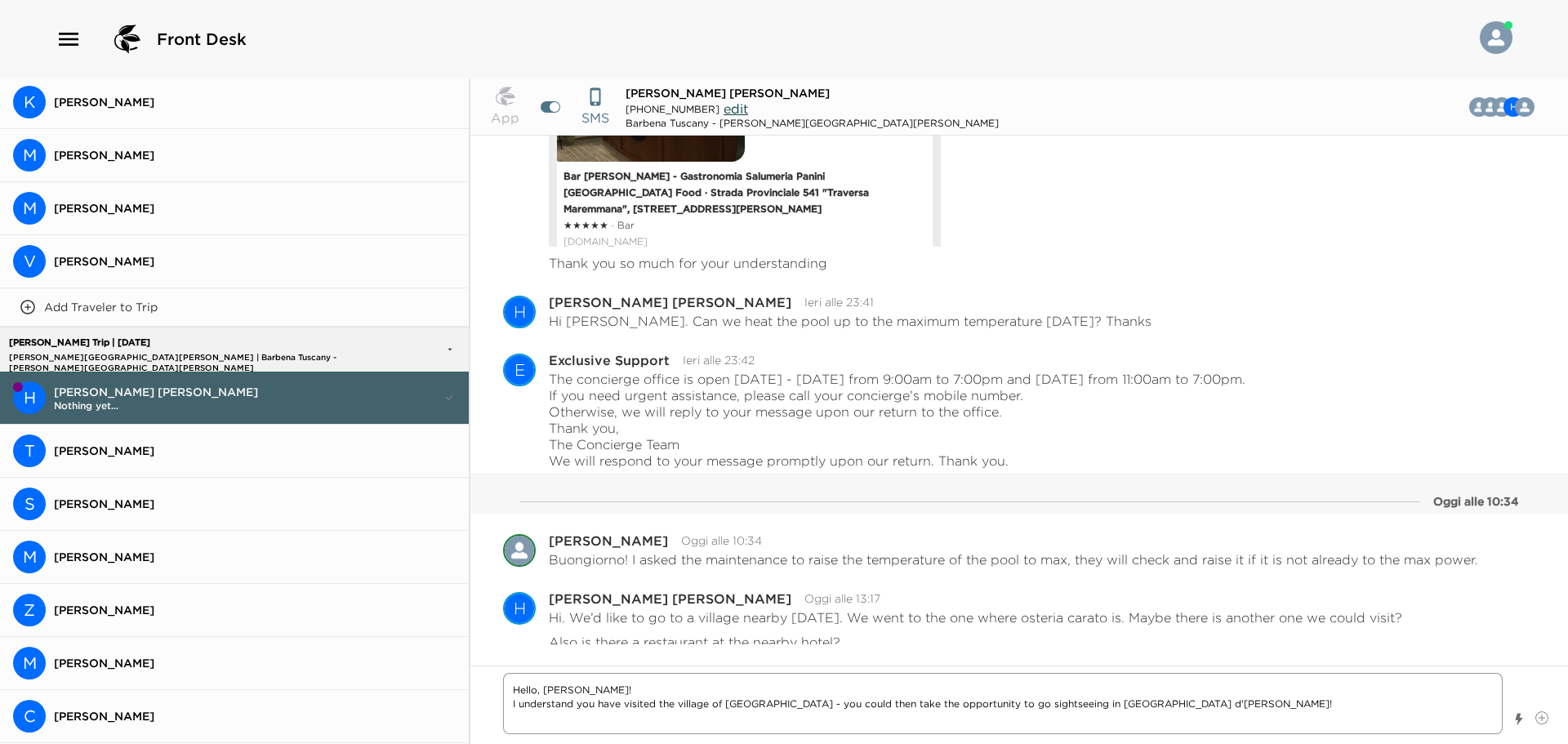
scroll to position [930, 0]
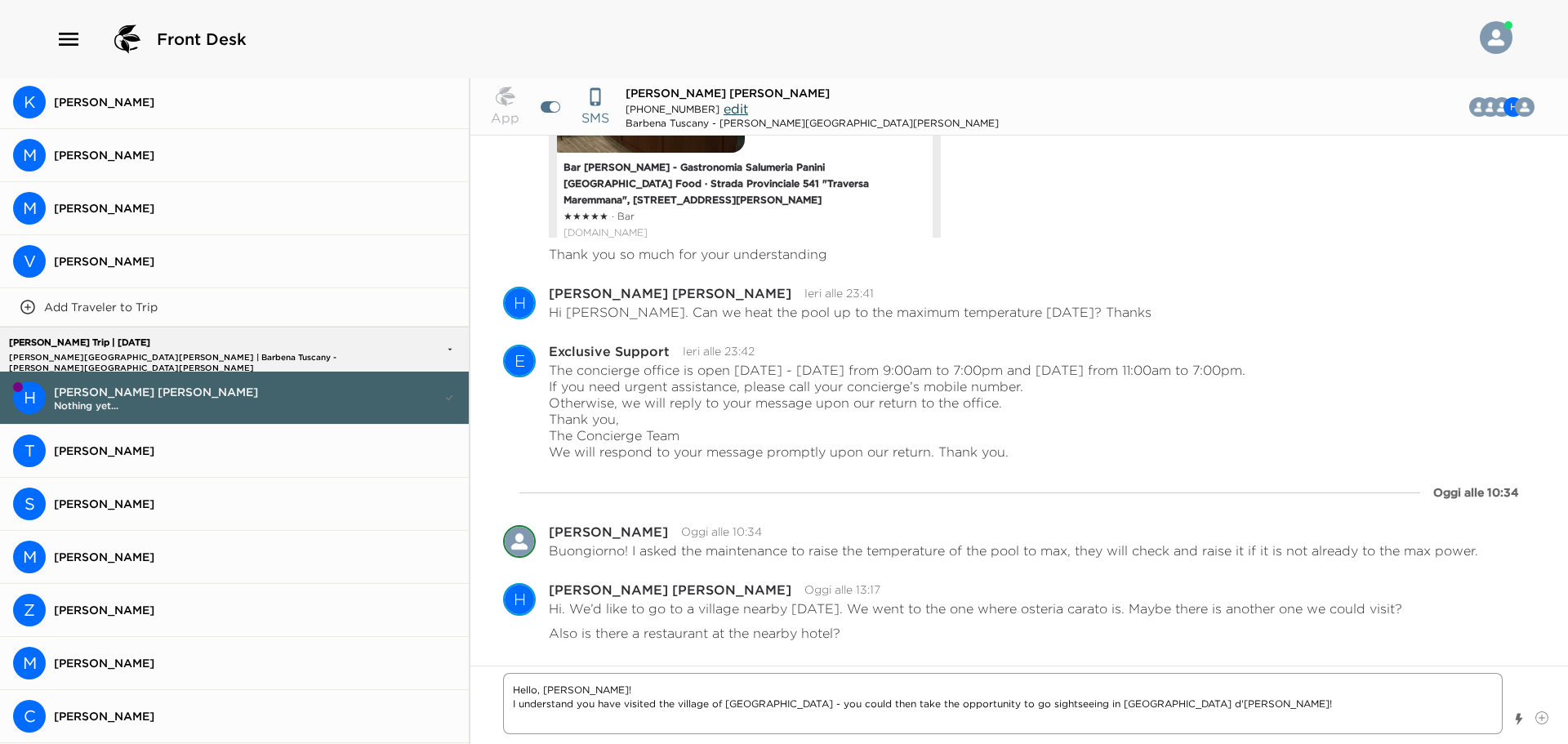
click at [1140, 701] on textarea "Hello, [PERSON_NAME]! I understand you have visited the village of [GEOGRAPHIC_…" at bounding box center [1002, 703] width 999 height 61
click at [1085, 731] on textarea "Hello, [PERSON_NAME]! I understand you have visited the village of [GEOGRAPHIC_…" at bounding box center [1002, 703] width 999 height 61
click at [1084, 724] on textarea "Hello, [PERSON_NAME]! I understand you have visited the village of [GEOGRAPHIC_…" at bounding box center [1002, 703] width 999 height 61
click at [1107, 720] on textarea "Hello, [PERSON_NAME]! I understand you have visited the village of [GEOGRAPHIC_…" at bounding box center [1002, 703] width 999 height 61
click at [1116, 723] on textarea "Hello, [PERSON_NAME]! I understand you have visited the village of [GEOGRAPHIC_…" at bounding box center [1002, 703] width 999 height 61
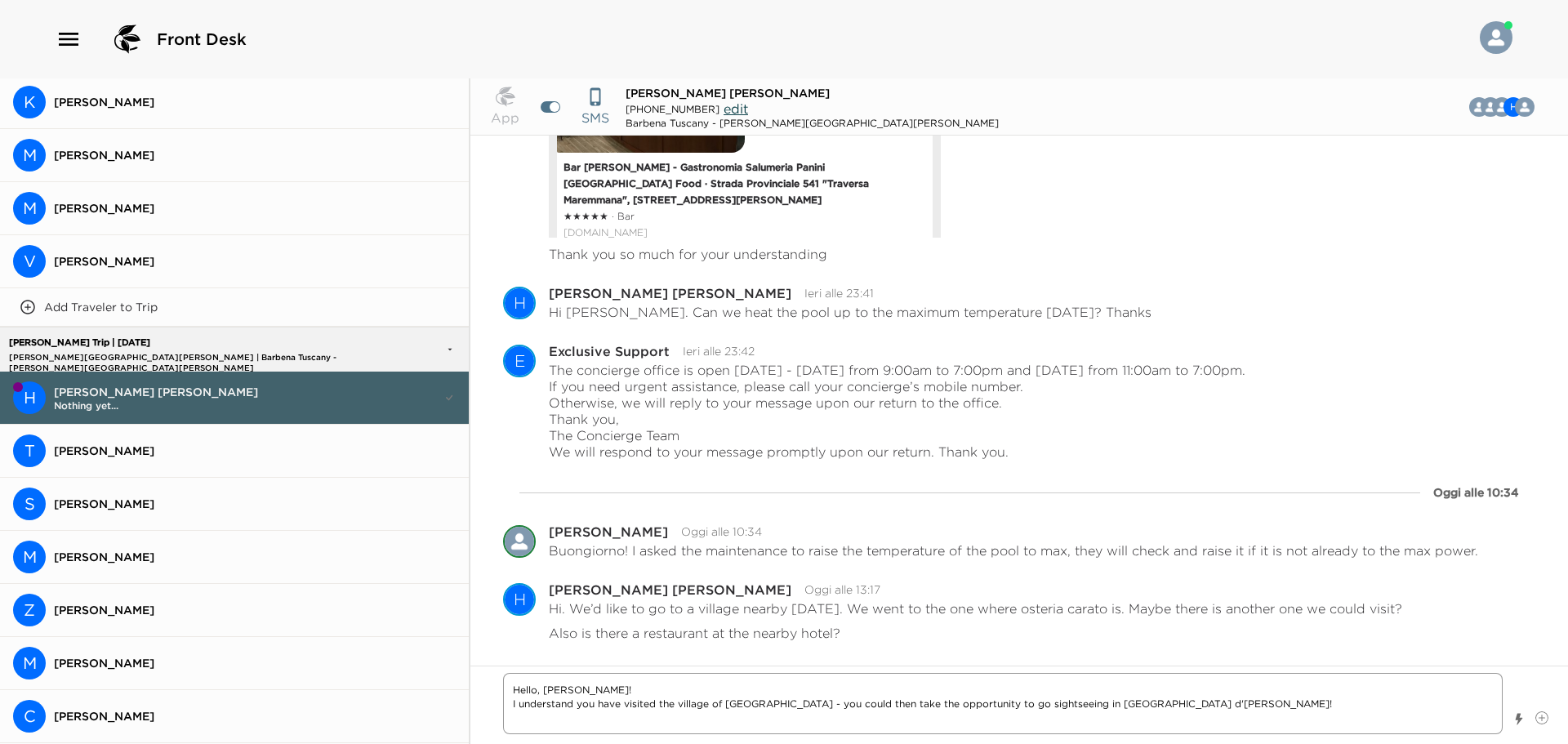
click at [1144, 704] on textarea "Hello, [PERSON_NAME]! I understand you have visited the village of [GEOGRAPHIC_…" at bounding box center [1002, 703] width 999 height 61
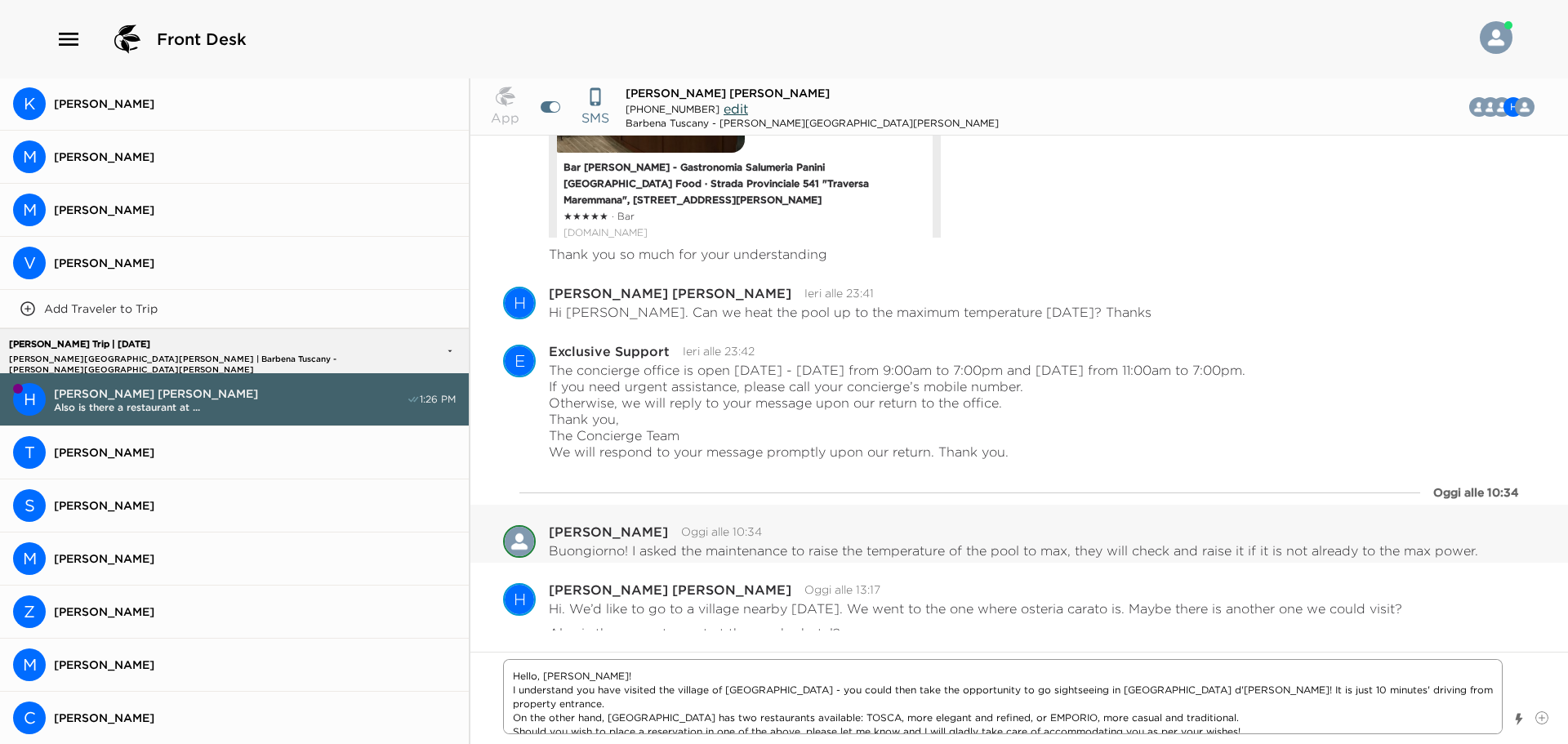
scroll to position [944, 0]
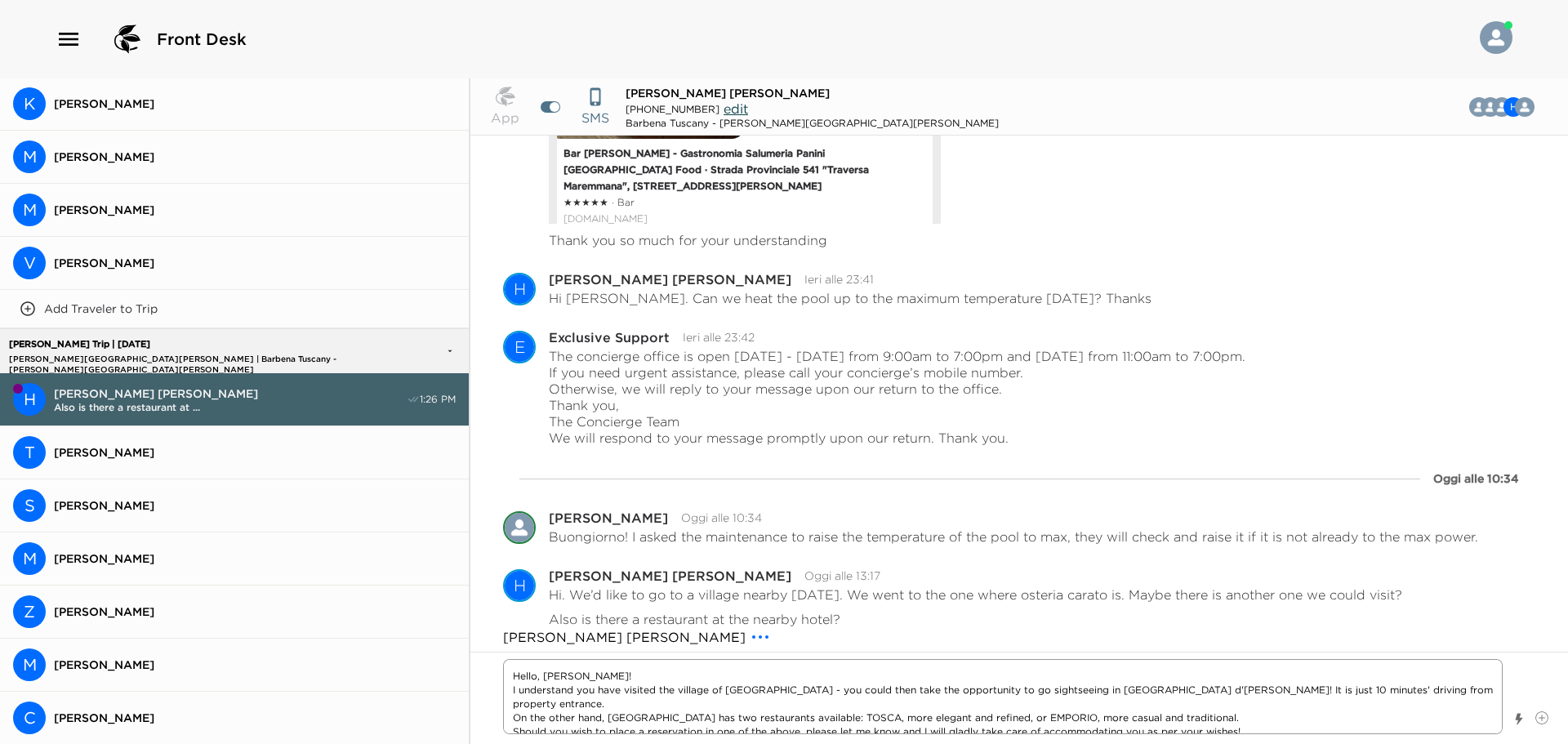
click at [1302, 722] on textarea "Hello, [PERSON_NAME]! I understand you have visited the village of [GEOGRAPHIC_…" at bounding box center [1002, 696] width 999 height 75
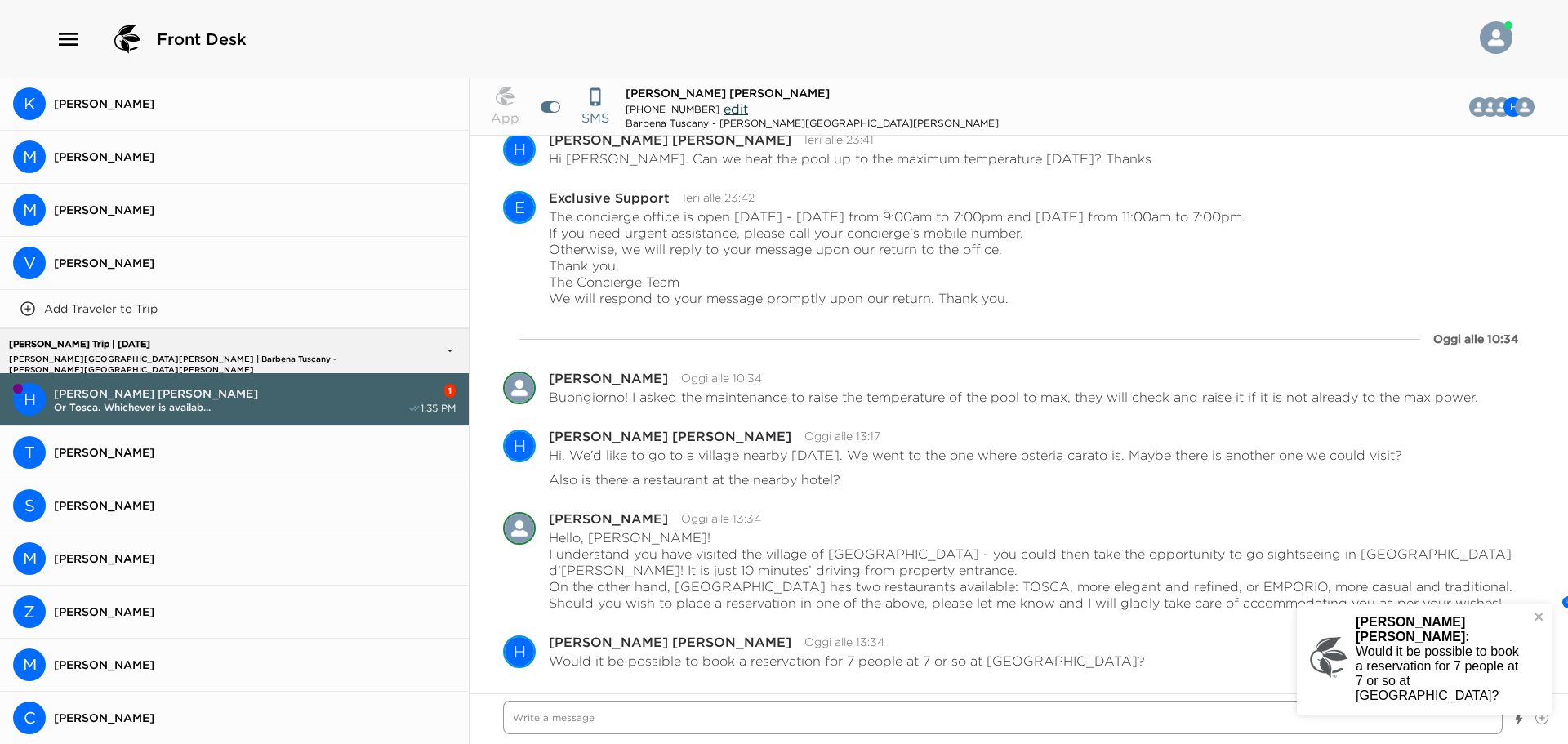
scroll to position [1108, 0]
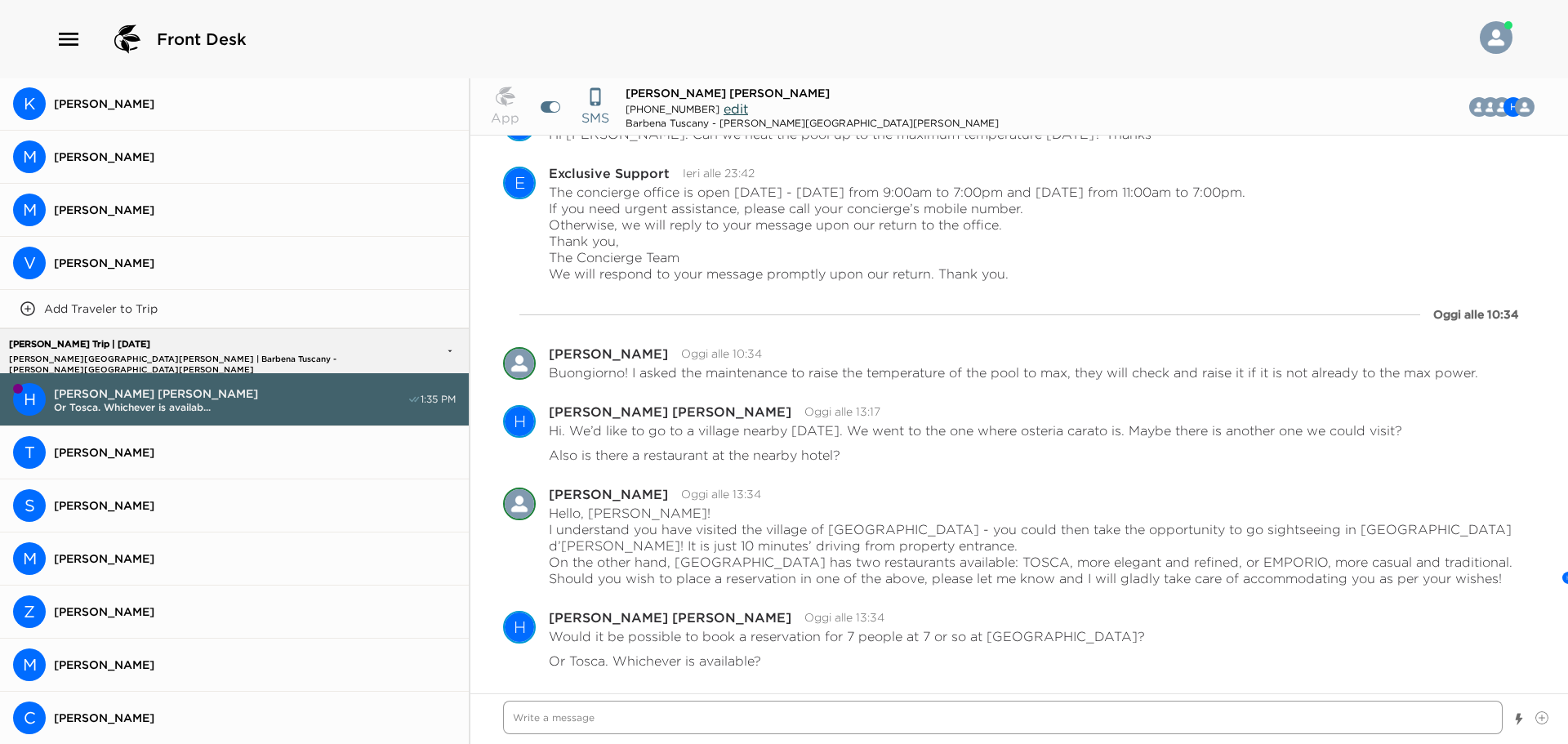
click at [865, 708] on textarea "Write a message" at bounding box center [1002, 717] width 999 height 34
click at [989, 707] on textarea "Write a message" at bounding box center [1002, 717] width 999 height 34
